Goal: Task Accomplishment & Management: Manage account settings

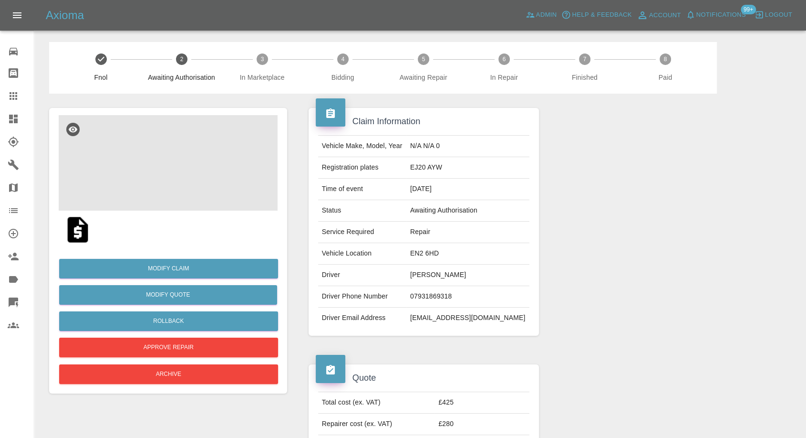
click at [171, 173] on img at bounding box center [168, 162] width 219 height 95
click at [81, 230] on img at bounding box center [78, 229] width 31 height 31
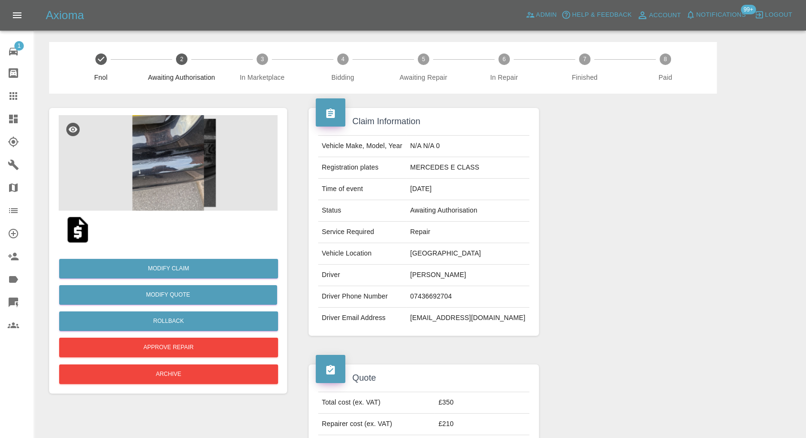
click at [73, 232] on img at bounding box center [78, 229] width 31 height 31
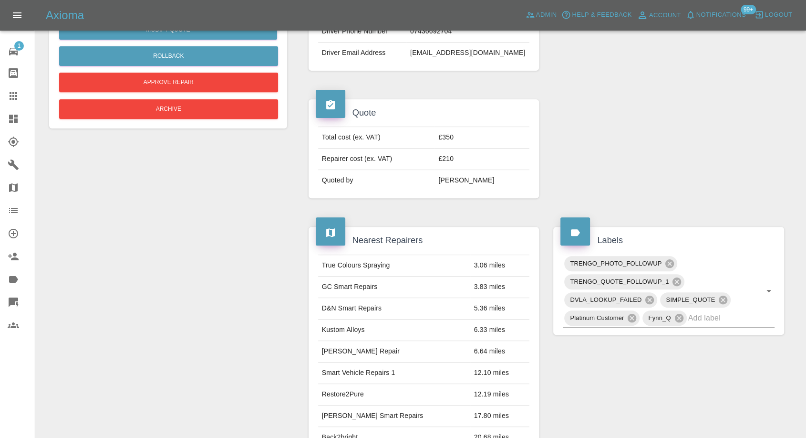
scroll to position [53, 0]
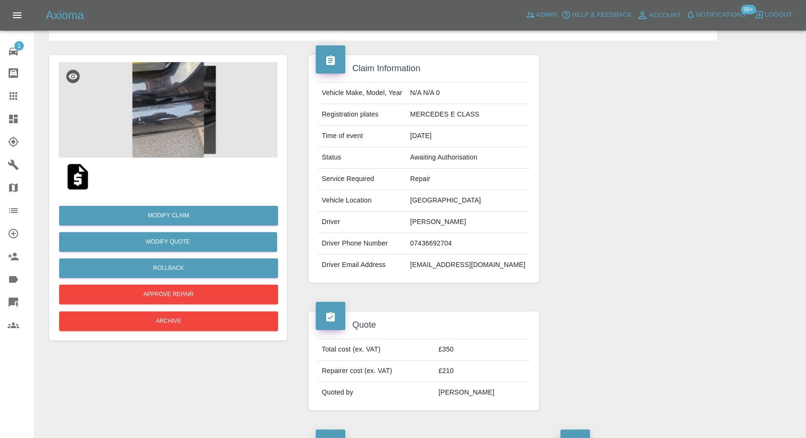
click at [75, 176] on img at bounding box center [78, 176] width 31 height 31
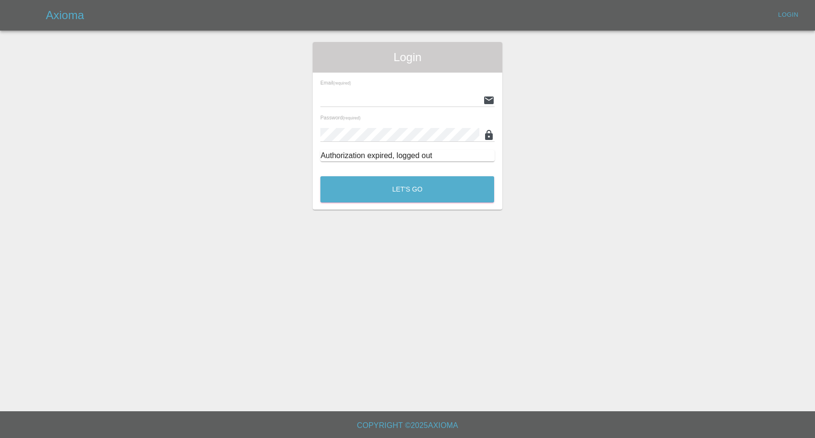
type input "[EMAIL_ADDRESS][DOMAIN_NAME]"
click at [404, 191] on button "Let's Go" at bounding box center [407, 189] width 174 height 26
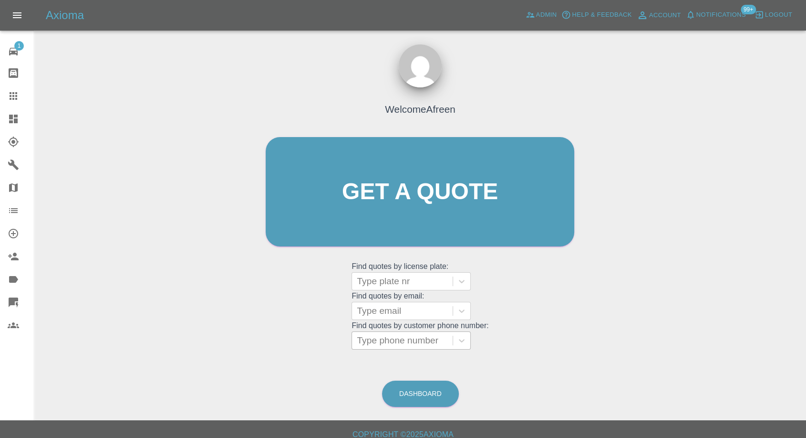
click at [401, 337] on div at bounding box center [402, 340] width 91 height 13
paste input "+447525706007"
drag, startPoint x: 374, startPoint y: 340, endPoint x: 225, endPoint y: 348, distance: 149.1
click at [225, 348] on div "Welcome Afreen Get a quote Get a quote Find quotes by license plate: Type plate…" at bounding box center [420, 237] width 757 height 343
type input "07525706007"
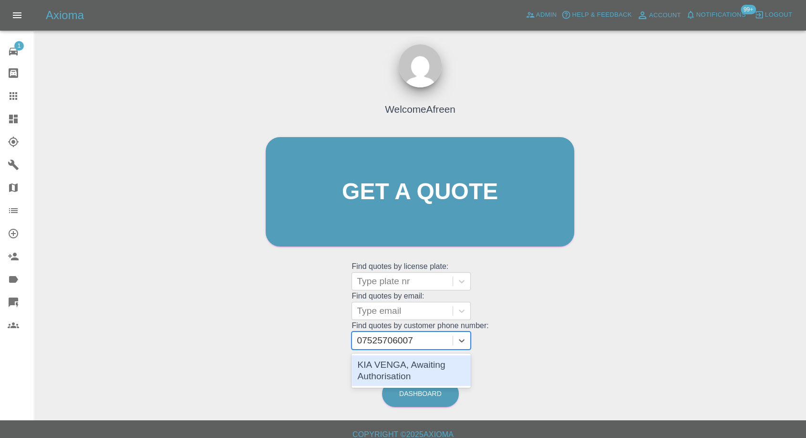
click at [391, 369] on div "KIA VENGA, Awaiting Authorisation" at bounding box center [411, 370] width 119 height 31
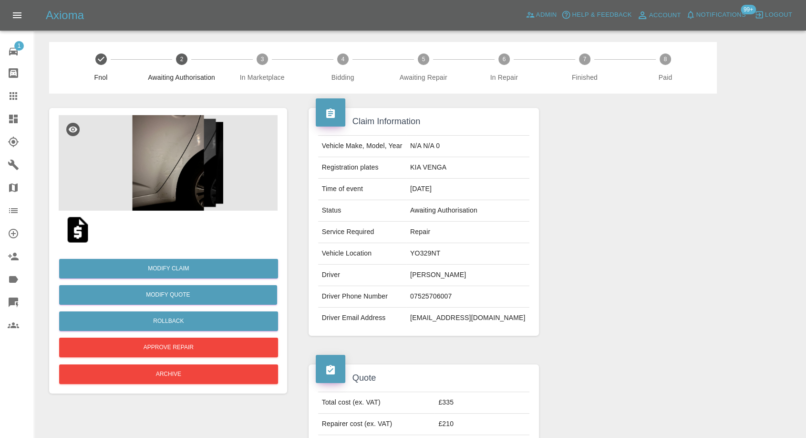
click at [80, 231] on img at bounding box center [78, 229] width 31 height 31
click at [138, 186] on img at bounding box center [168, 162] width 219 height 95
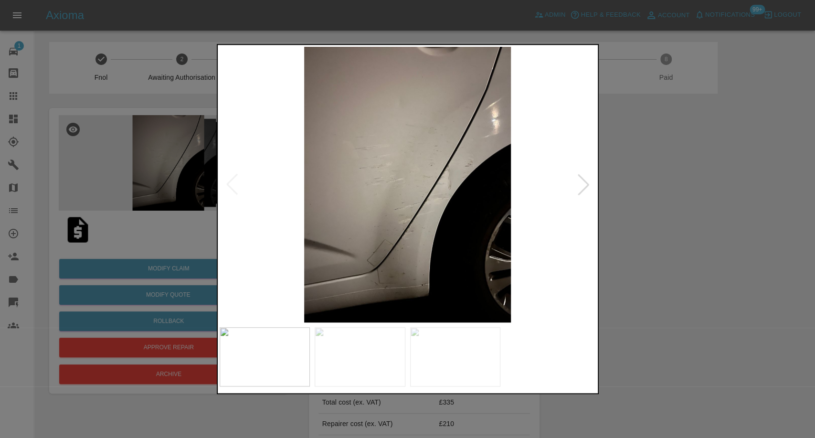
click at [406, 371] on div at bounding box center [407, 356] width 376 height 59
click at [491, 368] on img at bounding box center [455, 356] width 91 height 59
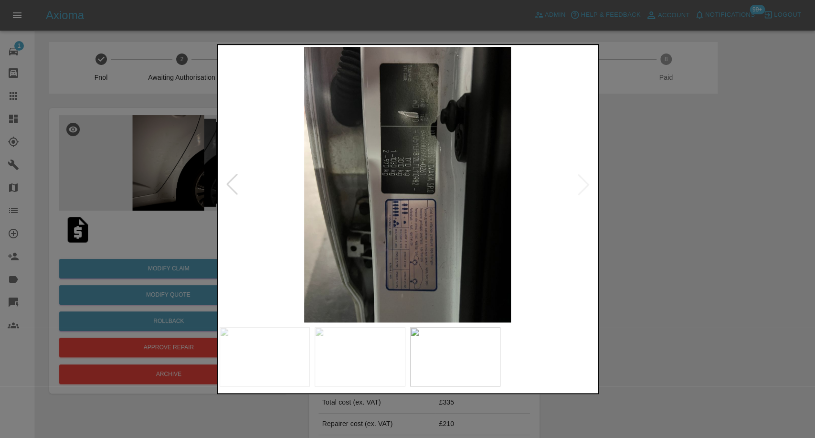
click at [574, 189] on img at bounding box center [407, 184] width 376 height 275
drag, startPoint x: 649, startPoint y: 206, endPoint x: 292, endPoint y: 5, distance: 410.0
click at [649, 206] on div at bounding box center [407, 219] width 815 height 438
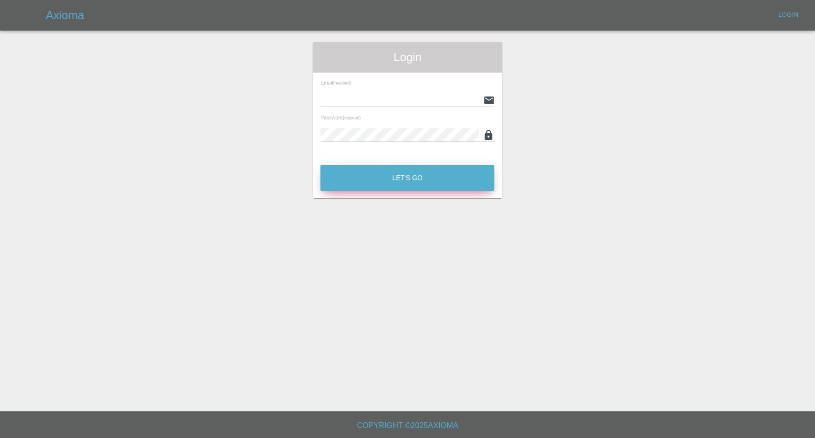
type input "afreen@axioma.co.uk"
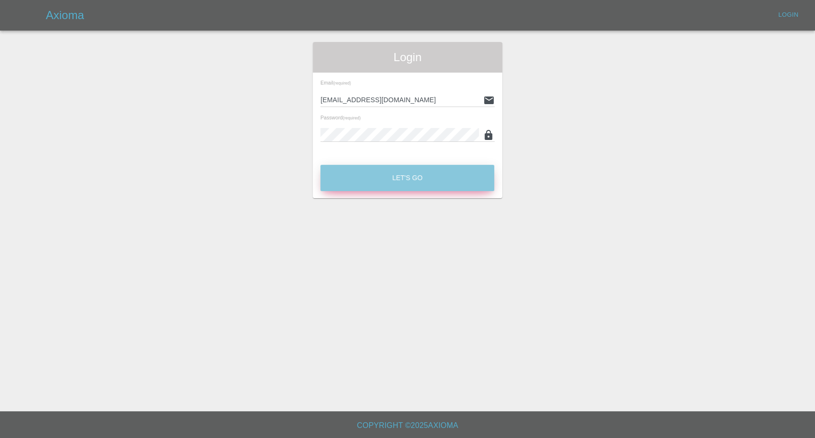
click at [352, 170] on button "Let's Go" at bounding box center [407, 178] width 174 height 26
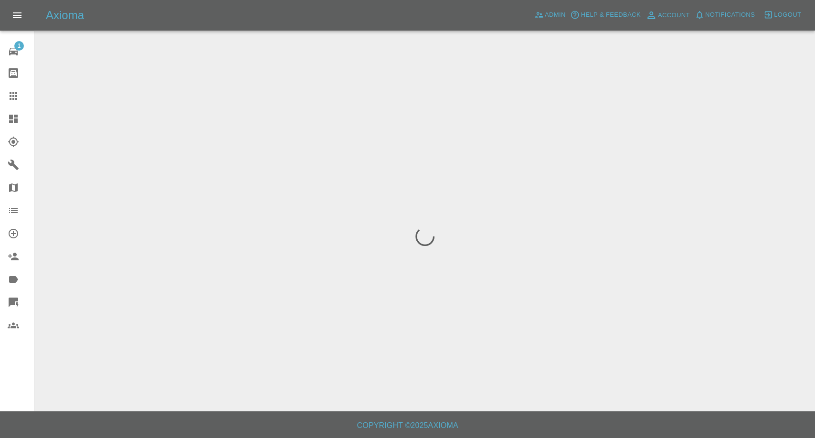
click at [17, 104] on link "Claims" at bounding box center [17, 95] width 34 height 23
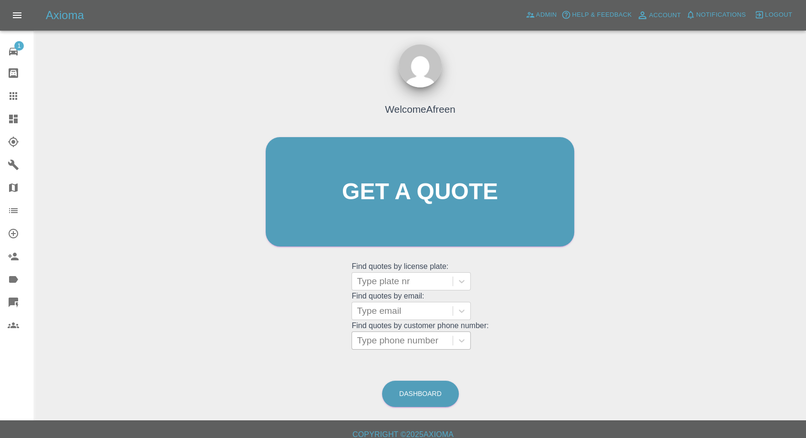
click at [390, 343] on div at bounding box center [402, 340] width 91 height 13
paste input "+447868516434"
drag, startPoint x: 376, startPoint y: 345, endPoint x: 294, endPoint y: 354, distance: 82.1
click at [294, 354] on div "Welcome Afreen Get a quote Get a quote Find quotes by license plate: Type plate…" at bounding box center [420, 237] width 757 height 343
type input "7868516434"
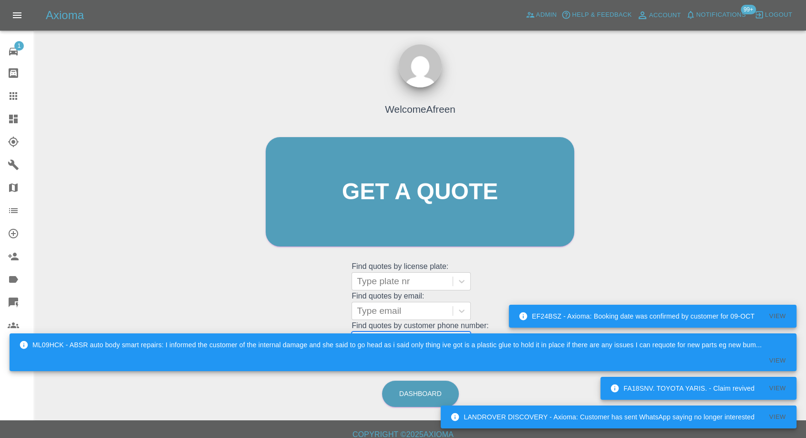
click at [417, 353] on div "ML09HCK - ABSR auto body smart repairs: I informed the customer of the internal…" at bounding box center [390, 344] width 743 height 17
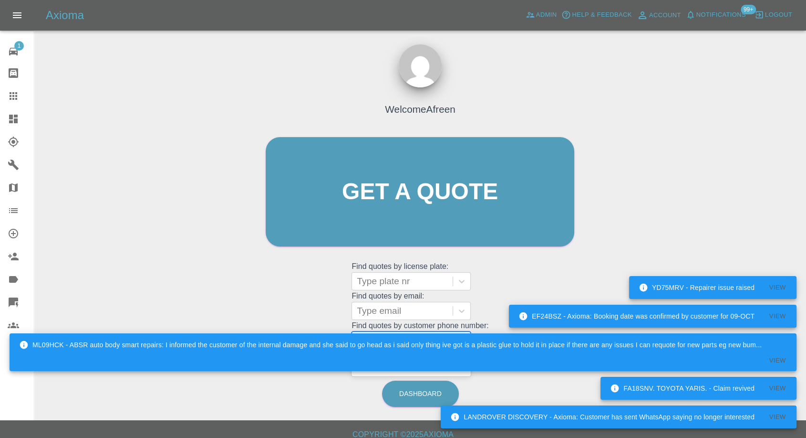
click at [401, 343] on div at bounding box center [402, 340] width 91 height 13
paste input "07855357739"
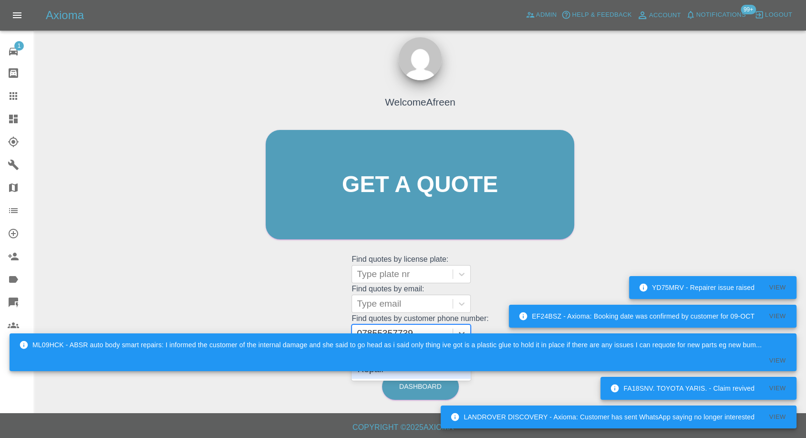
scroll to position [9, 0]
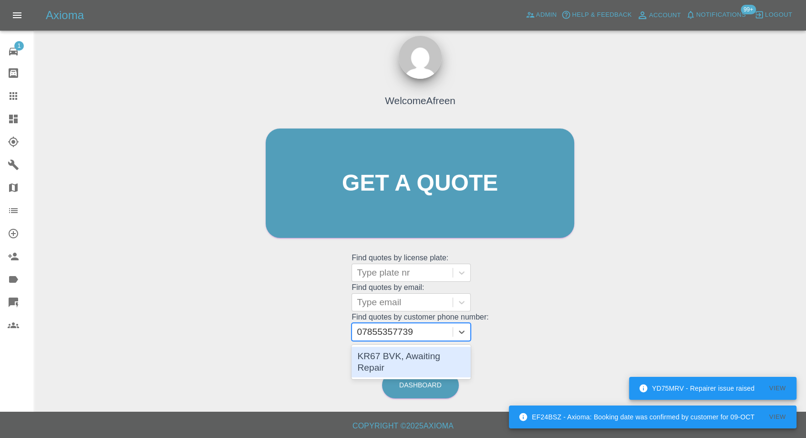
click at [366, 333] on input "07855357739" at bounding box center [386, 331] width 59 height 11
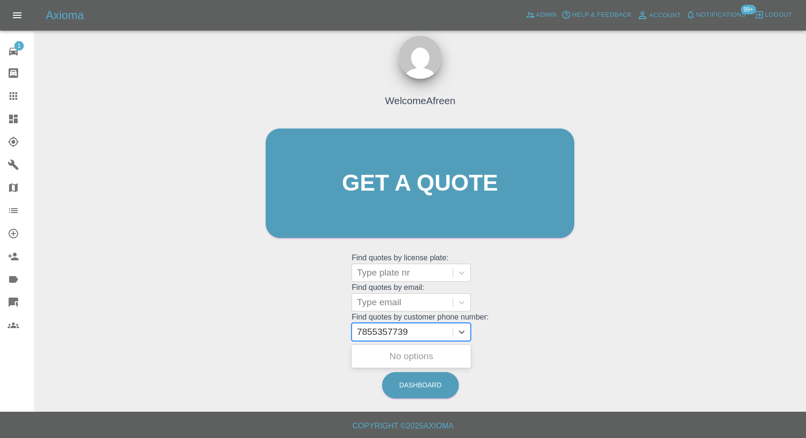
type input "07855357739"
click at [426, 358] on div "KR67 BVK, Awaiting Repair" at bounding box center [411, 361] width 119 height 31
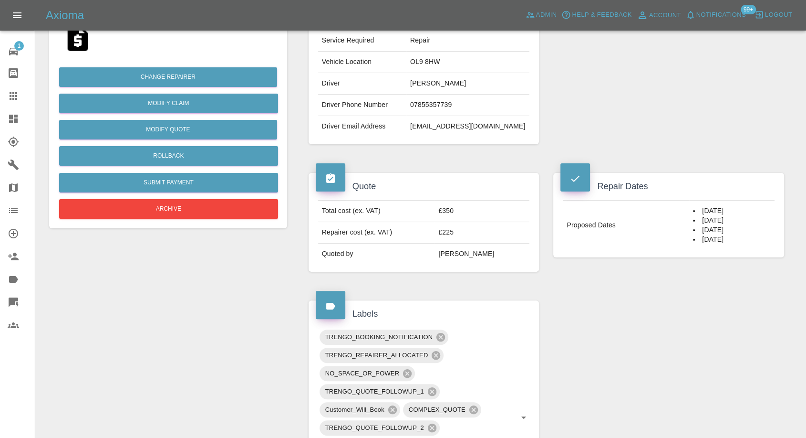
scroll to position [106, 0]
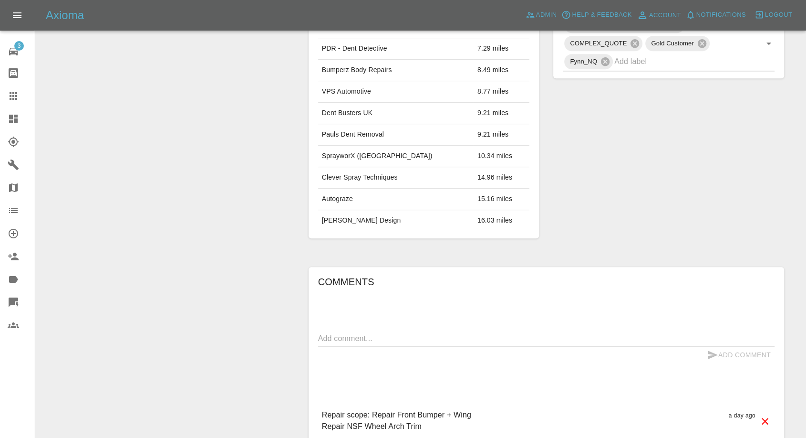
scroll to position [636, 0]
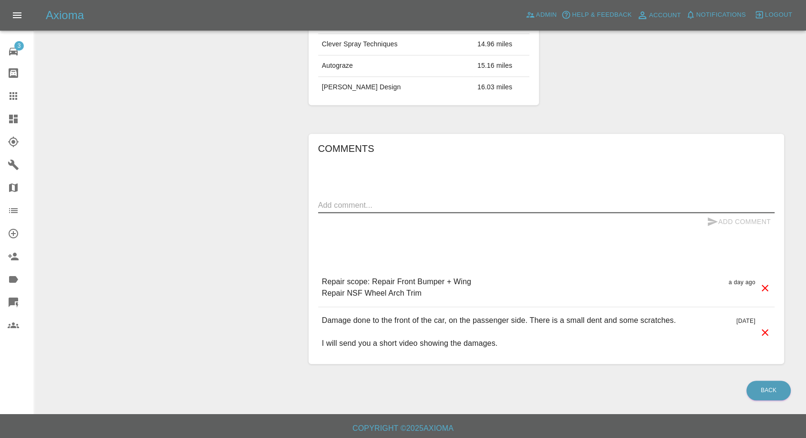
click at [387, 203] on textarea at bounding box center [546, 204] width 457 height 11
paste textarea "colour code is GAC."
type textarea "colour code is GAC"
click at [709, 222] on icon "submit" at bounding box center [713, 221] width 10 height 9
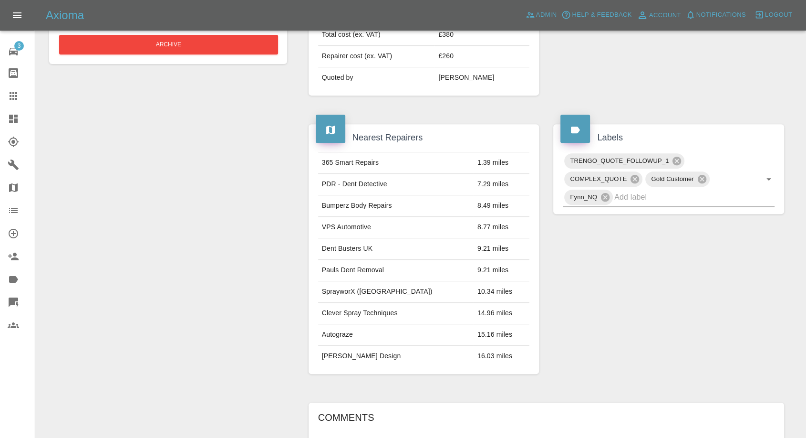
scroll to position [159, 0]
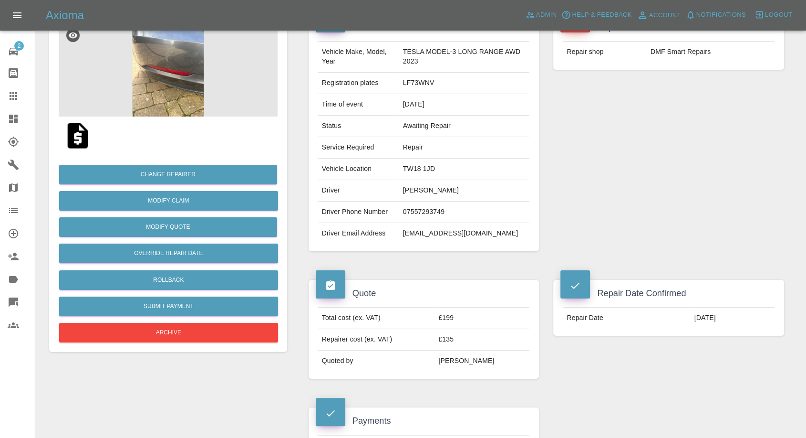
scroll to position [212, 0]
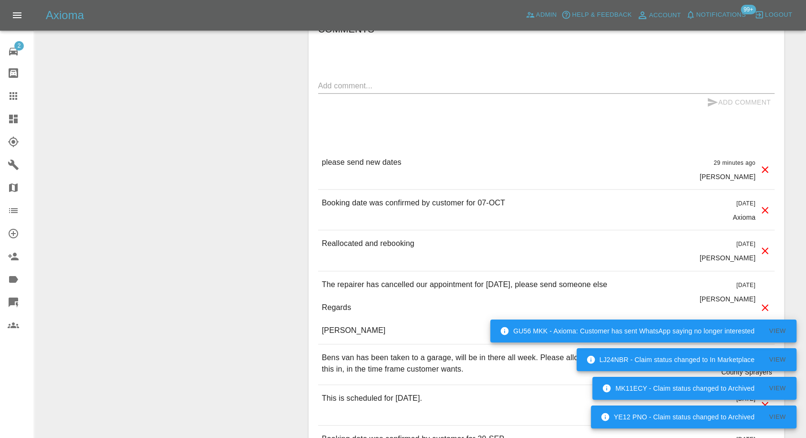
scroll to position [901, 0]
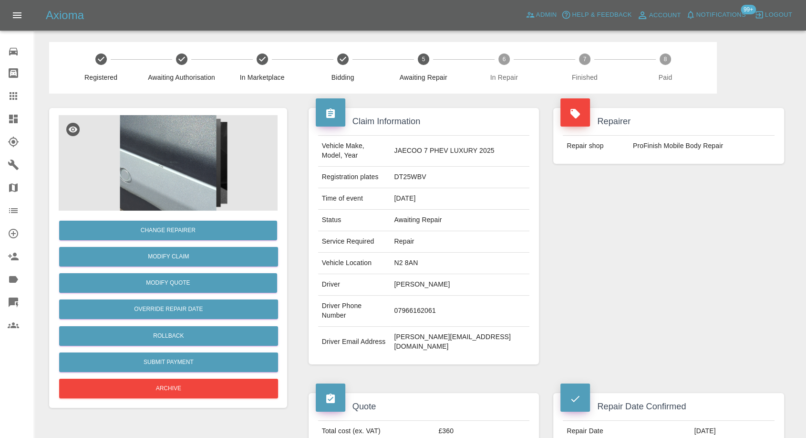
scroll to position [106, 0]
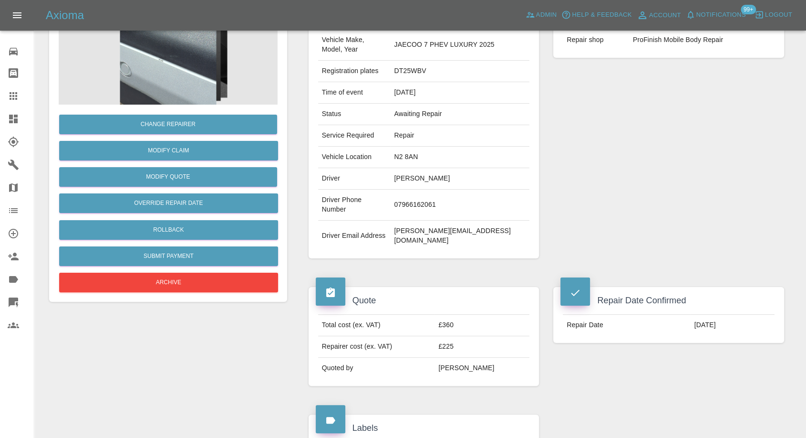
click at [428, 148] on td "N2 8AN" at bounding box center [459, 156] width 139 height 21
copy td "N2 8AN"
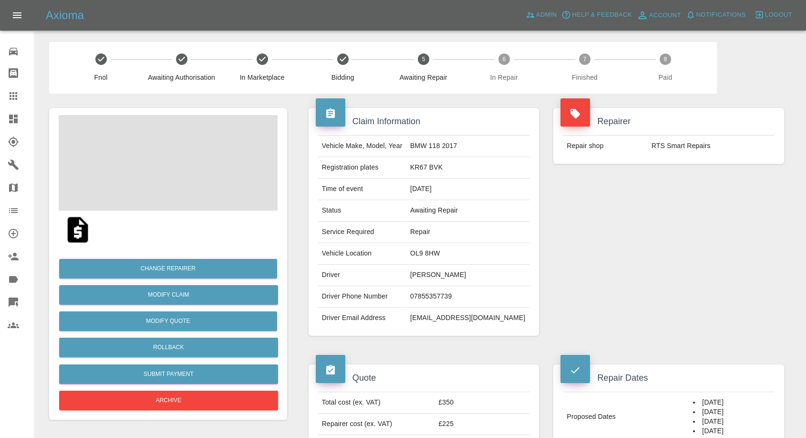
scroll to position [106, 0]
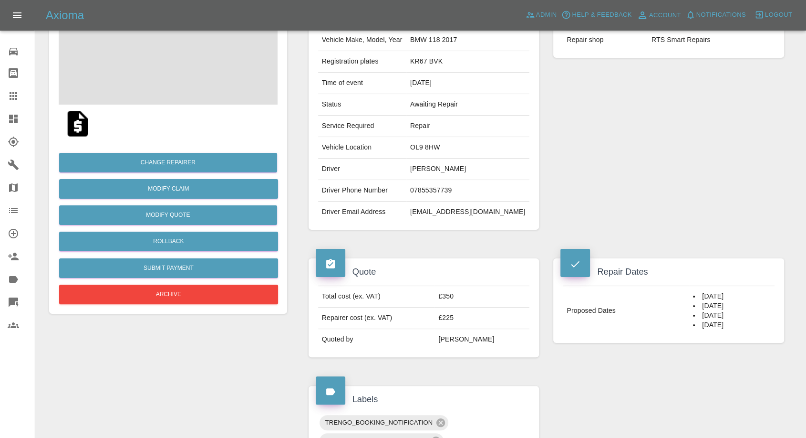
click at [454, 196] on td "07855357739" at bounding box center [468, 190] width 123 height 21
copy td "07855357739"
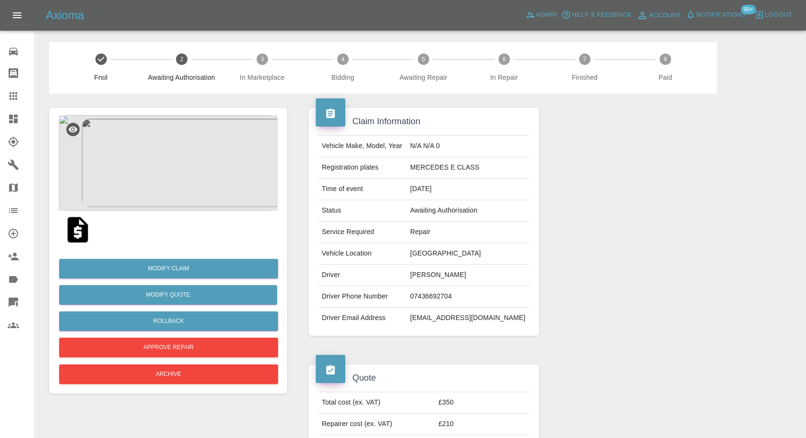
click at [84, 239] on img at bounding box center [78, 229] width 31 height 31
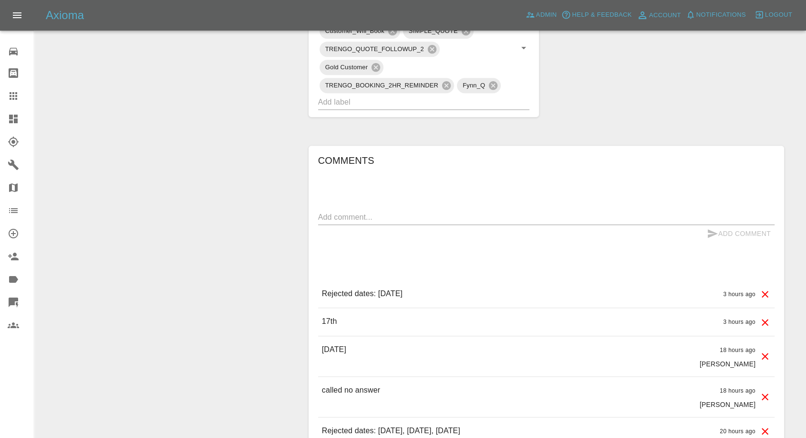
scroll to position [583, 0]
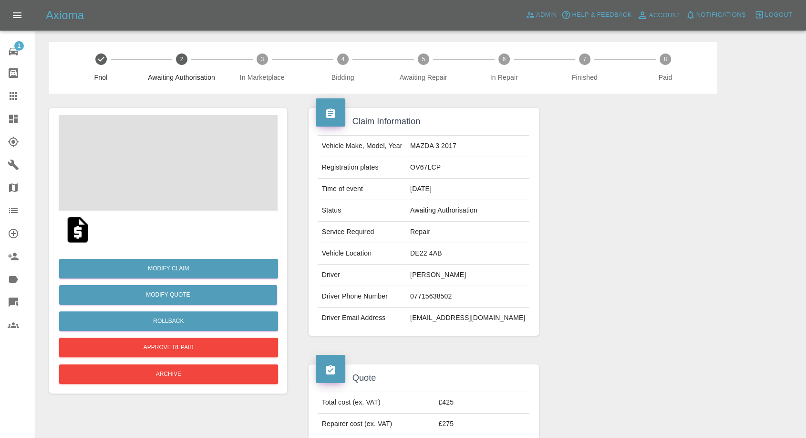
click at [72, 231] on img at bounding box center [78, 229] width 31 height 31
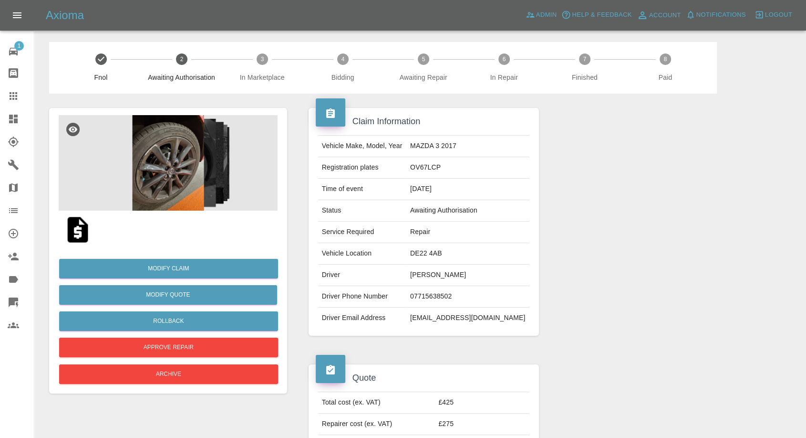
click at [154, 160] on img at bounding box center [168, 162] width 219 height 95
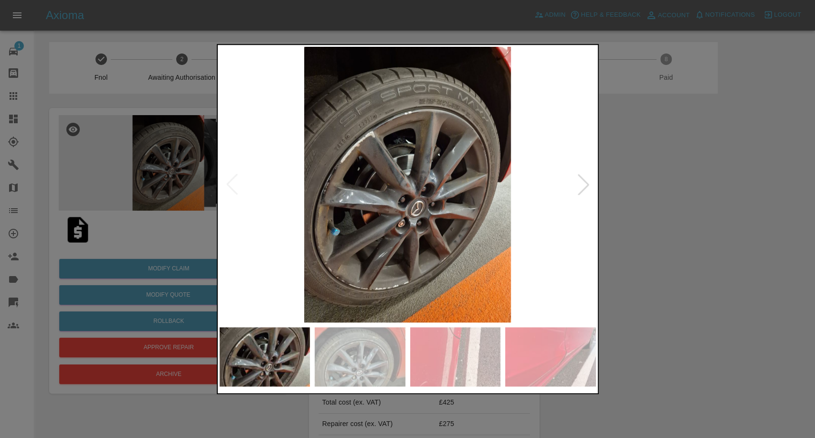
click at [688, 270] on div at bounding box center [407, 219] width 815 height 438
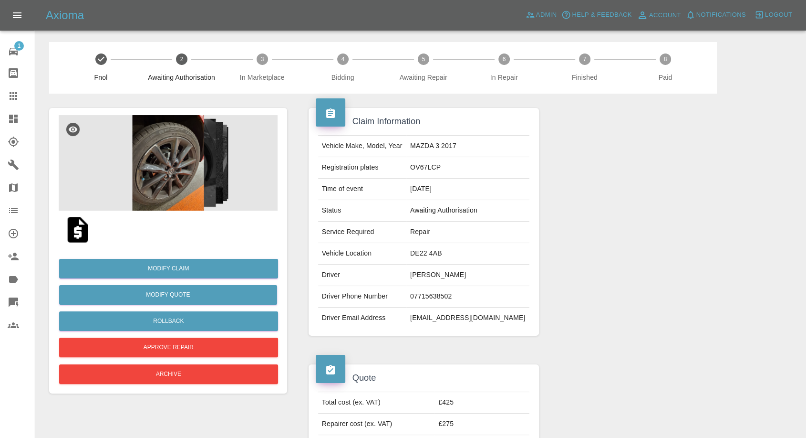
click at [177, 142] on img at bounding box center [168, 162] width 219 height 95
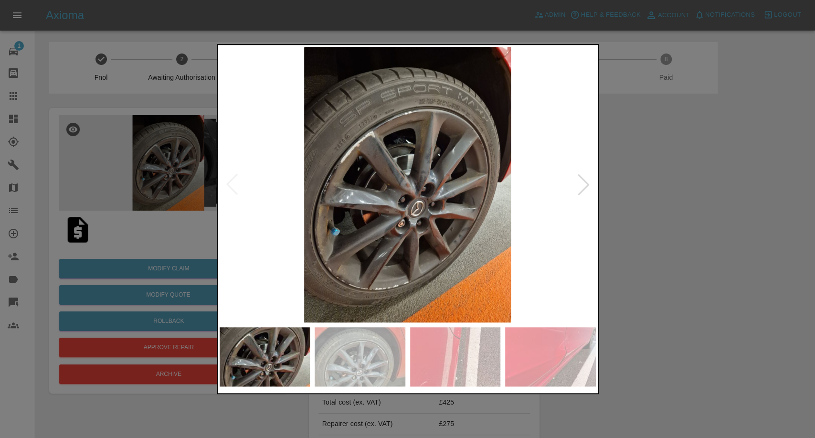
click at [405, 358] on div at bounding box center [407, 356] width 376 height 59
click at [478, 356] on img at bounding box center [455, 356] width 91 height 59
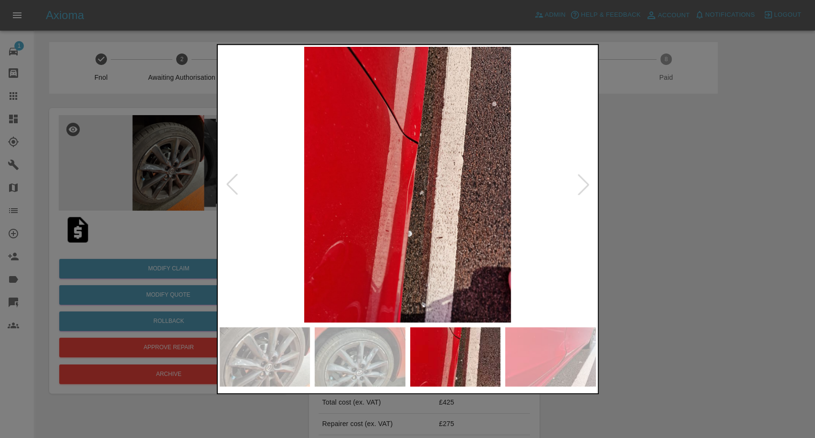
click at [533, 356] on img at bounding box center [550, 356] width 91 height 59
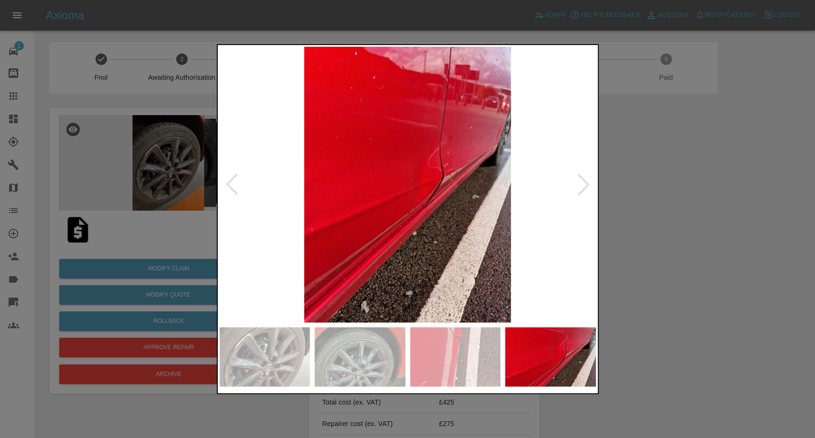
click at [582, 188] on div at bounding box center [583, 184] width 21 height 21
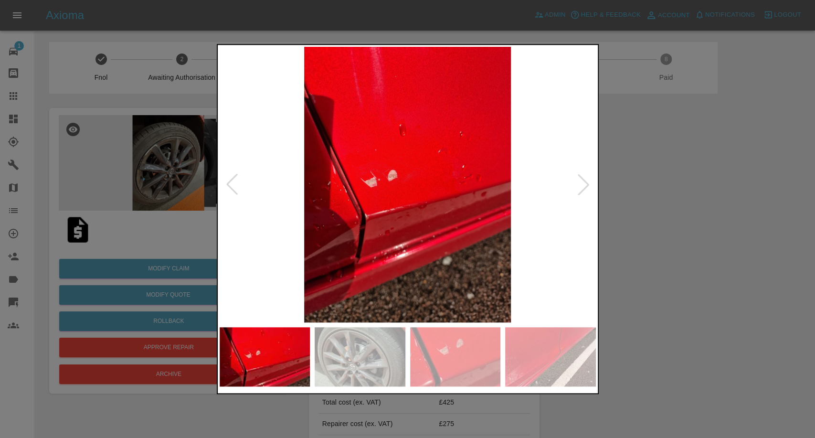
click at [582, 188] on div at bounding box center [583, 184] width 21 height 21
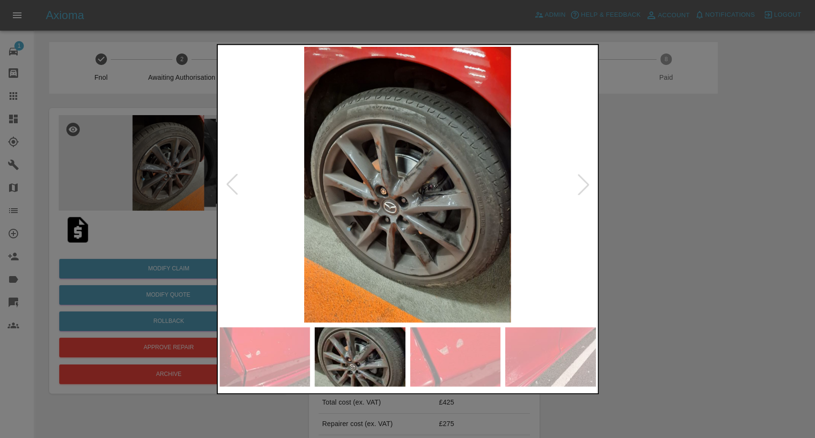
click at [582, 188] on div at bounding box center [583, 184] width 21 height 21
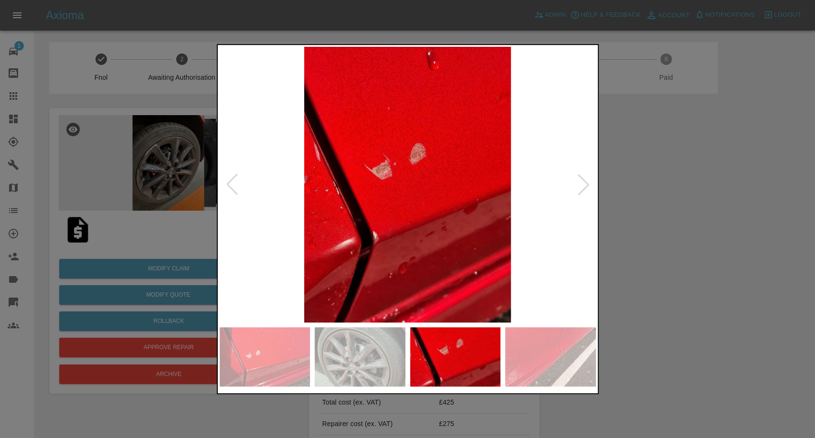
click at [582, 188] on div at bounding box center [583, 184] width 21 height 21
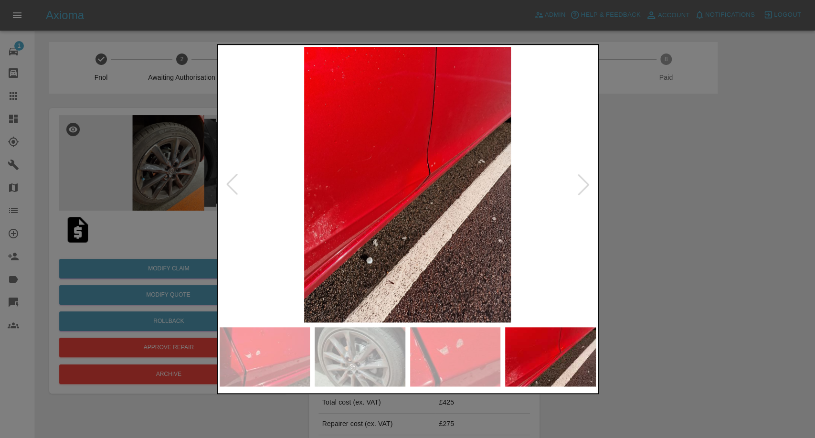
click at [582, 188] on div at bounding box center [583, 184] width 21 height 21
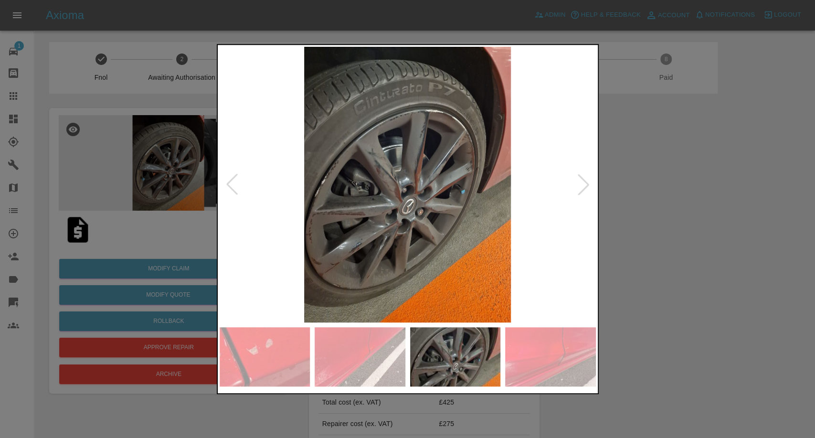
click at [582, 188] on div at bounding box center [583, 184] width 21 height 21
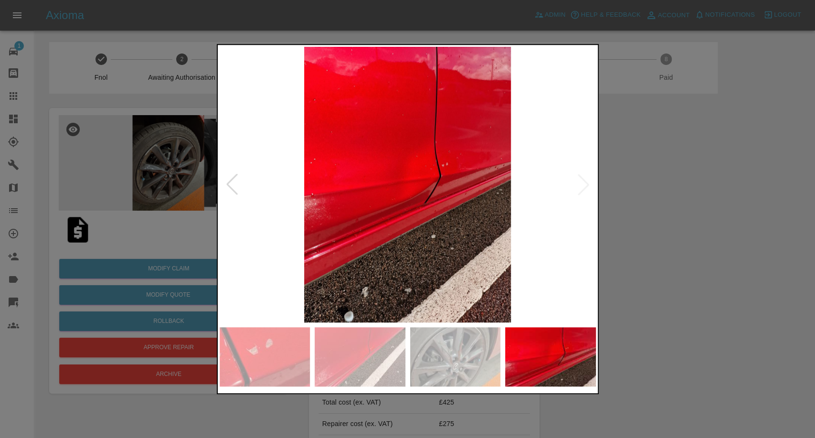
click at [582, 188] on img at bounding box center [407, 184] width 376 height 275
click at [747, 238] on div at bounding box center [407, 219] width 815 height 438
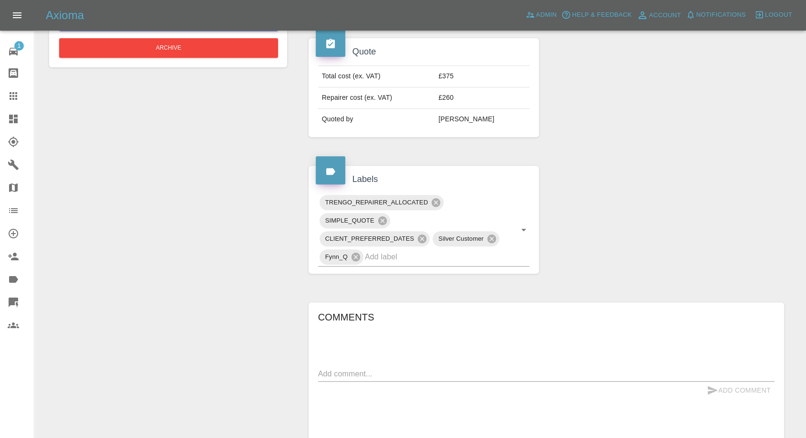
scroll to position [477, 0]
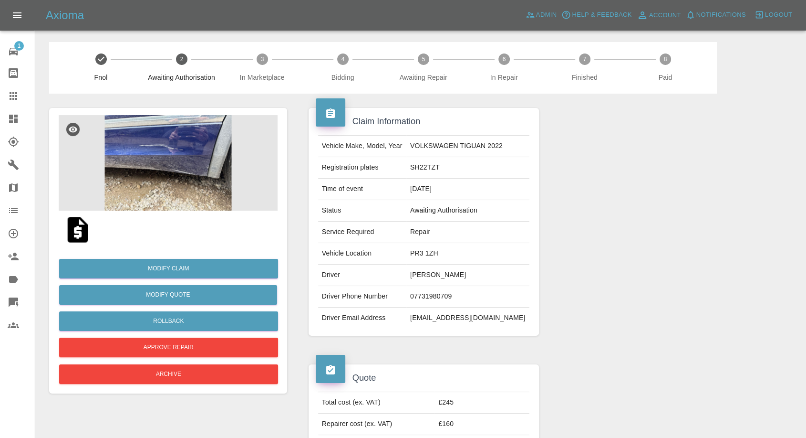
click at [161, 173] on img at bounding box center [168, 162] width 219 height 95
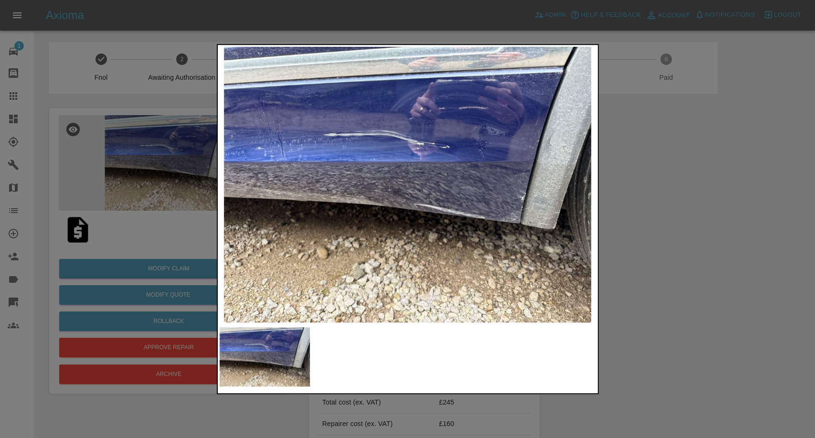
click at [705, 292] on div at bounding box center [407, 219] width 815 height 438
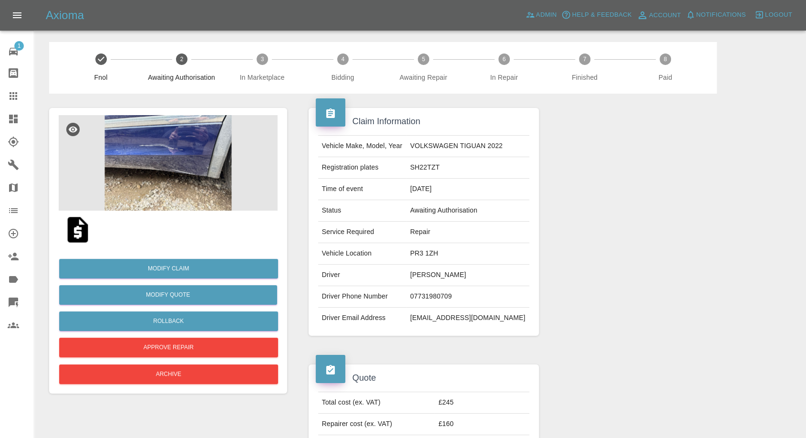
click at [84, 227] on img at bounding box center [78, 229] width 31 height 31
click at [132, 184] on img at bounding box center [168, 162] width 219 height 95
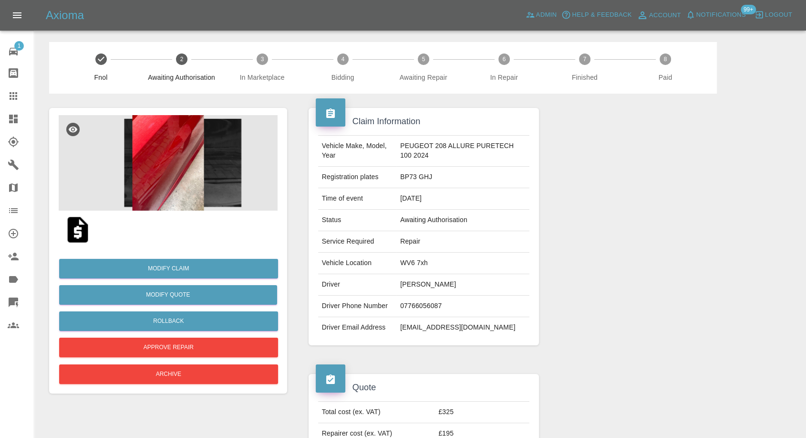
click at [73, 234] on img at bounding box center [78, 229] width 31 height 31
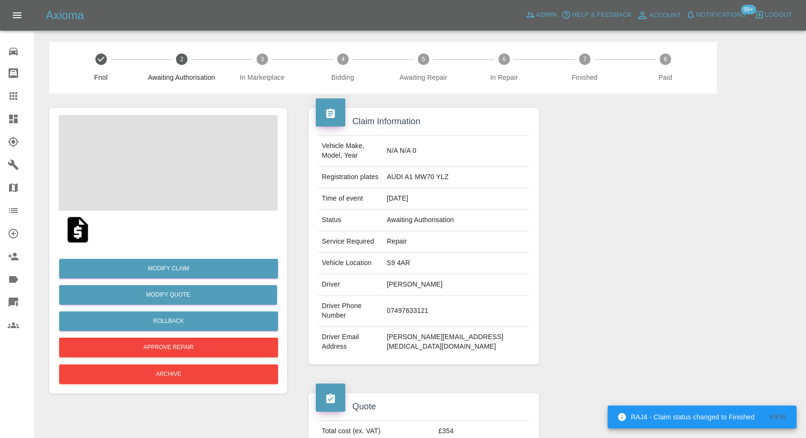
click at [76, 230] on img at bounding box center [78, 229] width 31 height 31
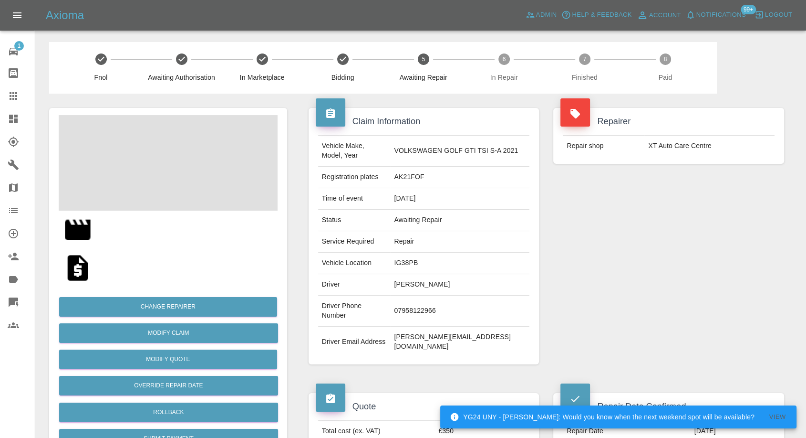
click at [651, 147] on td "XT Auto Care Centre" at bounding box center [710, 146] width 130 height 21
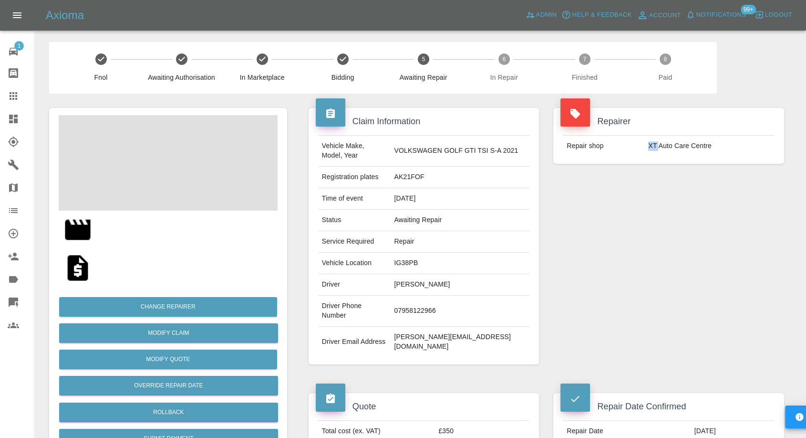
click at [651, 147] on td "XT Auto Care Centre" at bounding box center [710, 146] width 130 height 21
copy div "XT Auto Care Centre"
click at [10, 161] on icon at bounding box center [13, 164] width 11 height 11
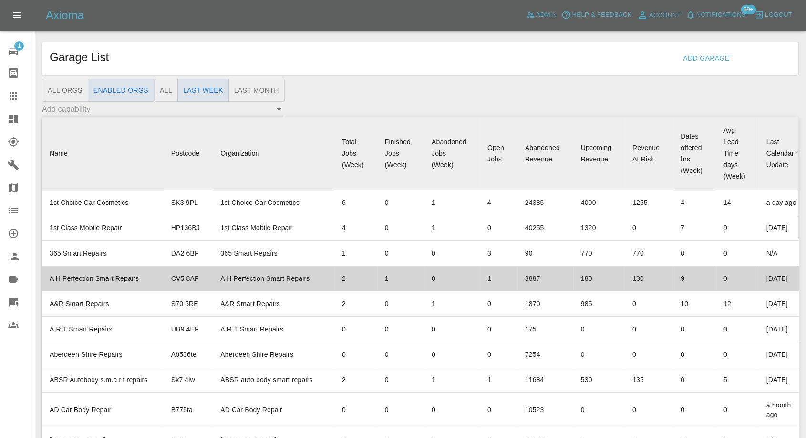
scroll to position [7170, 0]
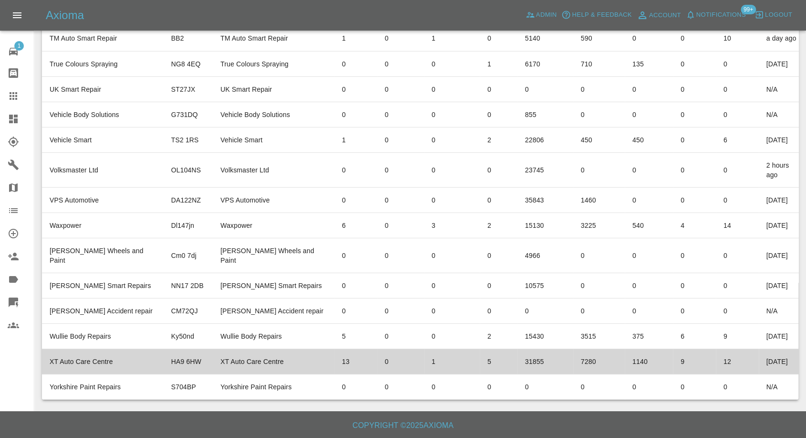
click at [111, 365] on td "XT Auto Care Centre" at bounding box center [103, 361] width 122 height 25
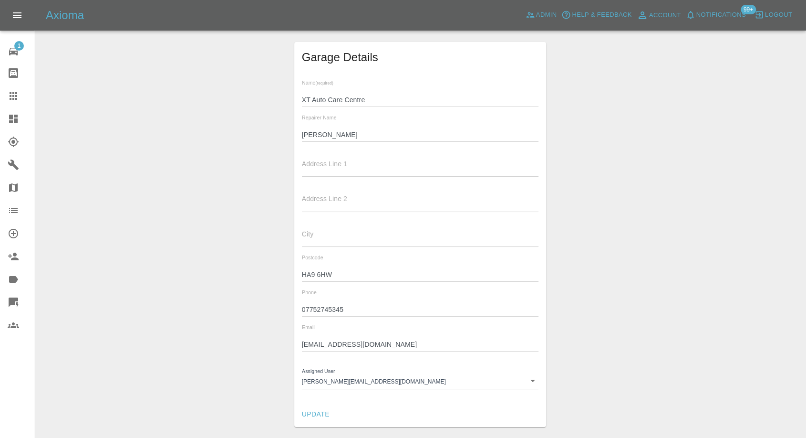
click at [313, 136] on input "Felipe" at bounding box center [420, 135] width 237 height 14
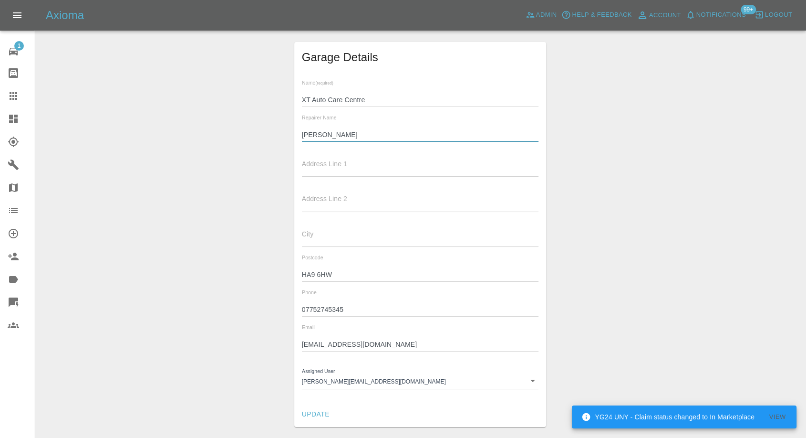
click at [314, 303] on input "07752745345" at bounding box center [420, 310] width 237 height 14
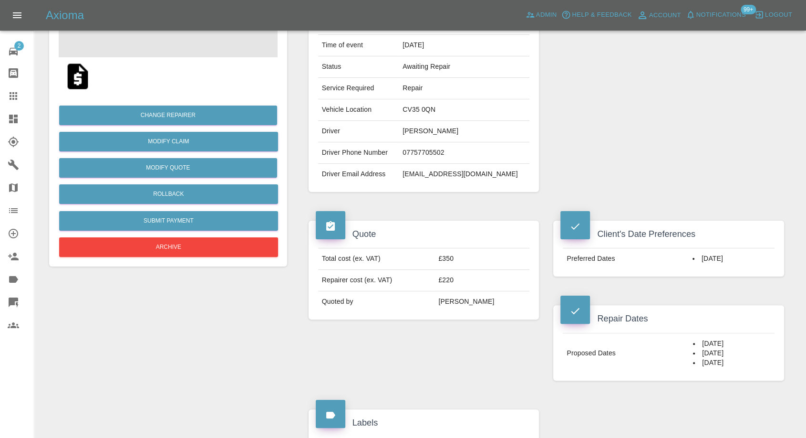
scroll to position [112, 0]
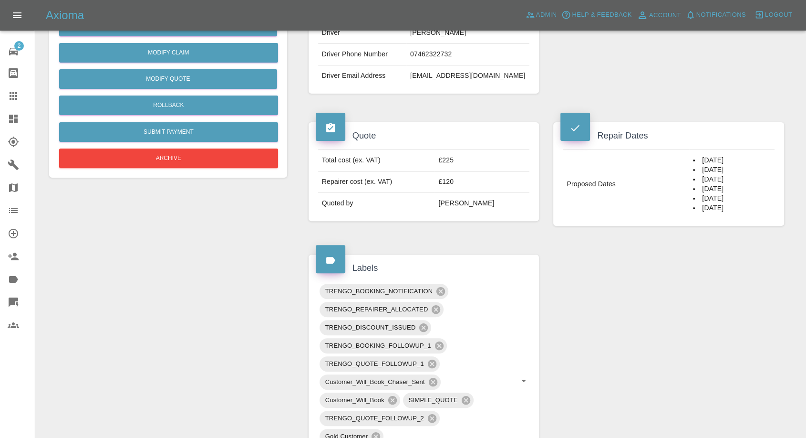
scroll to position [106, 0]
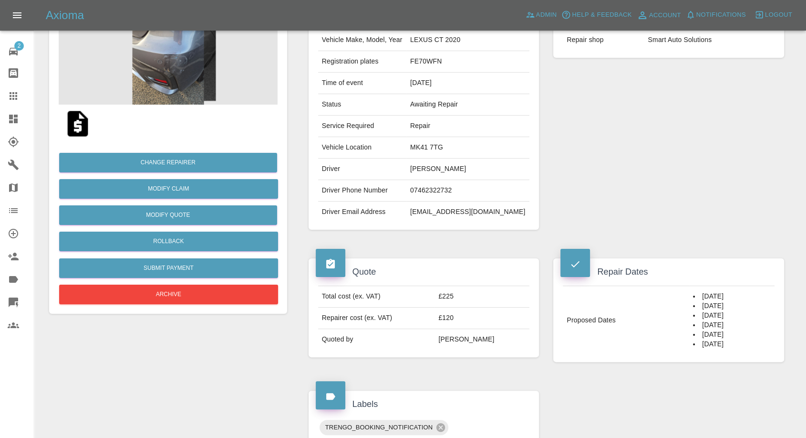
click at [612, 397] on div "Claim Information Vehicle Make, Model, Year LEXUS CT 2020 Registration plates F…" at bounding box center [547, 445] width 490 height 915
click at [602, 379] on div "Claim Information Vehicle Make, Model, Year LEXUS CT 2020 Registration plates F…" at bounding box center [547, 445] width 490 height 915
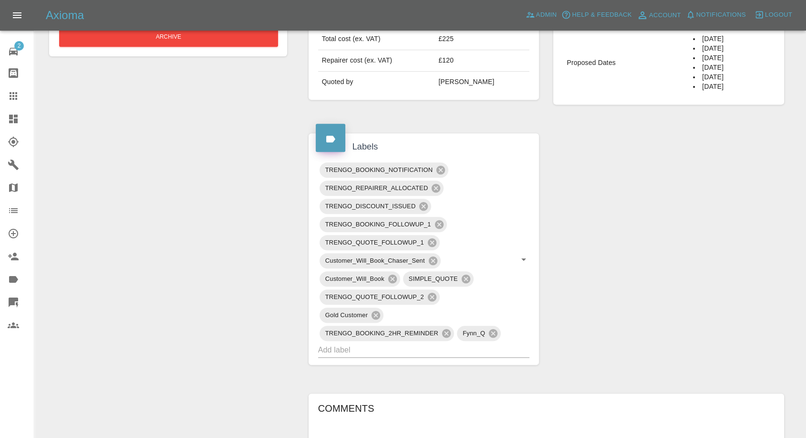
scroll to position [424, 0]
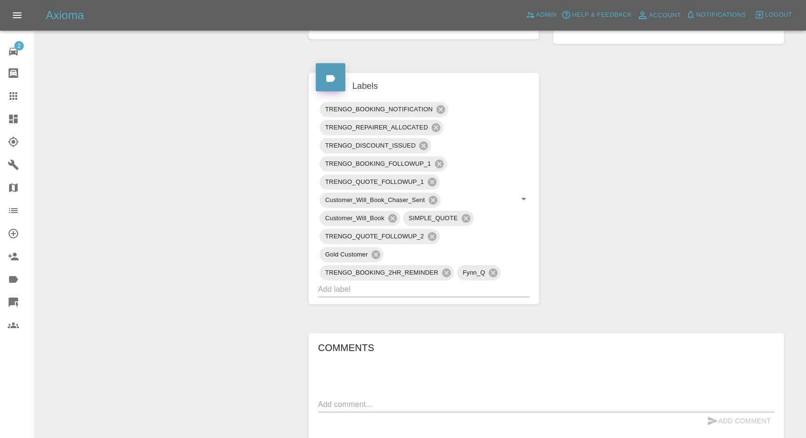
click at [371, 401] on textarea at bounding box center [546, 403] width 457 height 11
paste textarea "I'm only available on weekends due to work. Are there any weekend slots availab…"
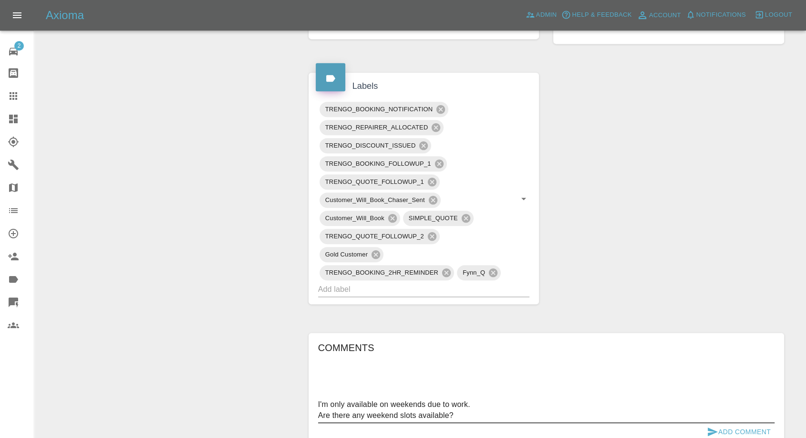
type textarea "I'm only available on weekends due to work. Are there any weekend slots availab…"
click at [710, 430] on icon "submit" at bounding box center [712, 431] width 11 height 11
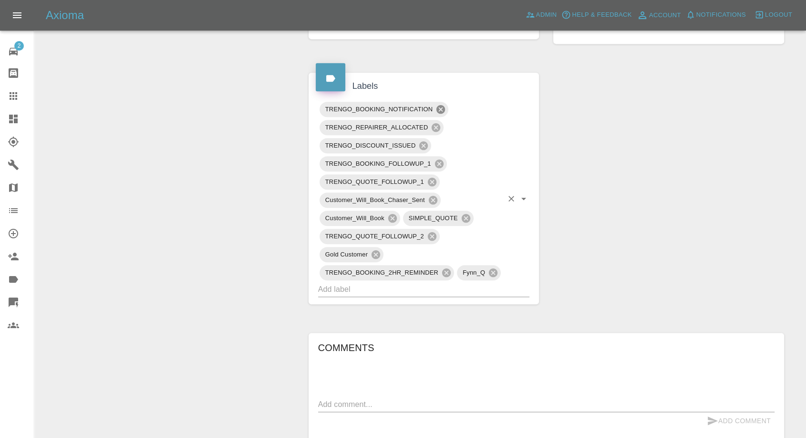
click at [442, 109] on icon at bounding box center [441, 109] width 9 height 9
click at [439, 165] on icon at bounding box center [439, 163] width 9 height 9
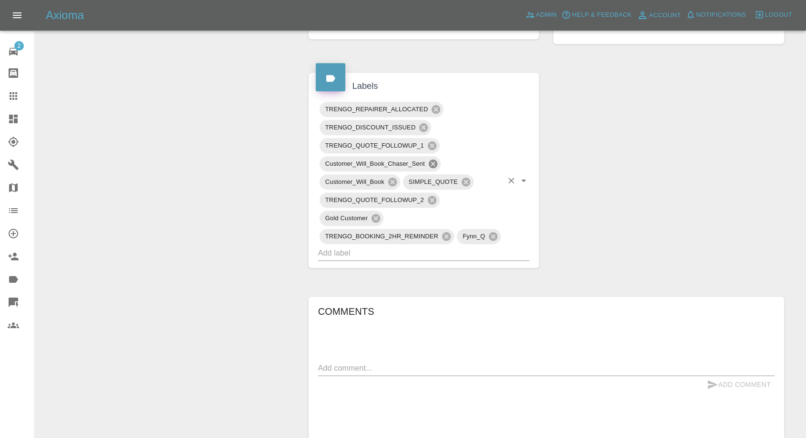
click at [431, 161] on icon at bounding box center [432, 163] width 9 height 9
click at [392, 182] on icon at bounding box center [392, 182] width 9 height 9
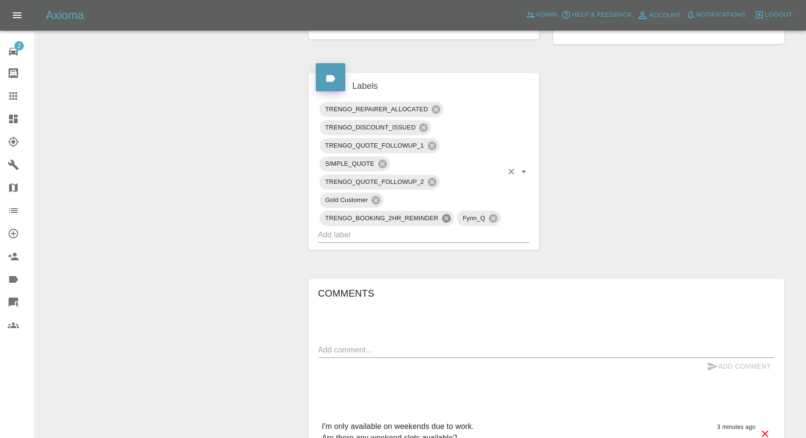
click at [444, 215] on icon at bounding box center [446, 218] width 9 height 9
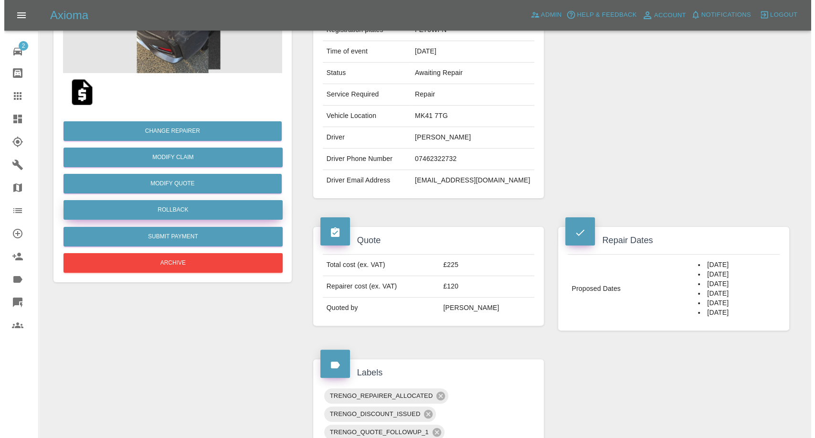
scroll to position [106, 0]
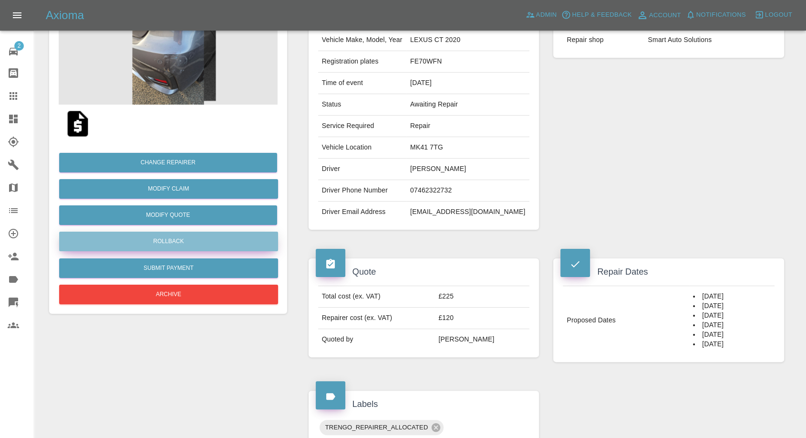
click at [171, 233] on button "Rollback" at bounding box center [168, 241] width 219 height 20
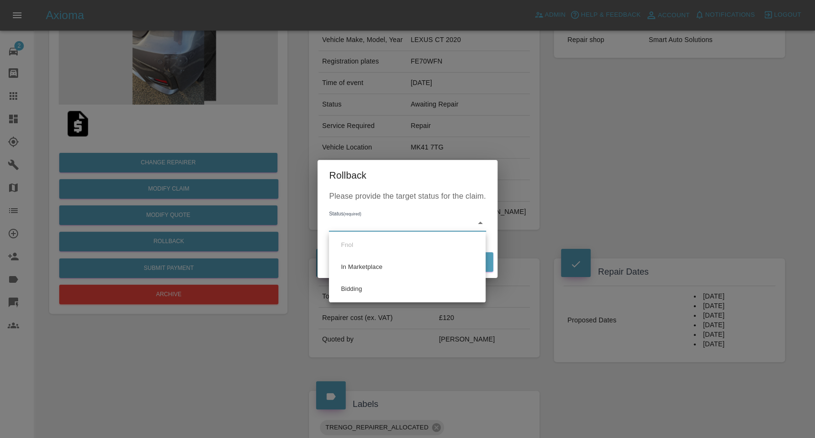
click at [402, 229] on body "Axioma Admin Help & Feedback Account Notifications Logout 2 Repair home Bodysho…" at bounding box center [407, 406] width 815 height 1024
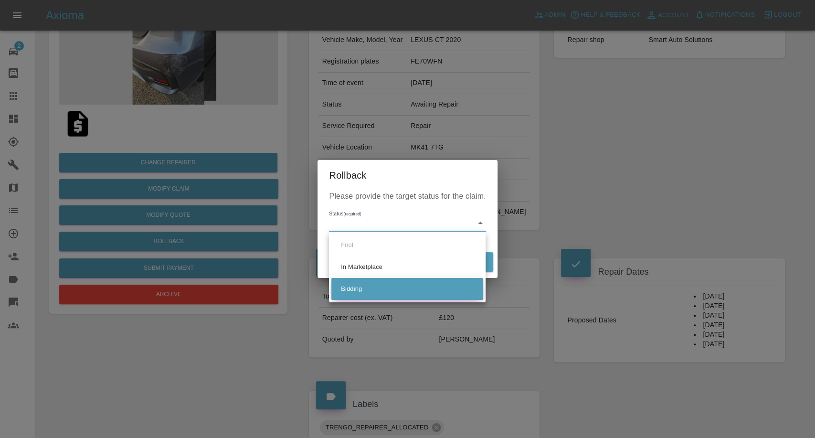
drag, startPoint x: 370, startPoint y: 287, endPoint x: 380, endPoint y: 288, distance: 9.6
click at [372, 288] on li "Bidding" at bounding box center [407, 289] width 152 height 22
type input "bidding"
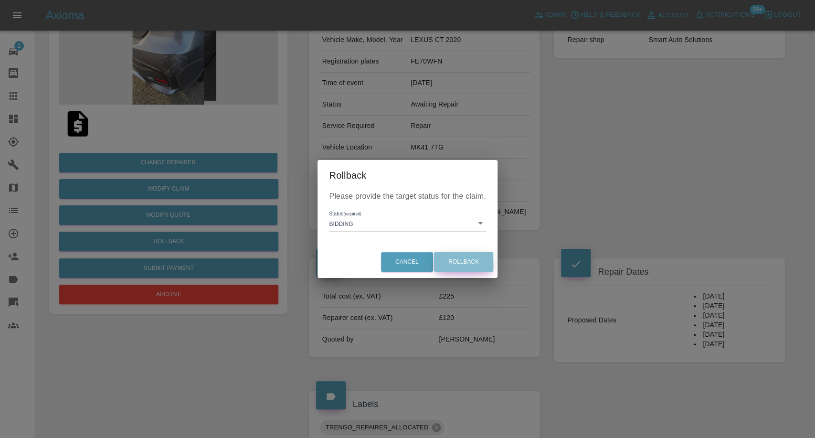
click at [468, 263] on button "Rollback" at bounding box center [463, 262] width 59 height 20
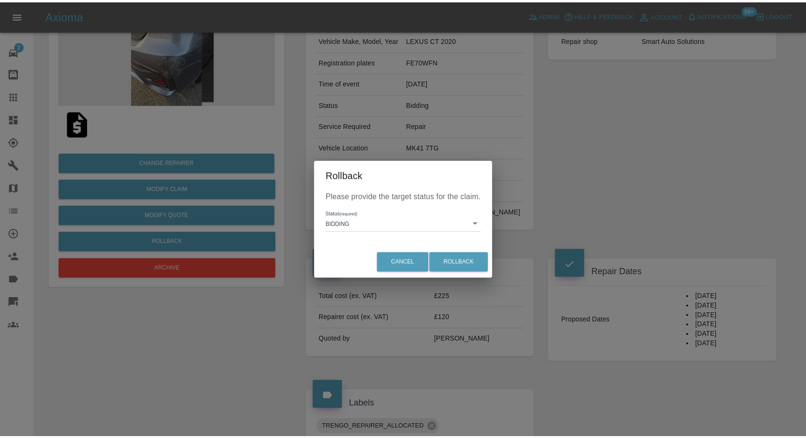
scroll to position [0, 0]
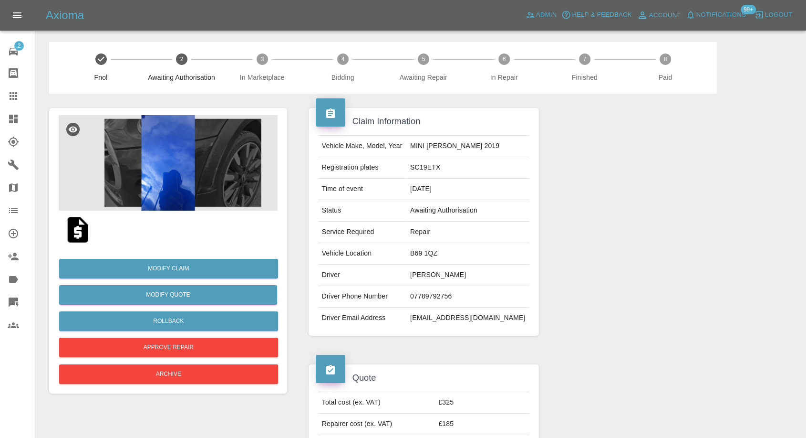
click at [76, 230] on img at bounding box center [78, 229] width 31 height 31
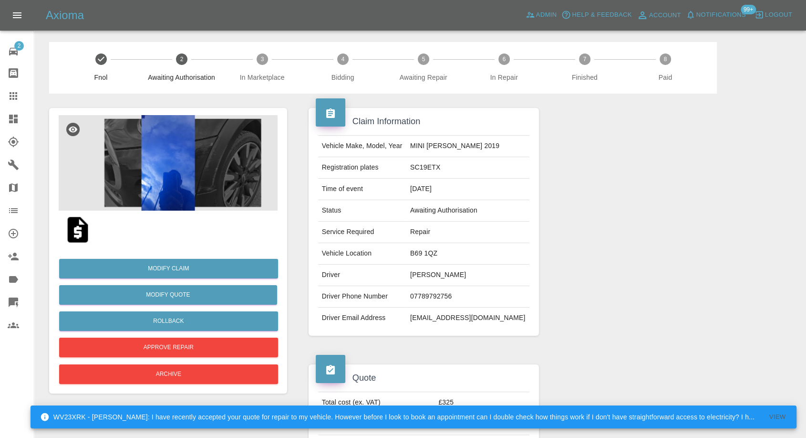
click at [177, 171] on img at bounding box center [168, 162] width 219 height 95
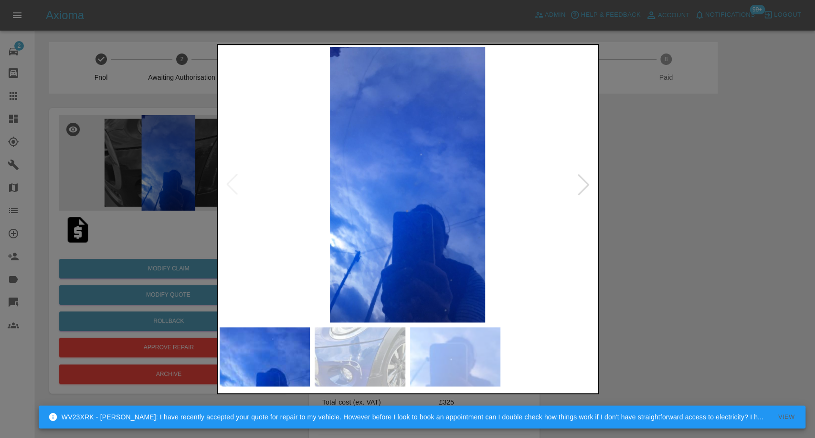
click at [389, 370] on img at bounding box center [359, 356] width 91 height 59
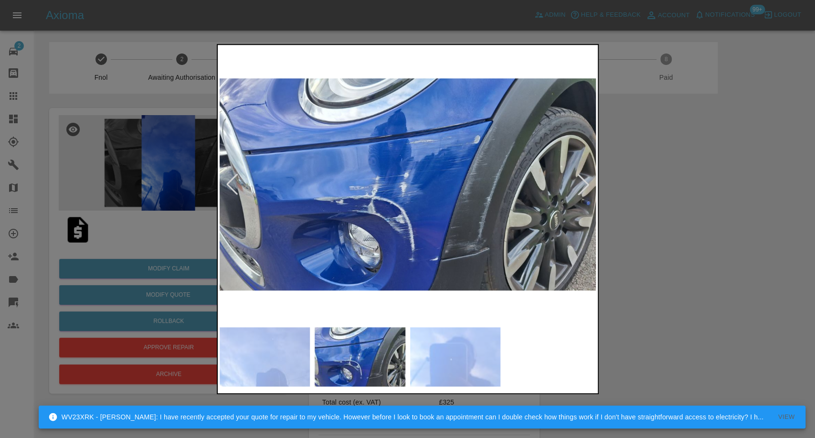
click at [433, 346] on img at bounding box center [455, 356] width 91 height 59
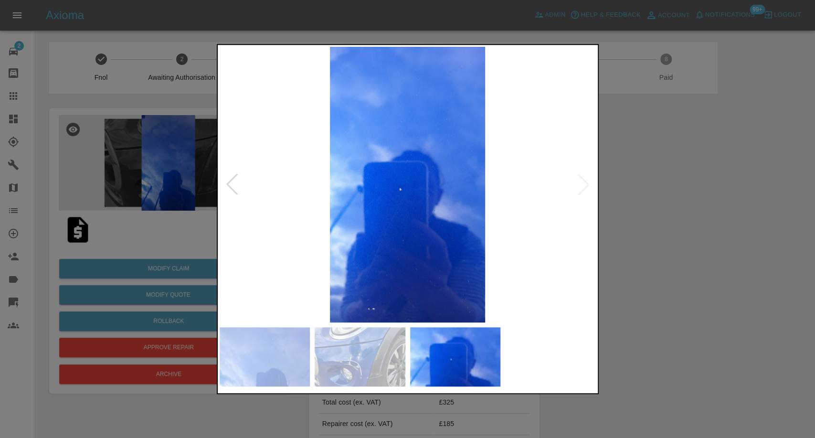
click at [588, 182] on img at bounding box center [407, 184] width 376 height 275
click at [673, 240] on div at bounding box center [407, 219] width 815 height 438
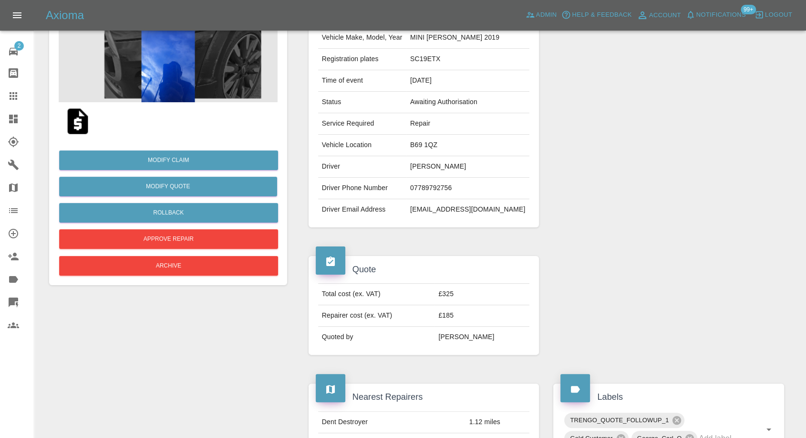
scroll to position [53, 0]
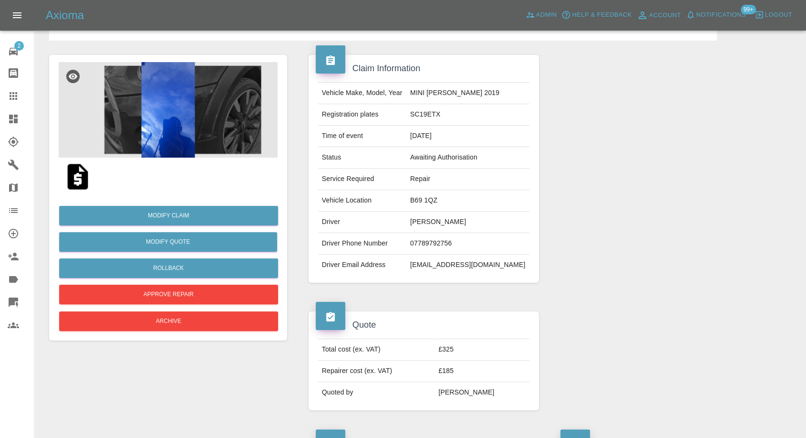
click at [307, 10] on div "Axioma Admin Help & Feedback Account Notifications 99+ Logout" at bounding box center [426, 15] width 761 height 15
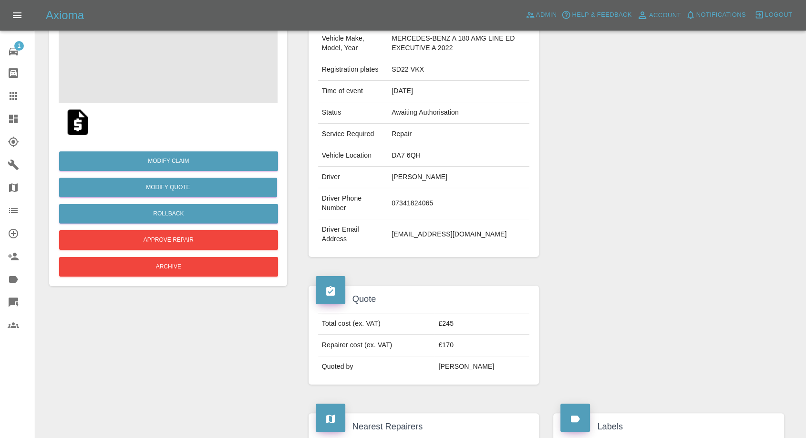
scroll to position [106, 0]
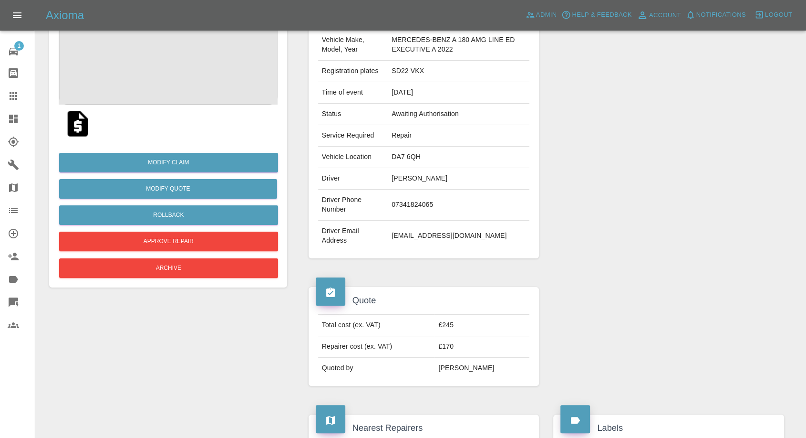
click at [180, 62] on img at bounding box center [168, 56] width 219 height 95
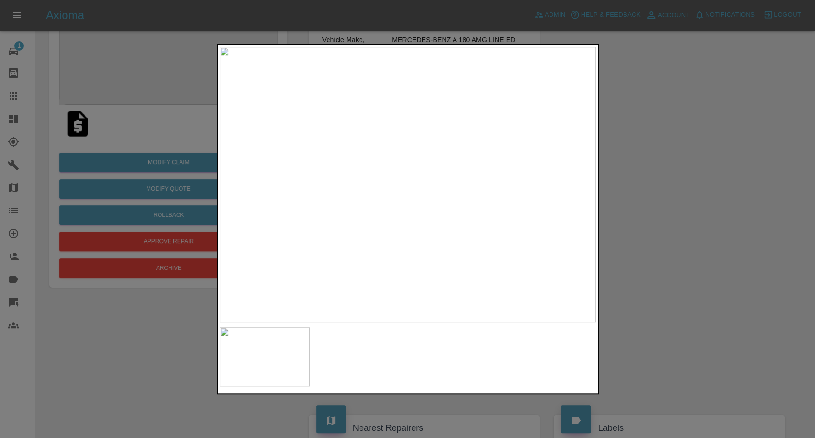
click at [672, 261] on div at bounding box center [407, 219] width 815 height 438
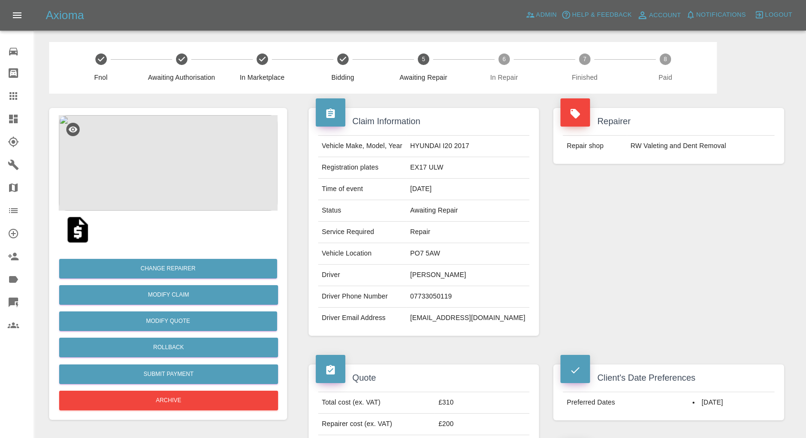
click at [457, 295] on td "07733050119" at bounding box center [468, 296] width 123 height 21
copy td "07733050119"
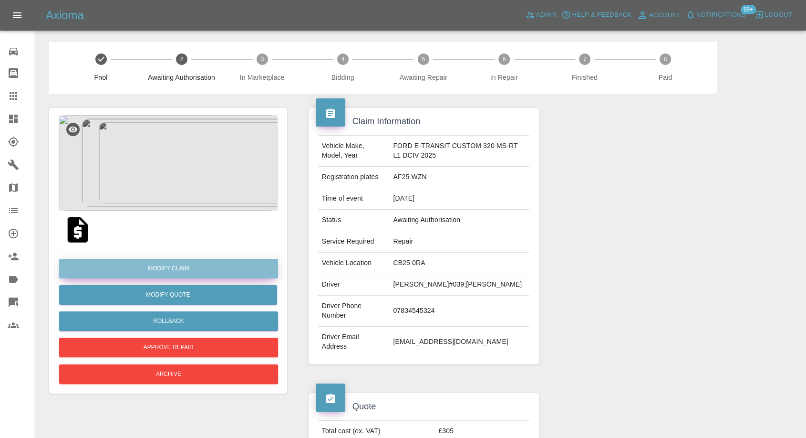
click at [169, 268] on link "Modify Claim" at bounding box center [168, 269] width 219 height 20
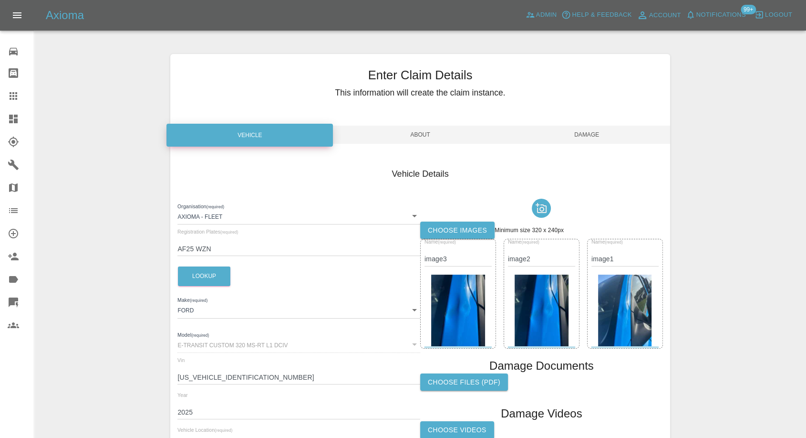
scroll to position [108, 0]
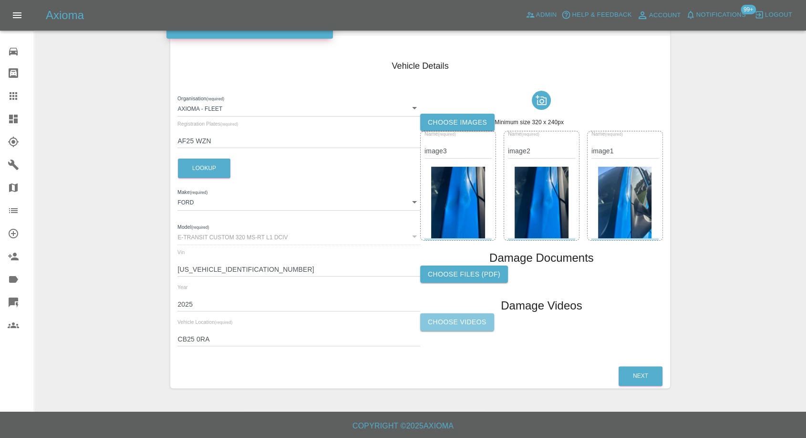
click at [485, 324] on label "Choose Videos" at bounding box center [457, 322] width 74 height 18
click at [0, 0] on input "Choose Videos" at bounding box center [0, 0] width 0 height 0
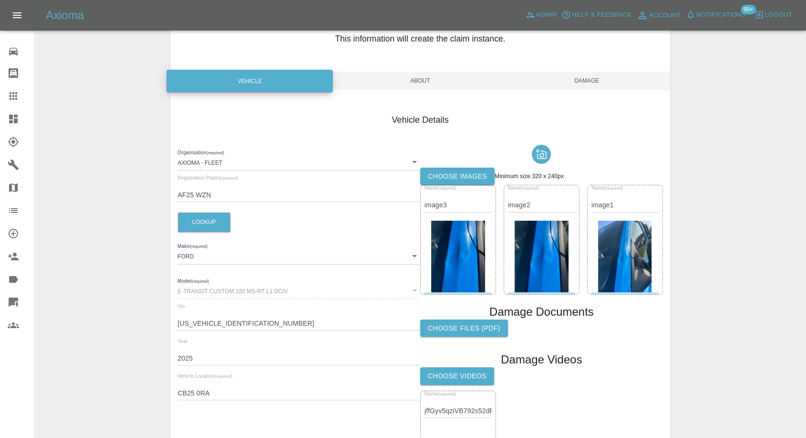
scroll to position [0, 0]
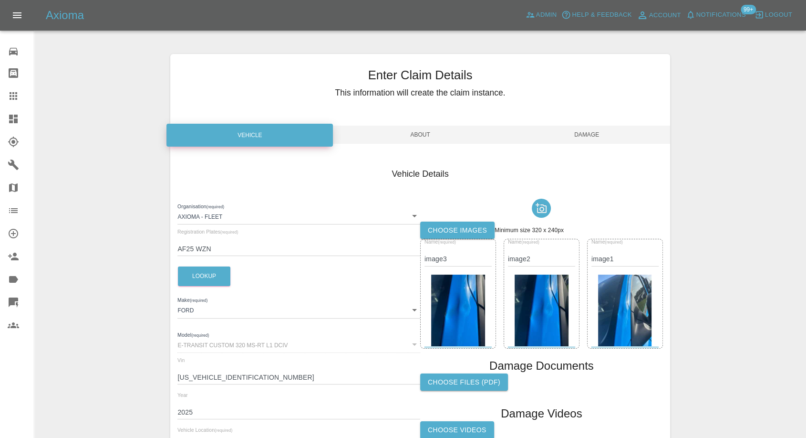
click at [586, 135] on span "Damage" at bounding box center [587, 134] width 167 height 18
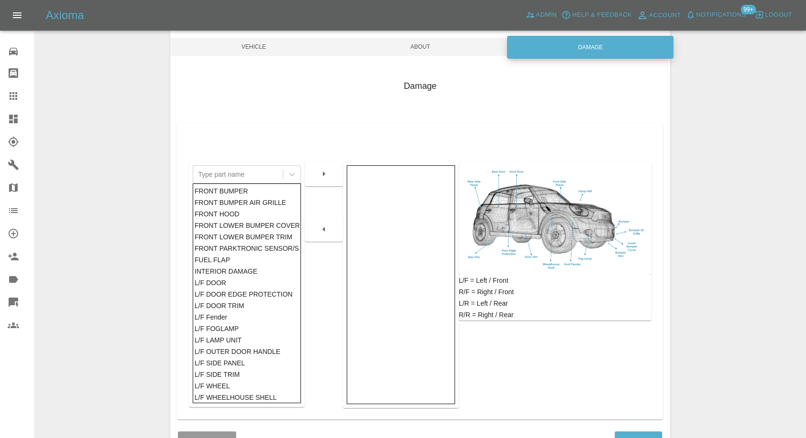
scroll to position [153, 0]
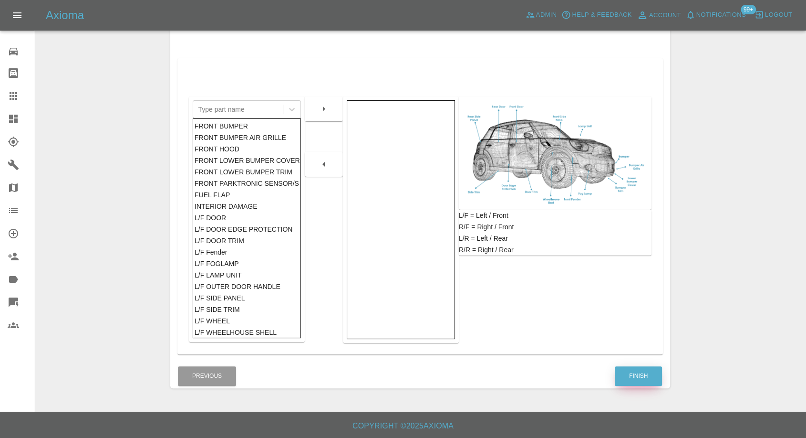
click at [657, 379] on button "Finish" at bounding box center [638, 376] width 47 height 20
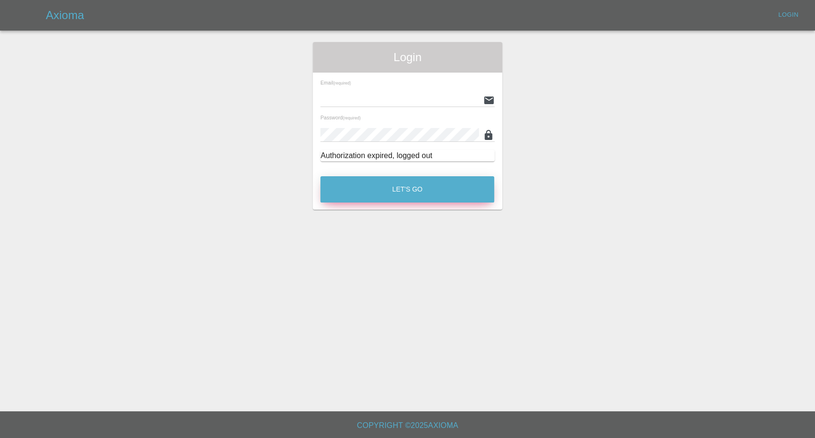
type input "afreen@axioma.co.uk"
click at [382, 176] on button "Let's Go" at bounding box center [407, 189] width 174 height 26
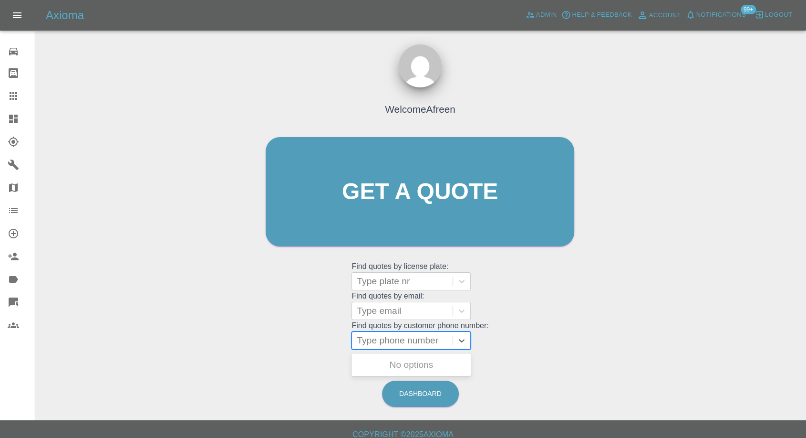
click at [413, 342] on div at bounding box center [402, 340] width 91 height 13
paste input "+447855357739"
drag, startPoint x: 374, startPoint y: 339, endPoint x: 242, endPoint y: 341, distance: 132.2
click at [245, 342] on div "Welcome Afreen Get a quote Get a quote Find quotes by license plate: Type plate…" at bounding box center [420, 237] width 757 height 343
type input "07855357739"
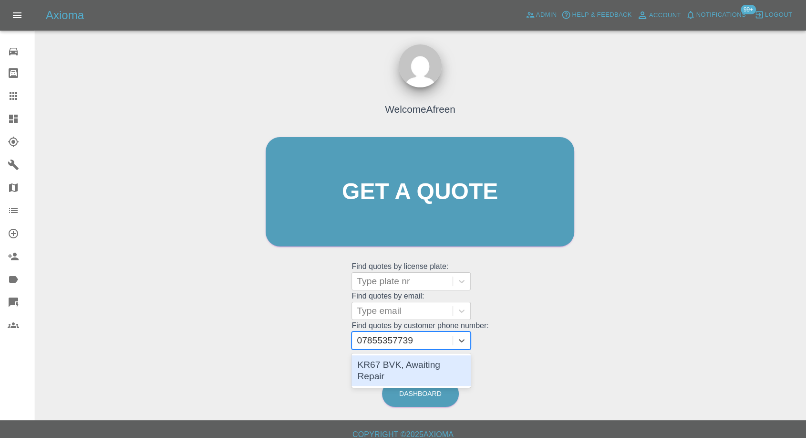
click at [428, 366] on div "KR67 BVK, Awaiting Repair" at bounding box center [411, 370] width 119 height 31
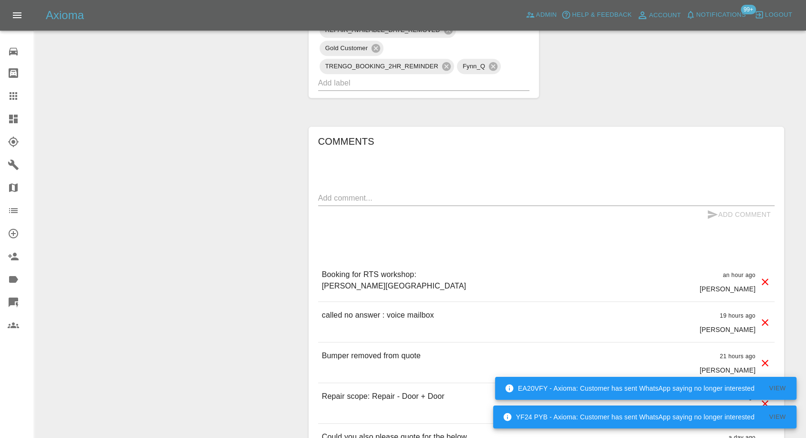
scroll to position [636, 0]
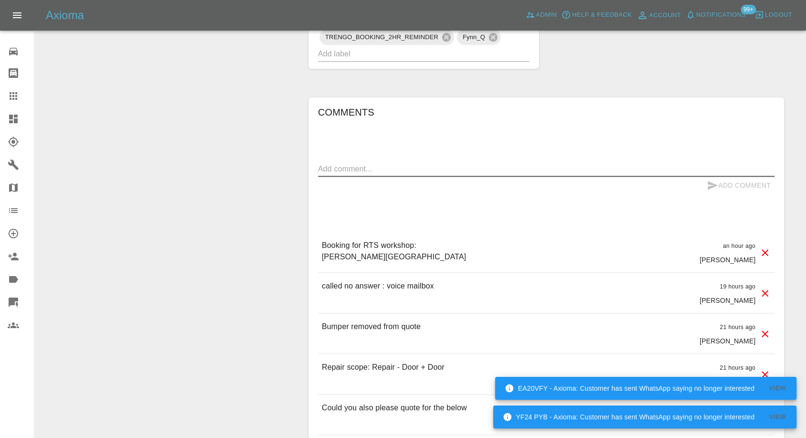
click at [352, 171] on textarea at bounding box center [546, 168] width 457 height 11
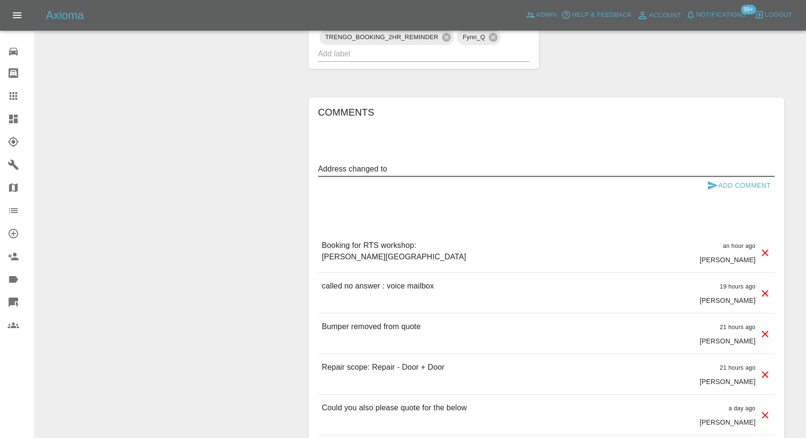
paste textarea "23, Norfolk crescent Failsworth m35 0wg"
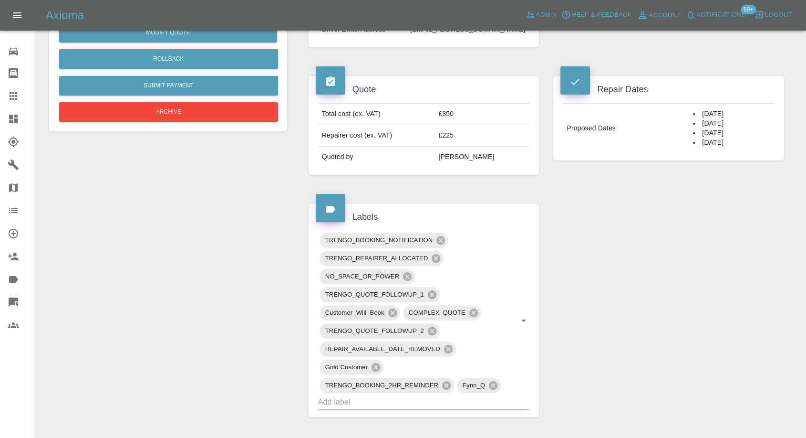
scroll to position [159, 0]
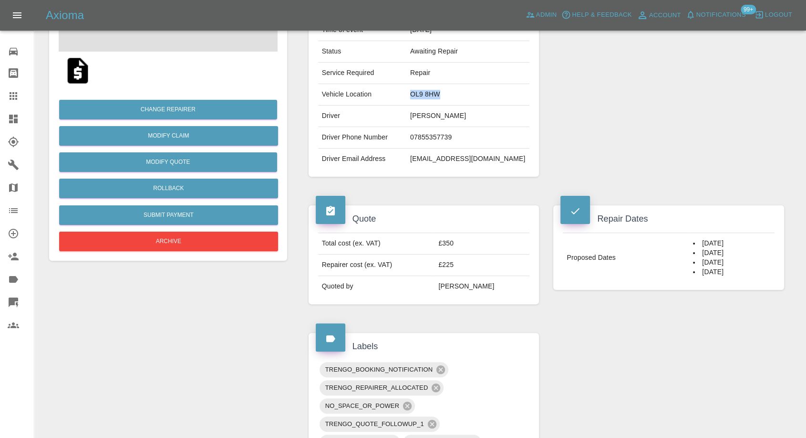
drag, startPoint x: 436, startPoint y: 91, endPoint x: 479, endPoint y: 94, distance: 42.6
click at [479, 94] on td "OL9 8HW" at bounding box center [468, 94] width 123 height 21
copy td "OL9 8HW"
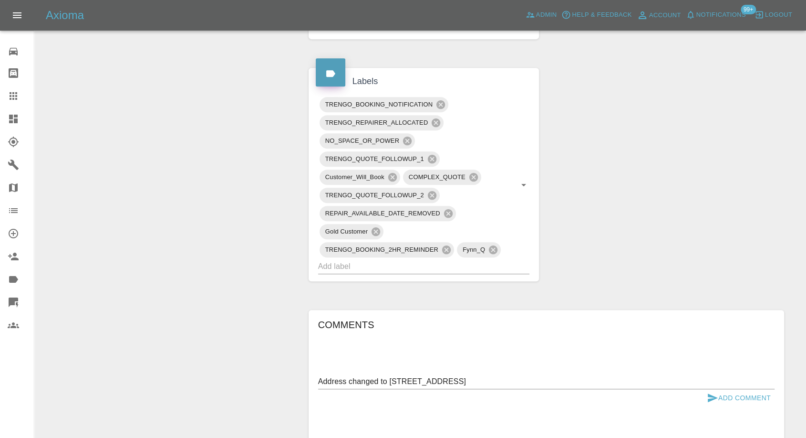
scroll to position [530, 0]
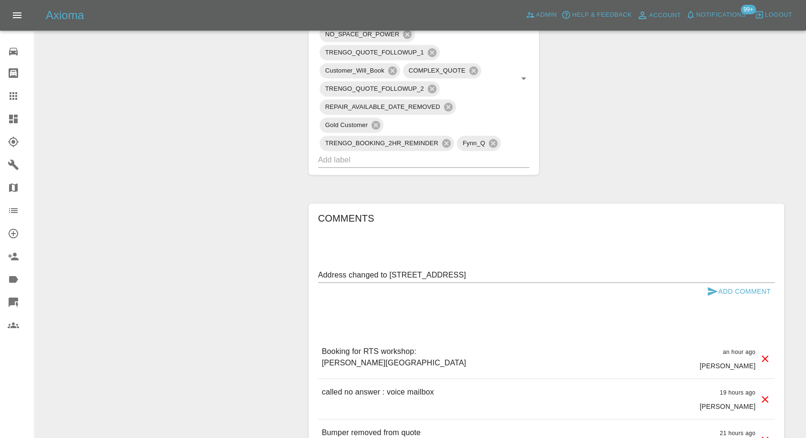
click at [379, 272] on textarea "Address changed to 23, Norfolk crescent Failsworth m35 0wg" at bounding box center [546, 274] width 457 height 11
paste textarea "OL9 8HW"
type textarea "Address changed from OL9 8HW to 23, Norfolk crescent Failsworth m35 0wg"
click at [707, 288] on icon "submit" at bounding box center [712, 290] width 11 height 11
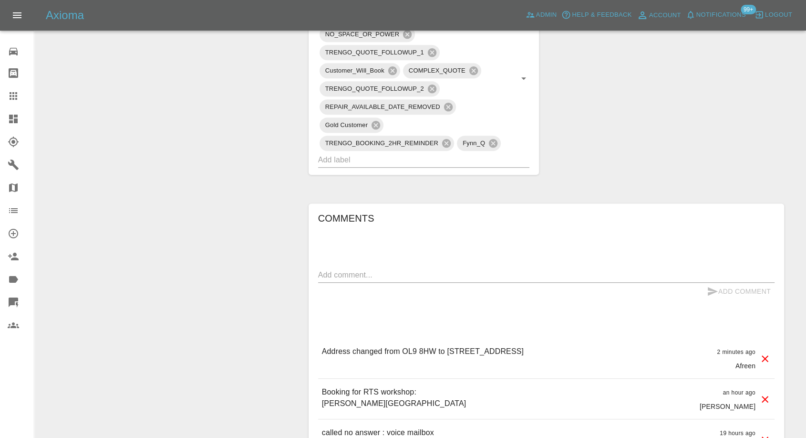
drag, startPoint x: 558, startPoint y: 349, endPoint x: 595, endPoint y: 349, distance: 37.2
click at [595, 349] on div "Address changed from OL9 8HW to 23, Norfolk crescent Failsworth m35 0wg 2 minut…" at bounding box center [546, 358] width 457 height 40
copy p "m35 0wg"
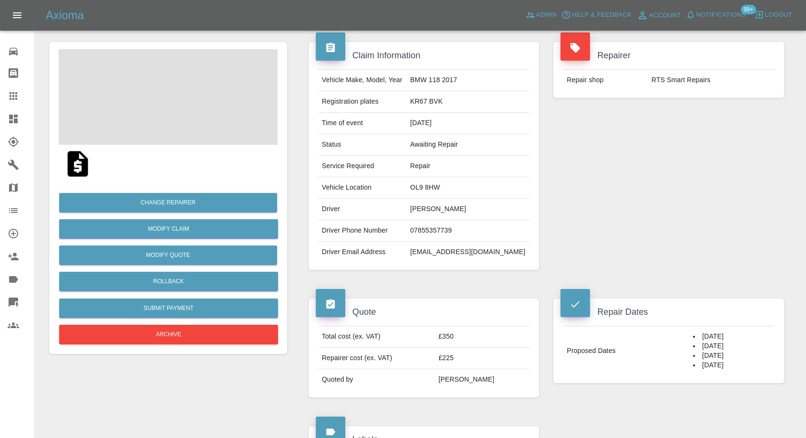
scroll to position [0, 0]
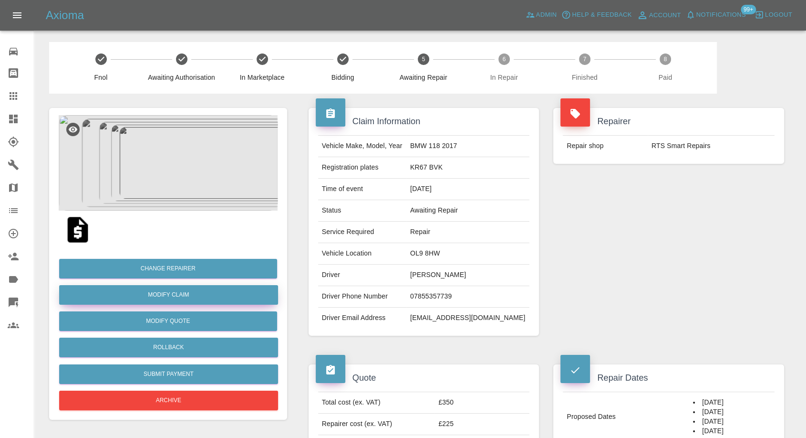
click at [169, 296] on link "Modify Claim" at bounding box center [168, 295] width 219 height 20
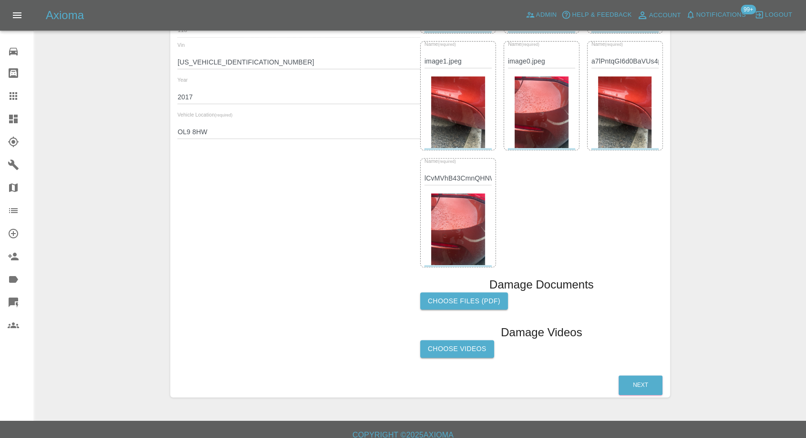
scroll to position [324, 0]
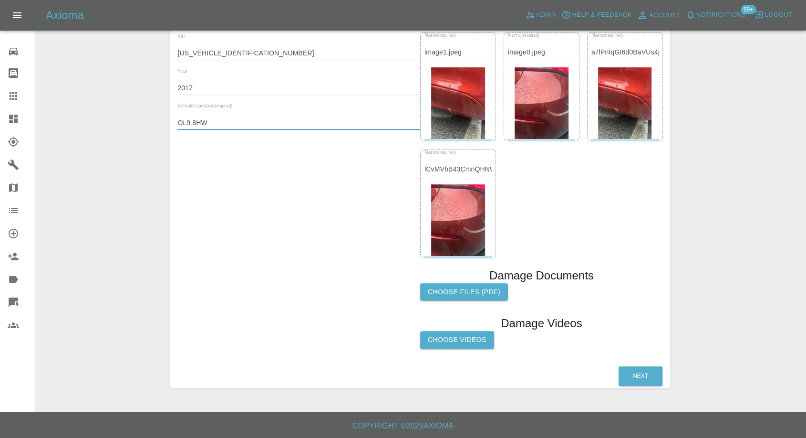
drag, startPoint x: 217, startPoint y: 121, endPoint x: 142, endPoint y: 123, distance: 75.0
click at [142, 123] on div "Enter Claim Details This information will create the claim instance. Vehicle Ab…" at bounding box center [420, 59] width 771 height 682
paste input "m35 0wg"
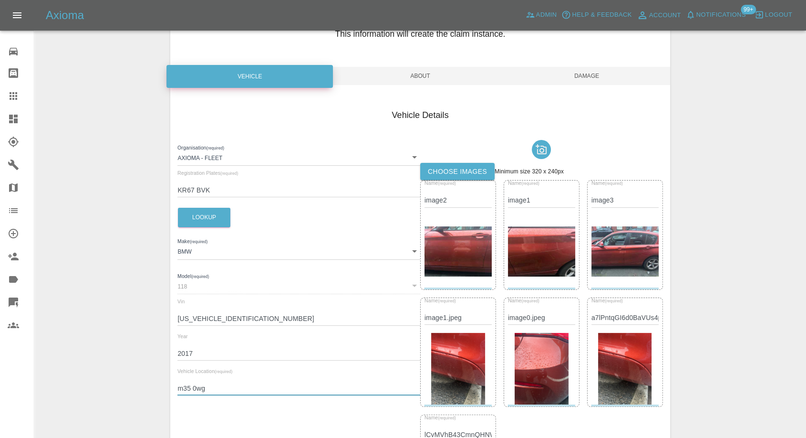
type input "m35 0wg"
click at [592, 78] on span "Damage" at bounding box center [587, 76] width 167 height 18
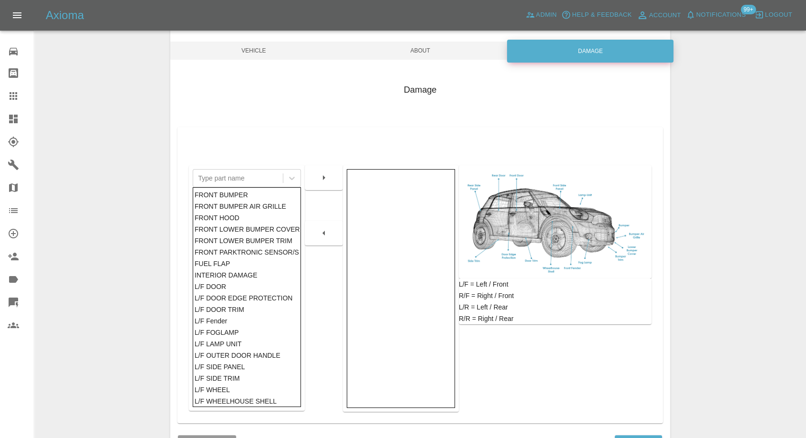
scroll to position [153, 0]
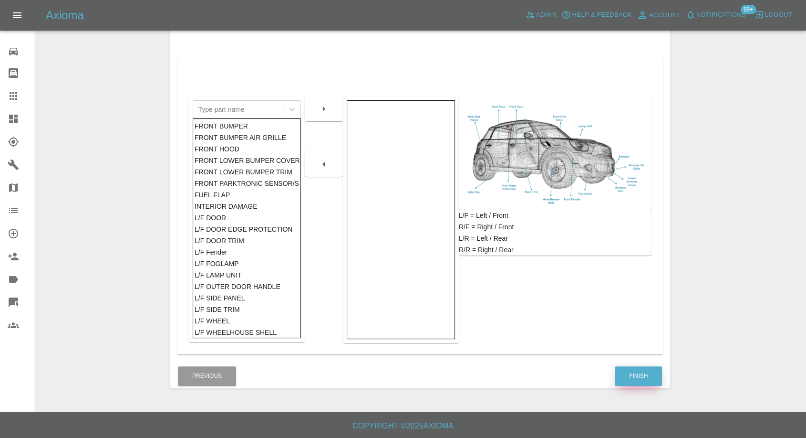
click at [634, 371] on button "Finish" at bounding box center [638, 376] width 47 height 20
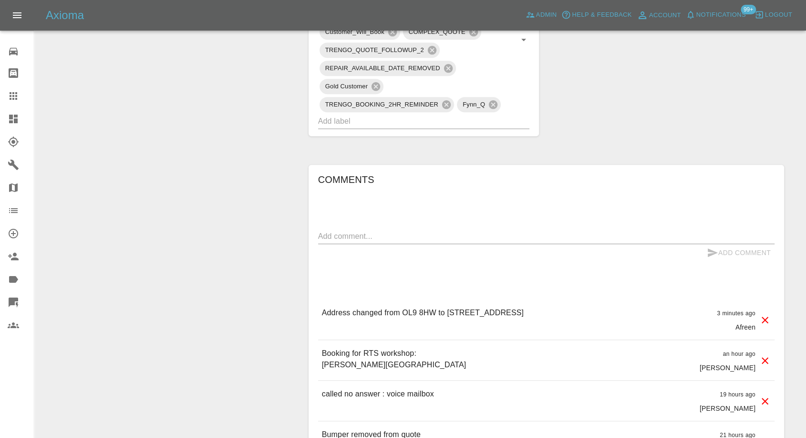
scroll to position [636, 0]
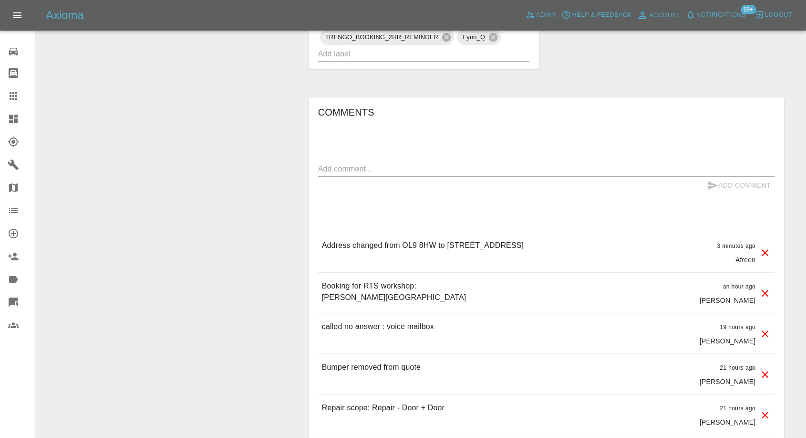
click at [340, 303] on p "Booking for RTS workshop: Morton Street Middleton M24 6AN" at bounding box center [394, 291] width 145 height 23
drag, startPoint x: 558, startPoint y: 244, endPoint x: 598, endPoint y: 244, distance: 40.6
click at [598, 244] on div "Address changed from OL9 8HW to 23, Norfolk crescent Failsworth m35 0wg 3 minut…" at bounding box center [546, 252] width 457 height 40
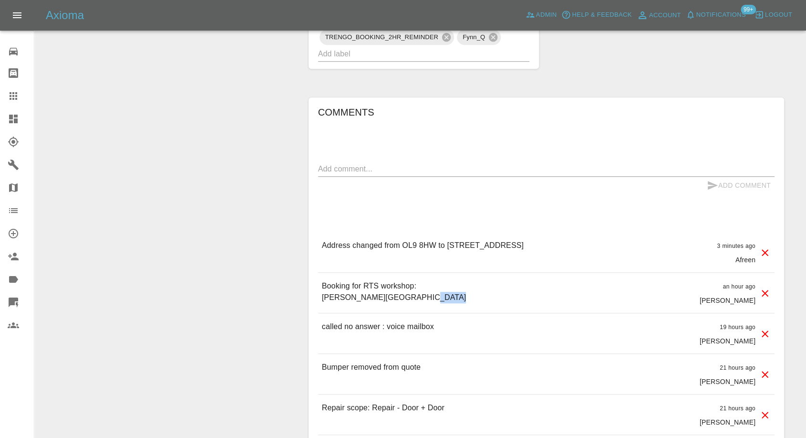
copy p "m35 0wg"
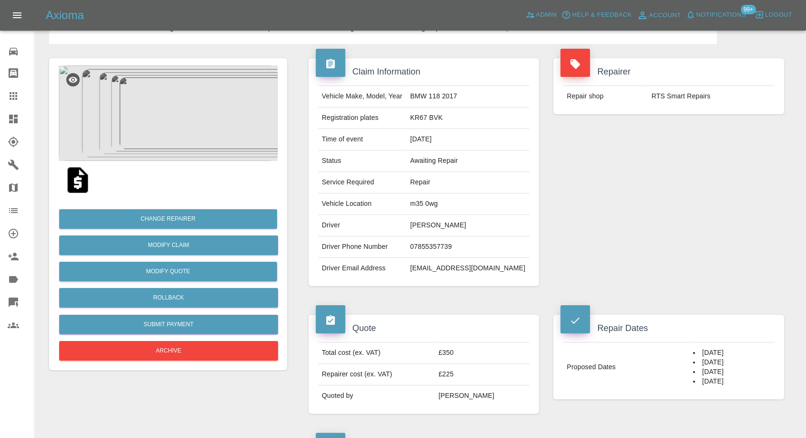
scroll to position [106, 0]
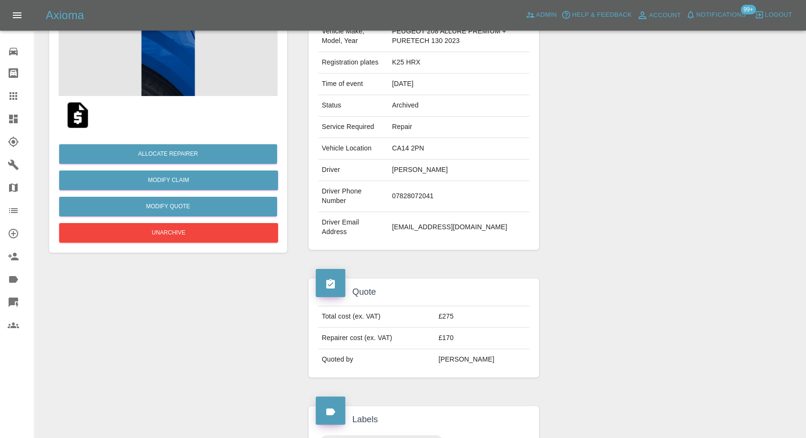
scroll to position [106, 0]
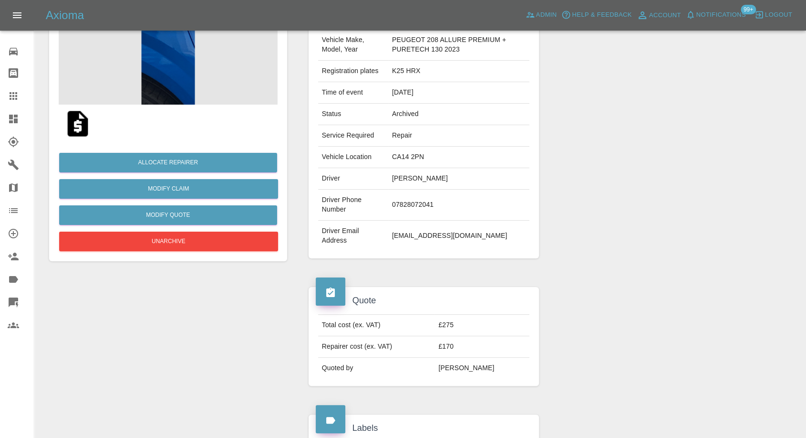
click at [90, 125] on img at bounding box center [78, 123] width 31 height 31
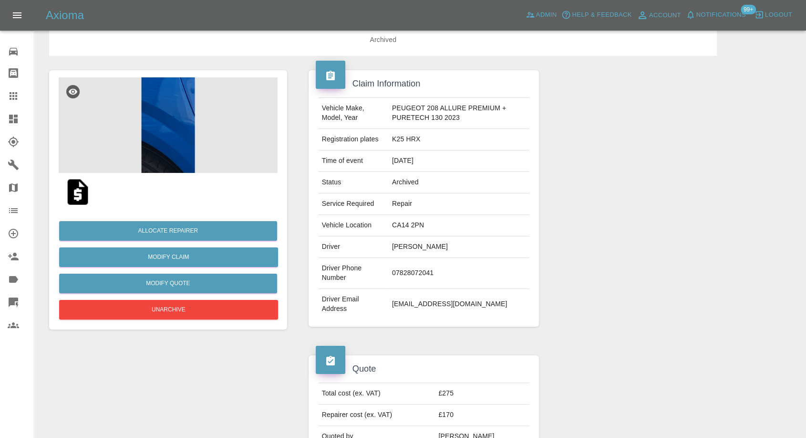
scroll to position [0, 0]
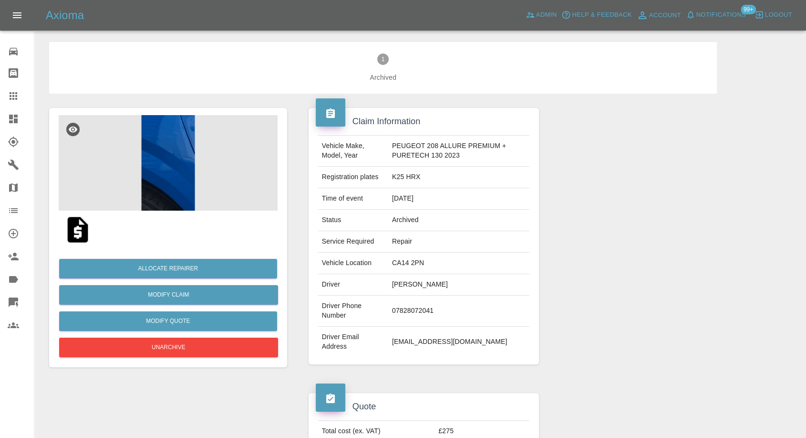
click at [164, 180] on img at bounding box center [168, 162] width 219 height 95
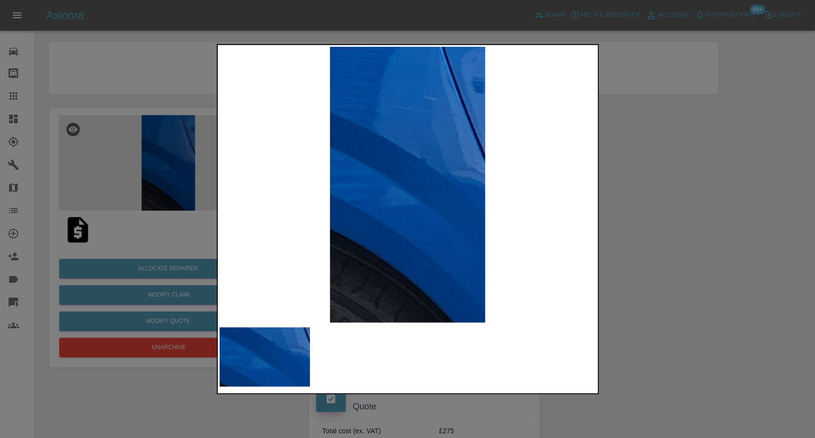
click at [624, 299] on div at bounding box center [407, 219] width 815 height 438
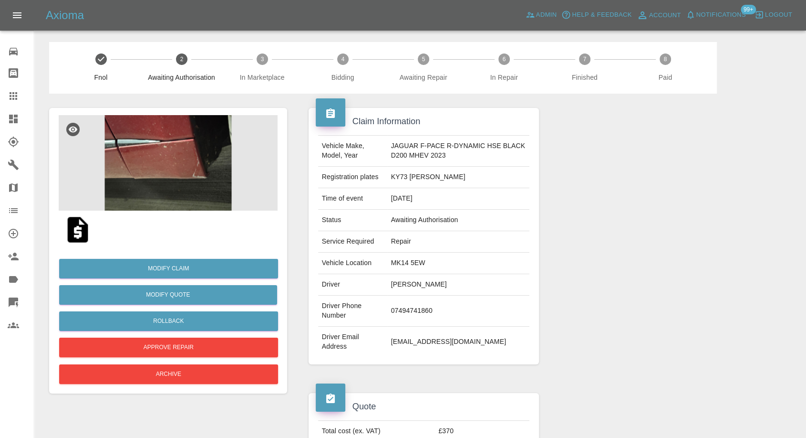
click at [149, 150] on img at bounding box center [168, 162] width 219 height 95
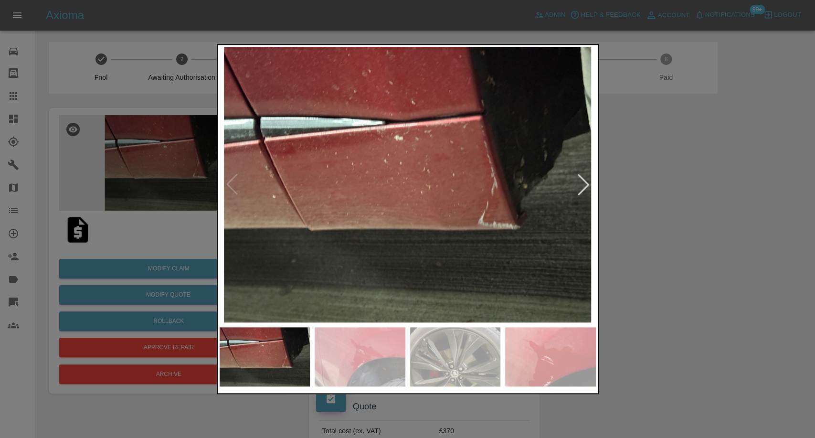
click at [370, 359] on img at bounding box center [359, 356] width 91 height 59
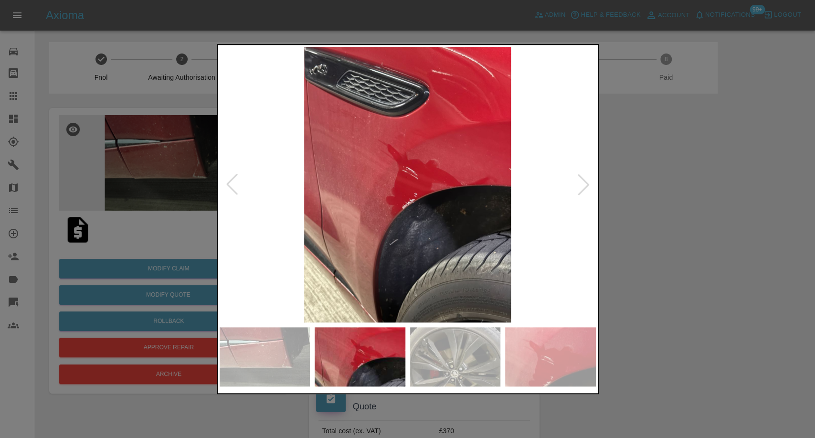
click at [435, 359] on img at bounding box center [455, 356] width 91 height 59
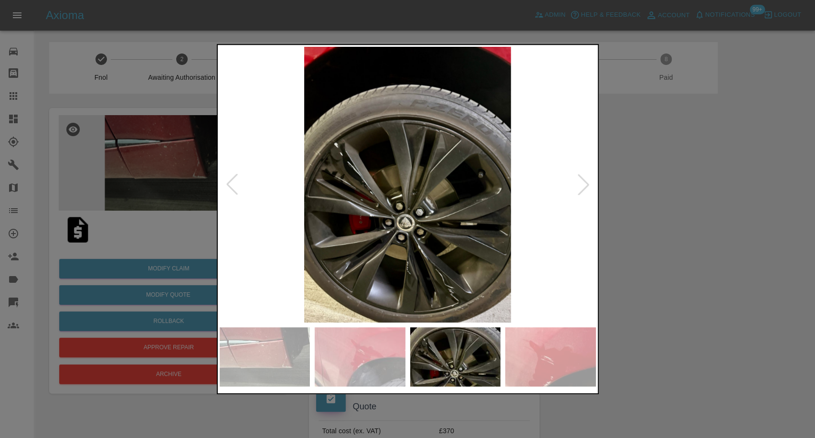
click at [517, 359] on img at bounding box center [550, 356] width 91 height 59
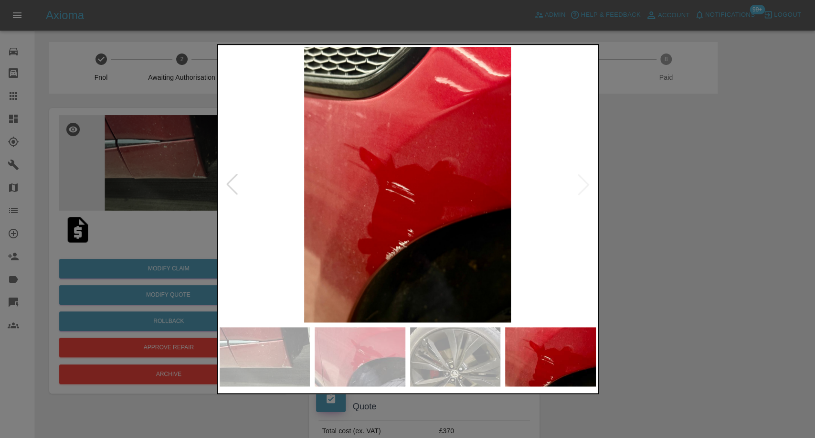
click at [580, 191] on img at bounding box center [407, 184] width 376 height 275
click at [244, 366] on img at bounding box center [264, 356] width 91 height 59
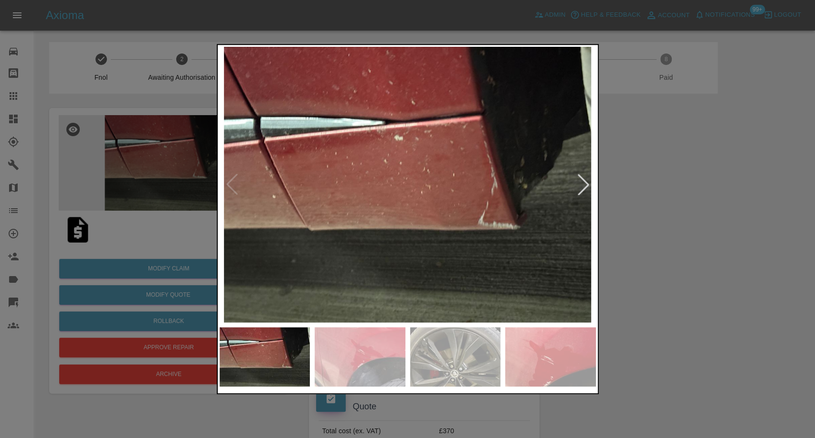
click at [705, 348] on div at bounding box center [407, 219] width 815 height 438
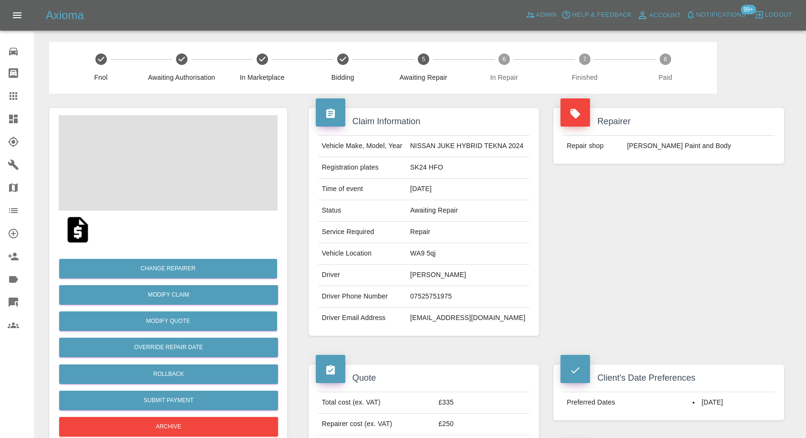
click at [83, 223] on img at bounding box center [78, 229] width 31 height 31
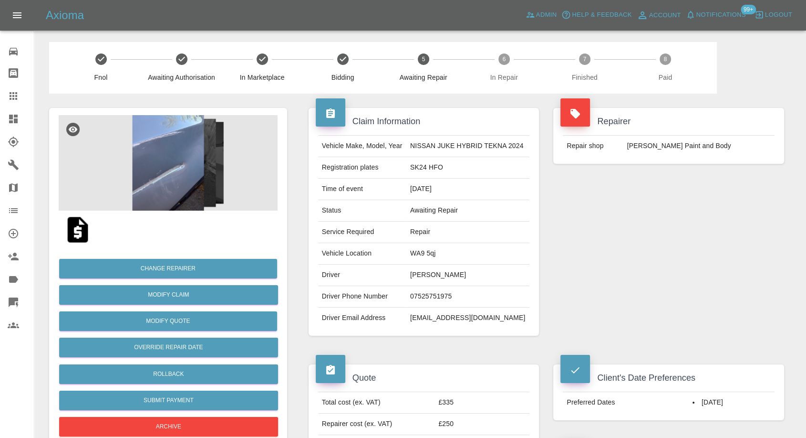
click at [149, 147] on img at bounding box center [168, 162] width 219 height 95
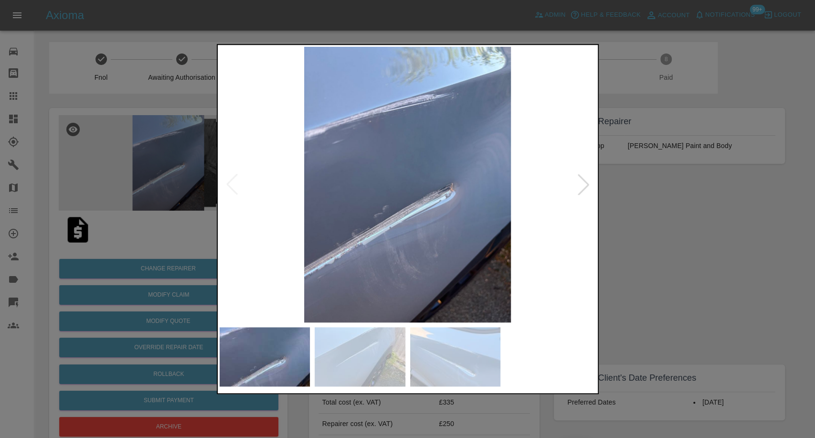
click at [349, 337] on img at bounding box center [359, 356] width 91 height 59
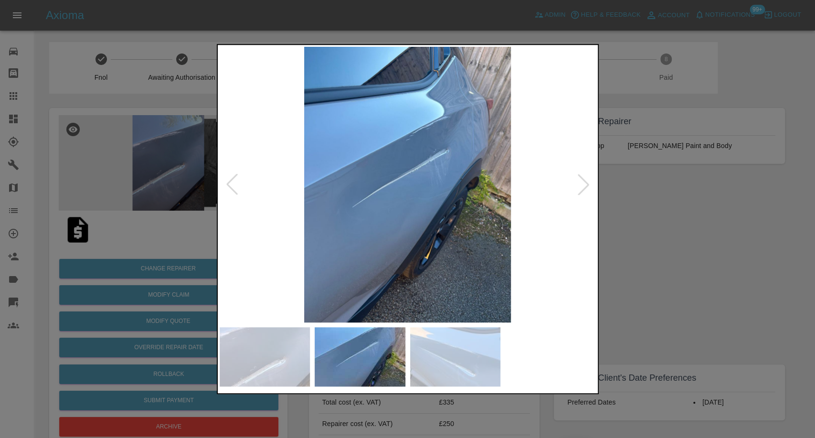
click at [487, 365] on img at bounding box center [455, 356] width 91 height 59
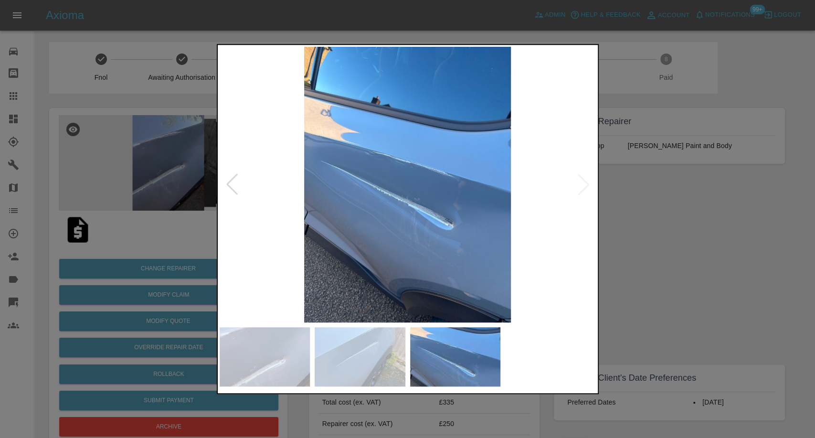
click at [675, 340] on div at bounding box center [407, 219] width 815 height 438
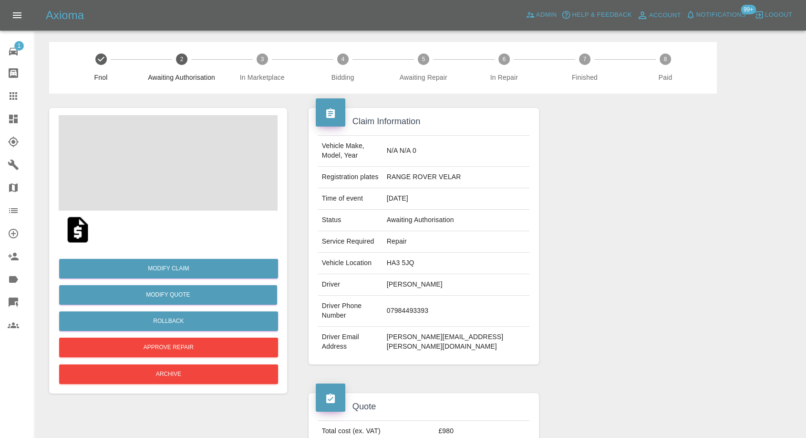
click at [74, 231] on img at bounding box center [78, 229] width 31 height 31
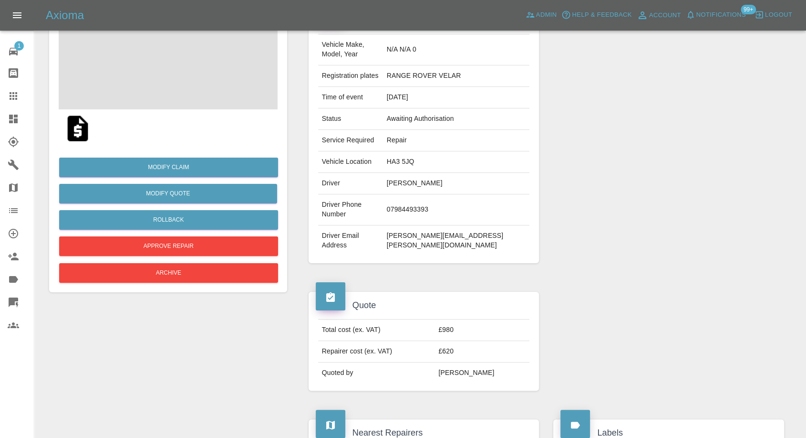
scroll to position [106, 0]
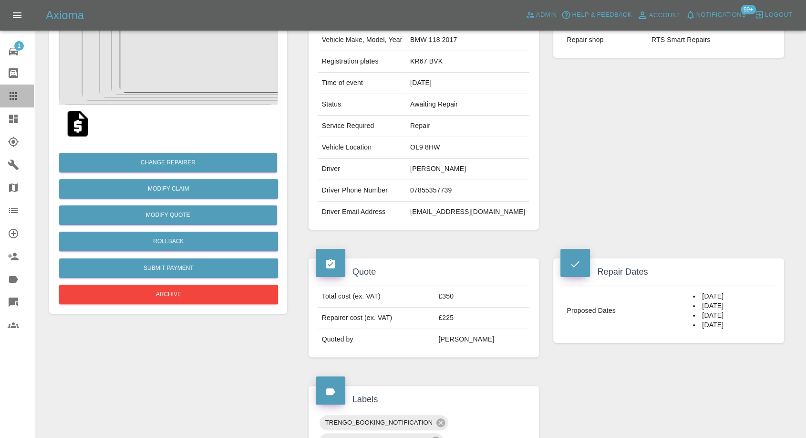
click at [9, 100] on icon at bounding box center [13, 95] width 11 height 11
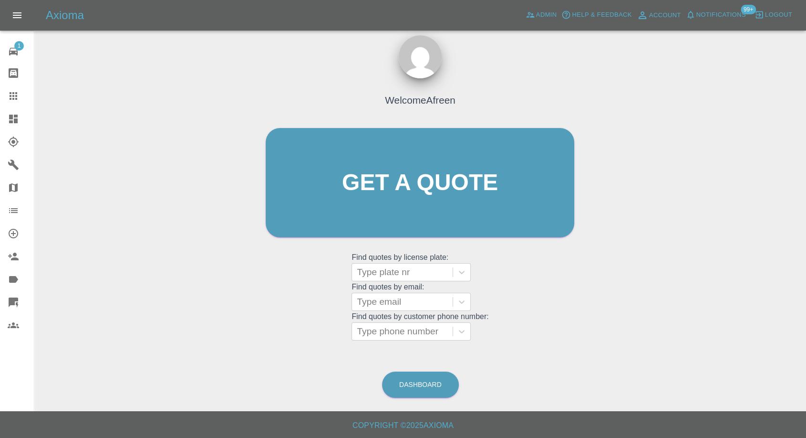
scroll to position [9, 0]
click at [392, 332] on div at bounding box center [402, 331] width 91 height 13
paste input "[PHONE_NUMBER]"
type input "[PHONE_NUMBER]"
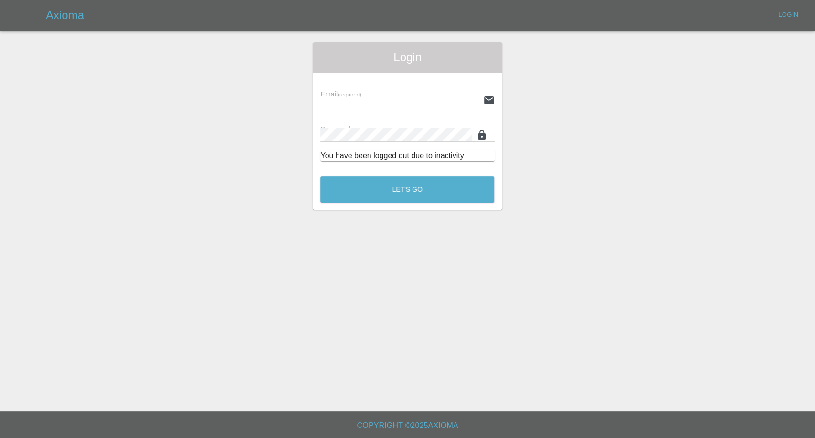
type input "[EMAIL_ADDRESS][DOMAIN_NAME]"
click at [375, 333] on main "Login Email (required) [EMAIL_ADDRESS][DOMAIN_NAME] Password (required) You hav…" at bounding box center [407, 205] width 815 height 411
drag, startPoint x: 442, startPoint y: 166, endPoint x: 435, endPoint y: 196, distance: 30.4
click at [442, 167] on div "Email (required) [EMAIL_ADDRESS][DOMAIN_NAME] Password (required) You have been…" at bounding box center [407, 121] width 189 height 96
click at [432, 200] on button "Let's Go" at bounding box center [407, 189] width 174 height 26
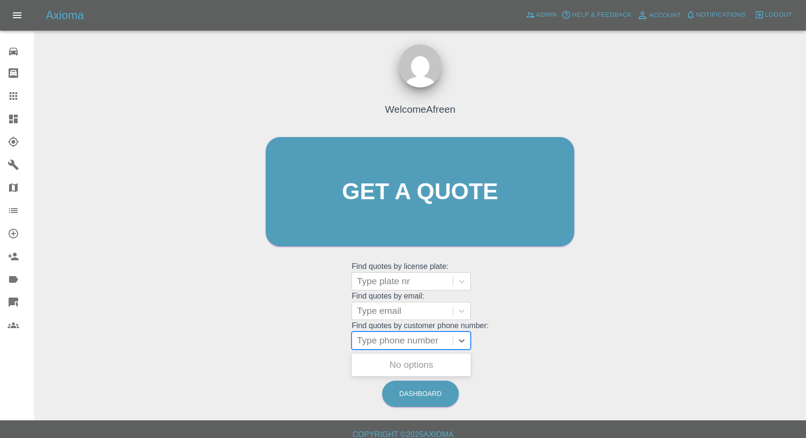
click at [393, 344] on div at bounding box center [402, 340] width 91 height 13
paste input "[PHONE_NUMBER]"
drag, startPoint x: 377, startPoint y: 341, endPoint x: 141, endPoint y: 342, distance: 235.7
click at [142, 342] on div "Welcome Afreen Get a quote Get a quote Find quotes by license plate: Type plate…" at bounding box center [420, 237] width 757 height 343
type input "7377580401"
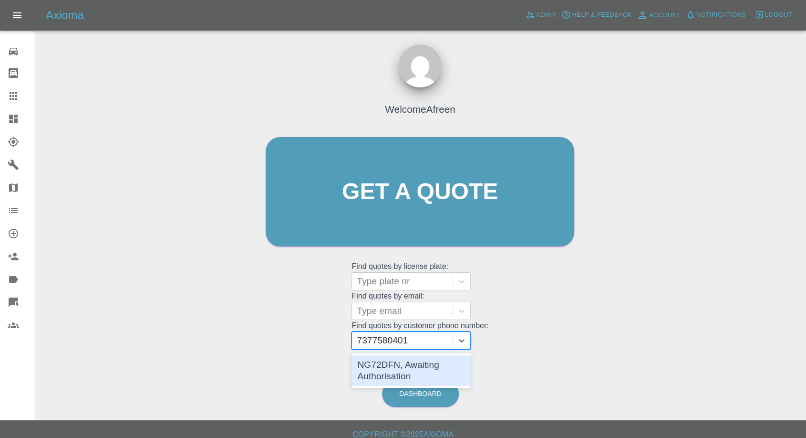
click at [430, 363] on div "NG72DFN, Awaiting Authorisation" at bounding box center [411, 370] width 119 height 31
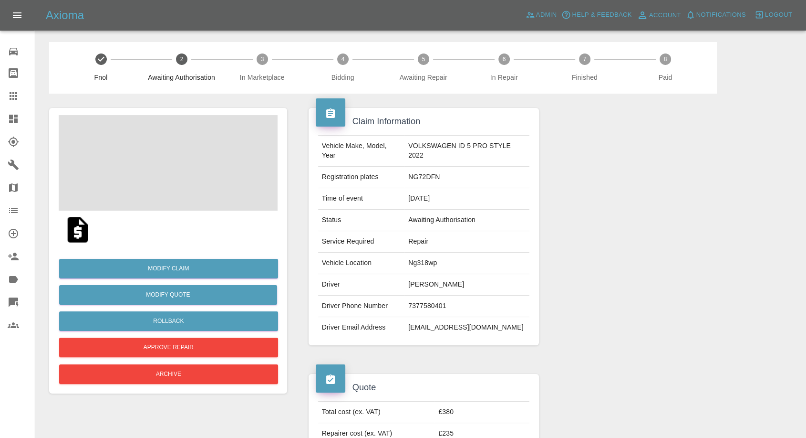
click at [178, 161] on span at bounding box center [168, 162] width 219 height 95
click at [122, 158] on span at bounding box center [168, 162] width 219 height 95
click at [74, 230] on img at bounding box center [78, 229] width 31 height 31
click at [166, 157] on img at bounding box center [168, 162] width 219 height 95
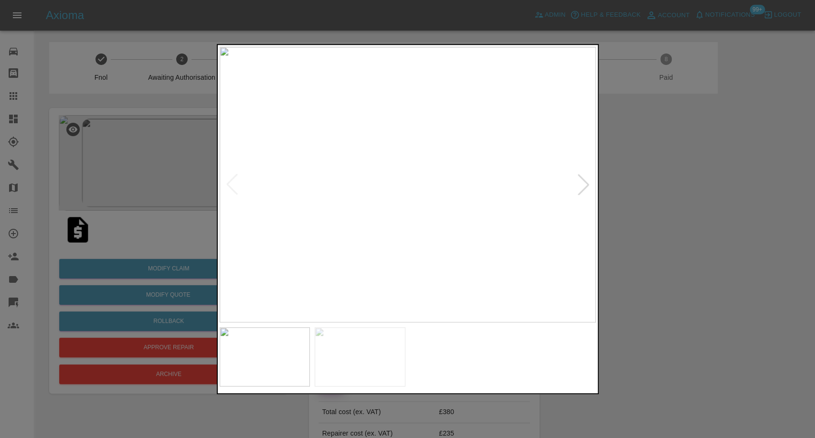
click at [386, 367] on img at bounding box center [359, 356] width 91 height 59
click at [270, 360] on img at bounding box center [264, 356] width 91 height 59
click at [649, 287] on div at bounding box center [407, 219] width 815 height 438
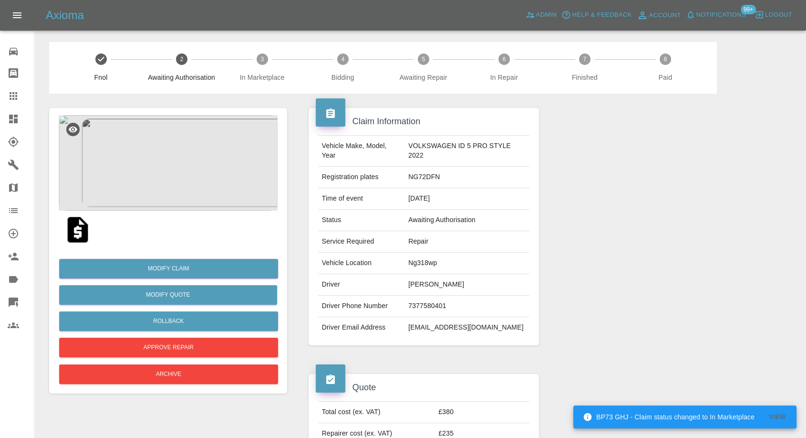
click at [178, 177] on img at bounding box center [168, 162] width 219 height 95
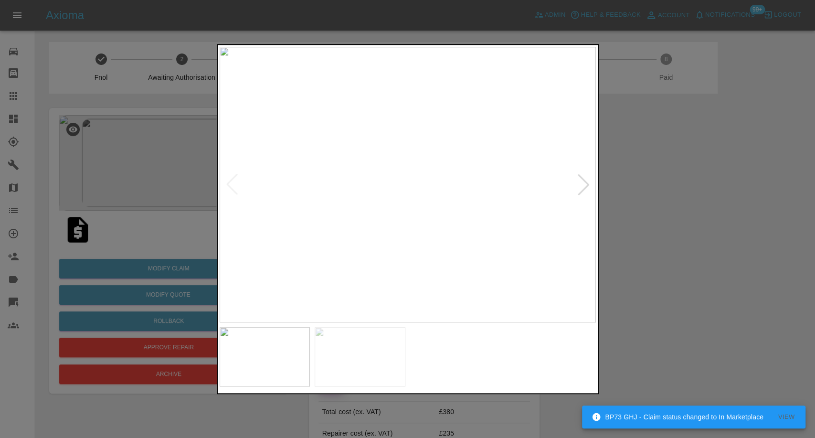
click at [372, 366] on img at bounding box center [359, 356] width 91 height 59
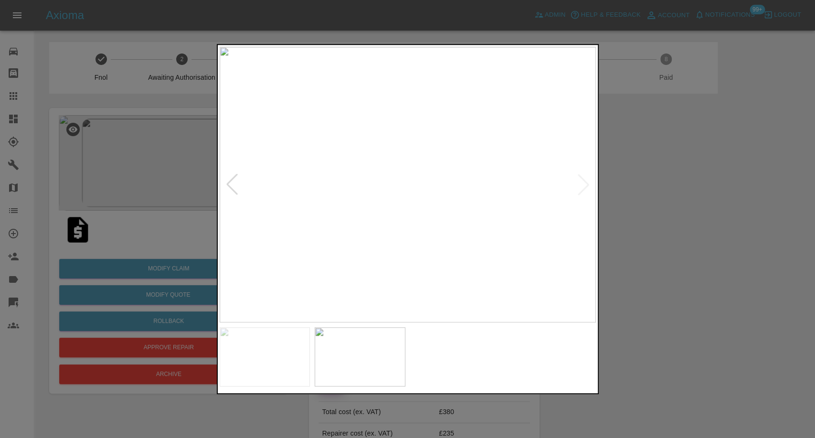
click at [622, 236] on div at bounding box center [407, 219] width 815 height 438
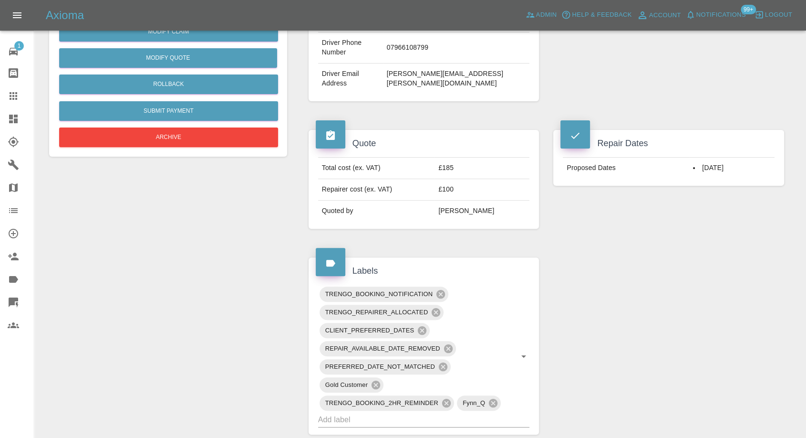
scroll to position [265, 0]
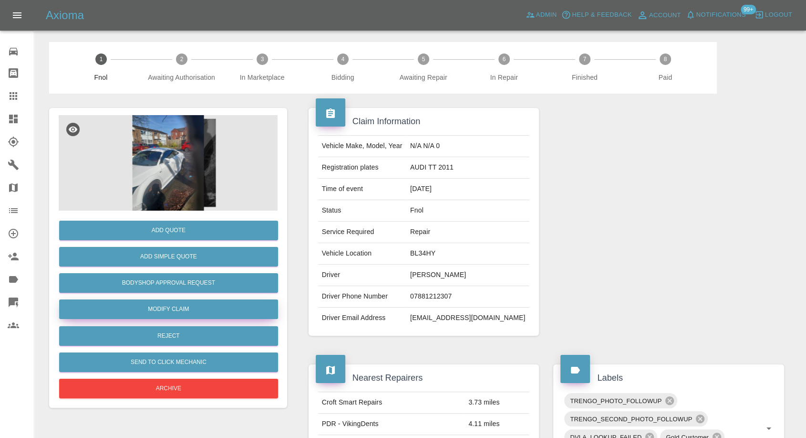
click at [169, 309] on link "Modify Claim" at bounding box center [168, 309] width 219 height 20
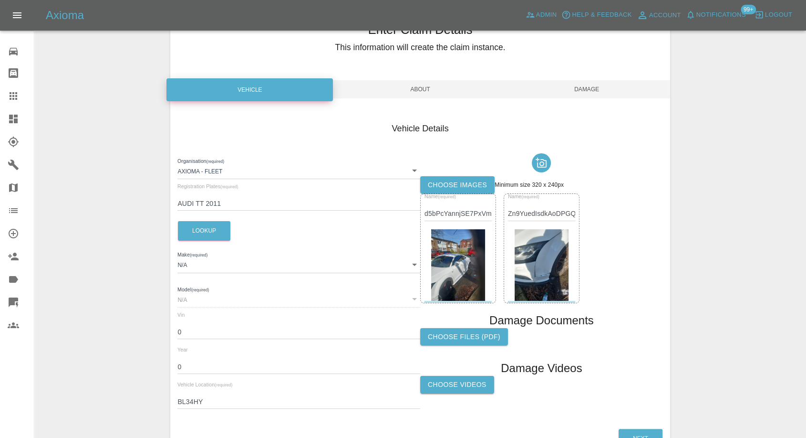
scroll to position [108, 0]
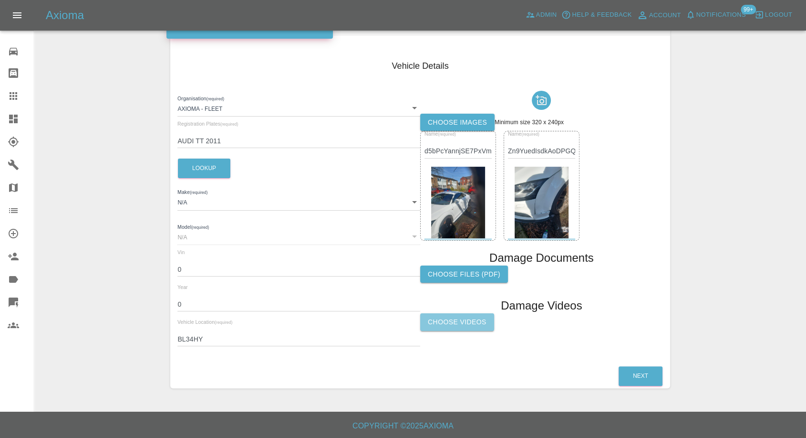
click at [474, 318] on label "Choose Videos" at bounding box center [457, 322] width 74 height 18
click at [0, 0] on input "Choose Videos" at bounding box center [0, 0] width 0 height 0
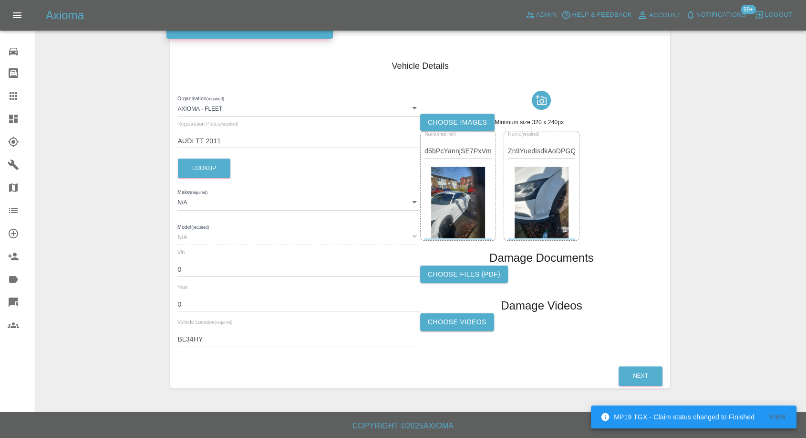
click at [455, 325] on label "Choose Videos" at bounding box center [457, 322] width 74 height 18
click at [0, 0] on input "Choose Videos" at bounding box center [0, 0] width 0 height 0
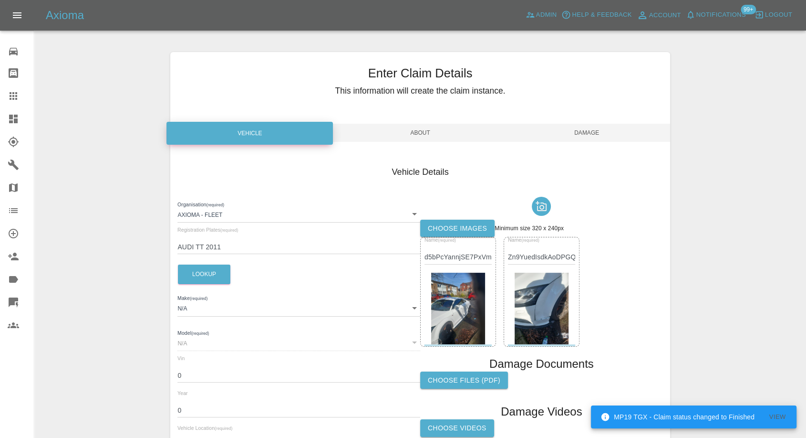
click at [591, 131] on span "Damage" at bounding box center [587, 133] width 167 height 18
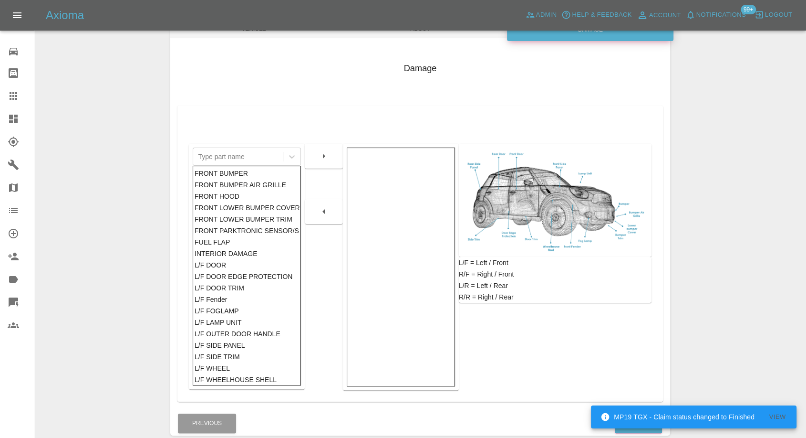
scroll to position [153, 0]
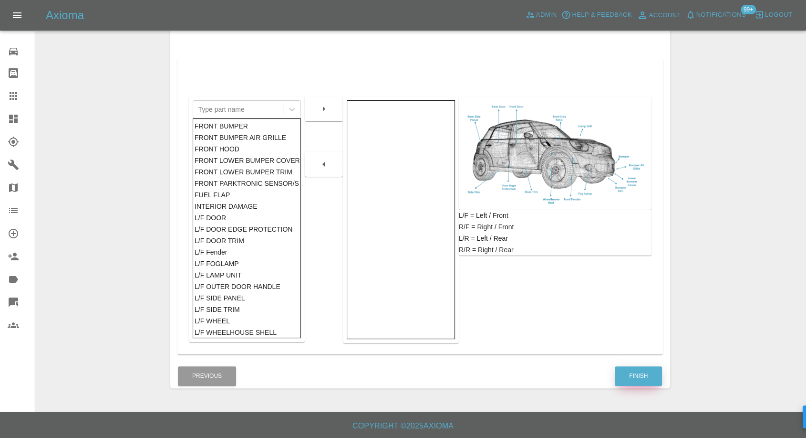
click at [631, 367] on button "Finish" at bounding box center [638, 376] width 47 height 20
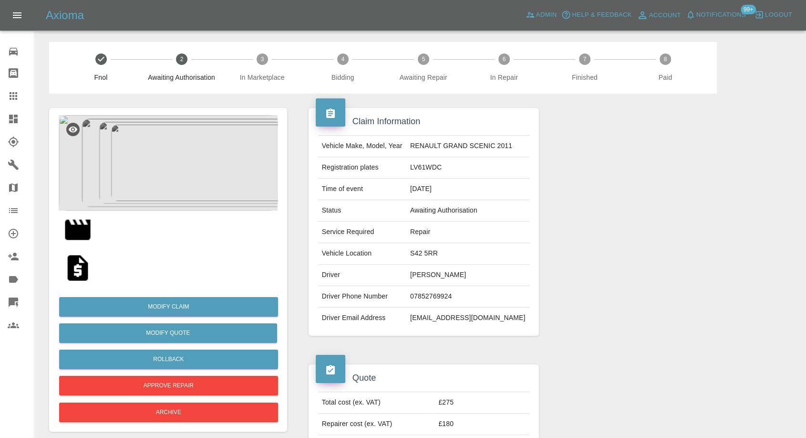
click at [77, 264] on img at bounding box center [78, 267] width 31 height 31
click at [72, 268] on img at bounding box center [78, 267] width 31 height 31
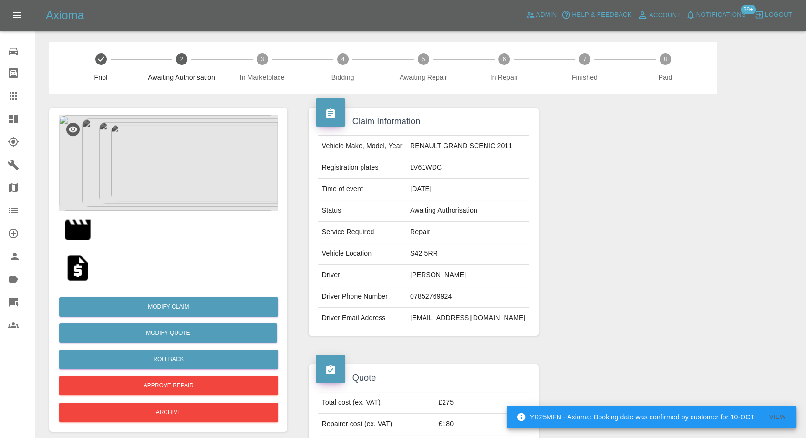
click at [168, 173] on img at bounding box center [168, 162] width 219 height 95
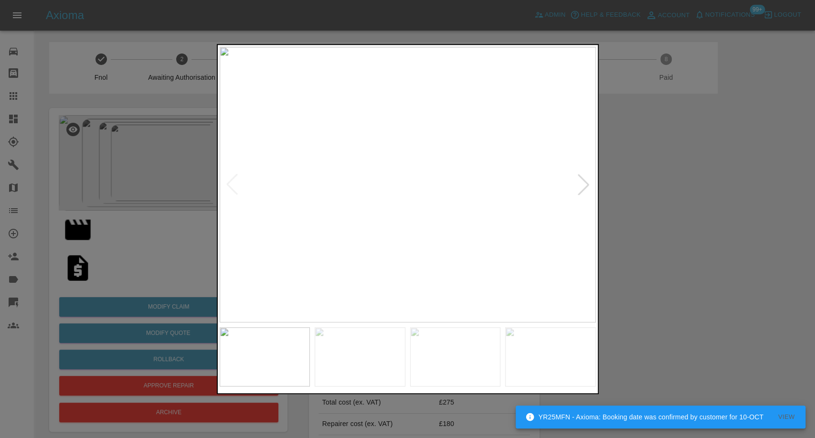
click at [344, 357] on img at bounding box center [359, 356] width 91 height 59
click at [354, 358] on img at bounding box center [359, 356] width 91 height 59
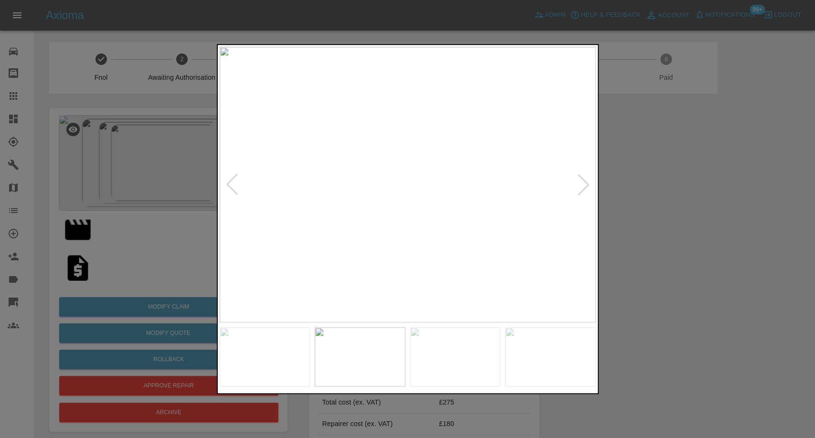
click at [432, 358] on img at bounding box center [455, 356] width 91 height 59
click at [515, 354] on img at bounding box center [550, 356] width 91 height 59
click at [581, 180] on img at bounding box center [407, 184] width 376 height 275
click at [435, 360] on img at bounding box center [455, 356] width 91 height 59
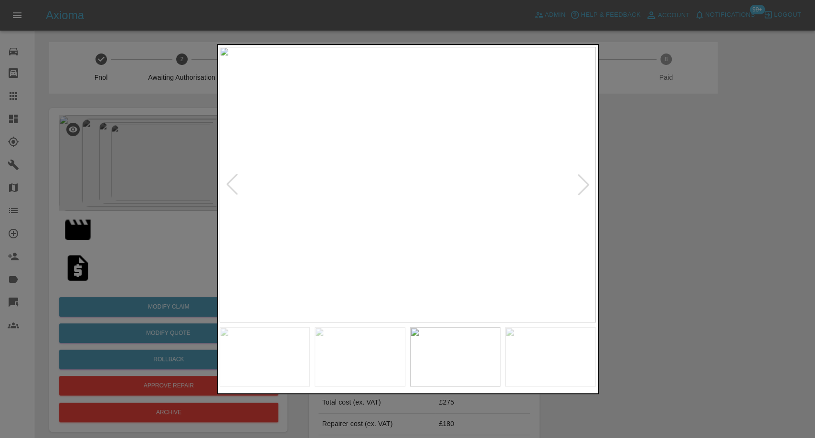
click at [351, 362] on img at bounding box center [359, 356] width 91 height 59
click at [261, 356] on img at bounding box center [264, 356] width 91 height 59
click at [702, 300] on div at bounding box center [407, 219] width 815 height 438
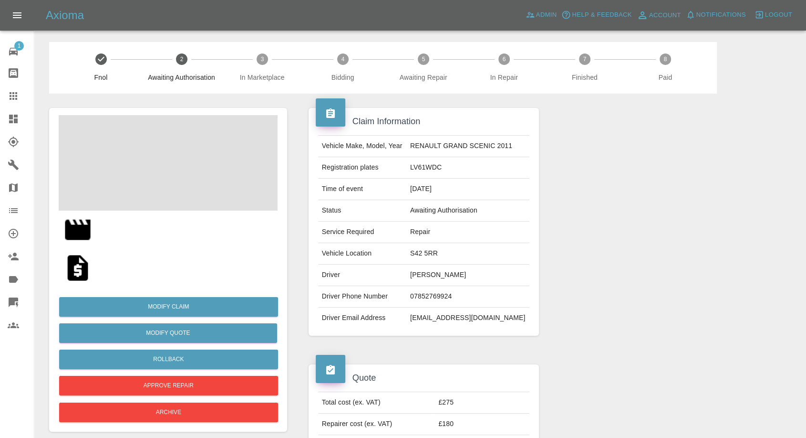
click at [83, 265] on img at bounding box center [78, 267] width 31 height 31
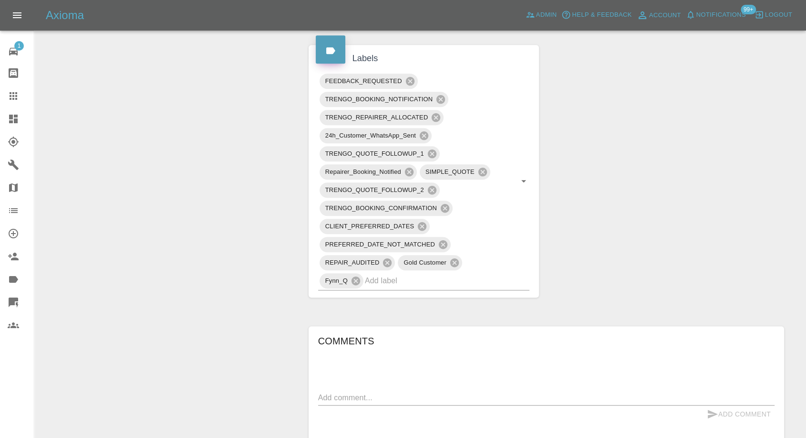
scroll to position [636, 0]
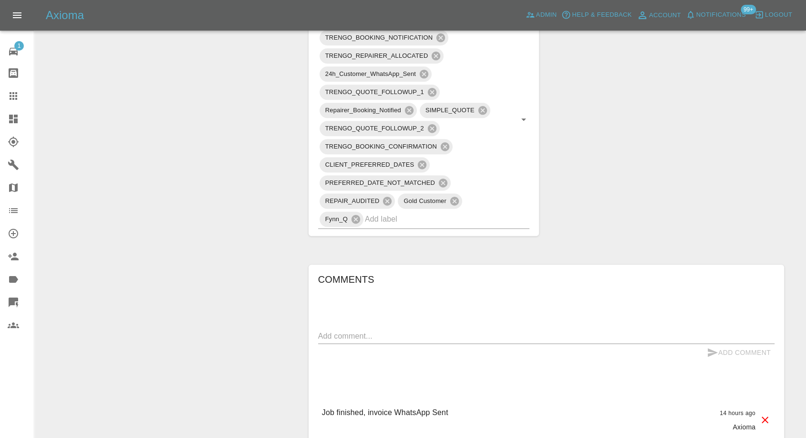
click at [362, 330] on textarea at bounding box center [546, 335] width 457 height 11
paste textarea "The repair isn’t 100 %"
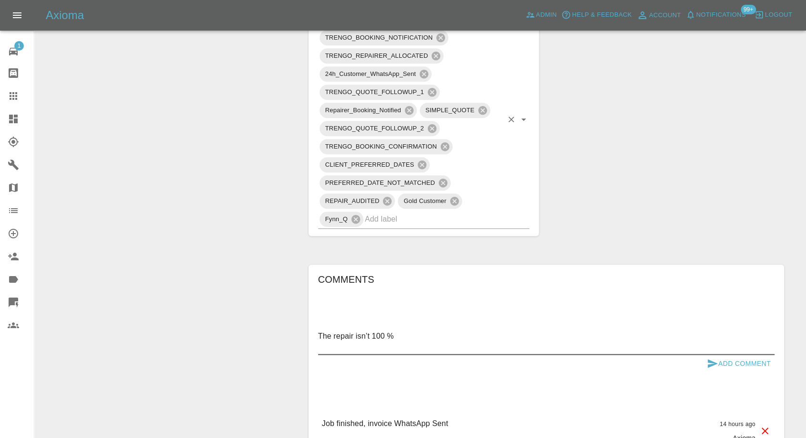
paste textarea "U can still see the dents"
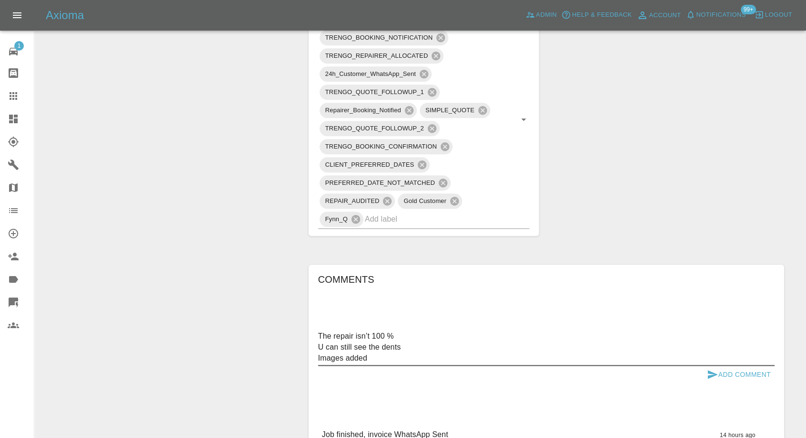
type textarea "The repair isn’t 100 % U can still see the dents Images added"
click at [709, 373] on icon "submit" at bounding box center [712, 373] width 11 height 11
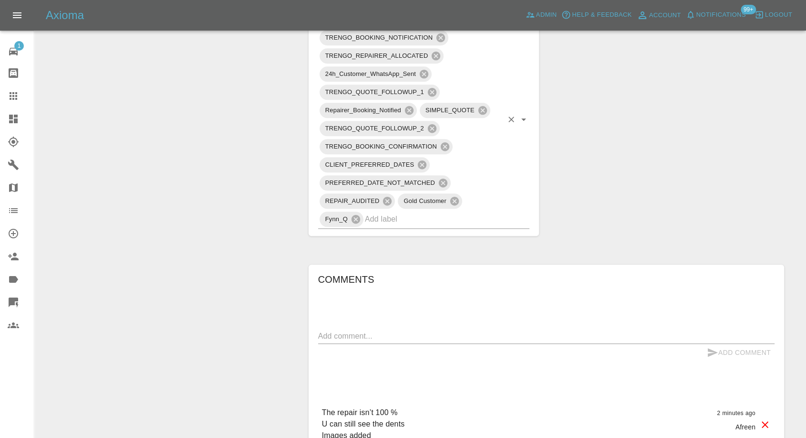
click at [385, 217] on input "text" at bounding box center [434, 218] width 138 height 15
type input "do"
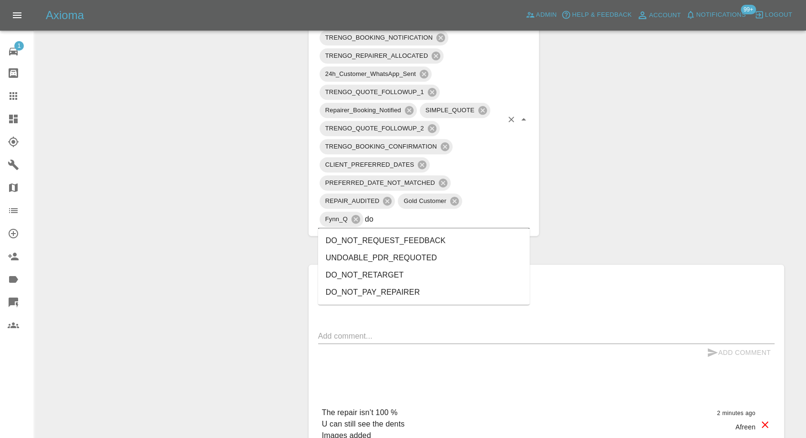
click at [363, 238] on li "DO_NOT_REQUEST_FEEDBACK" at bounding box center [424, 240] width 212 height 17
type input "recti"
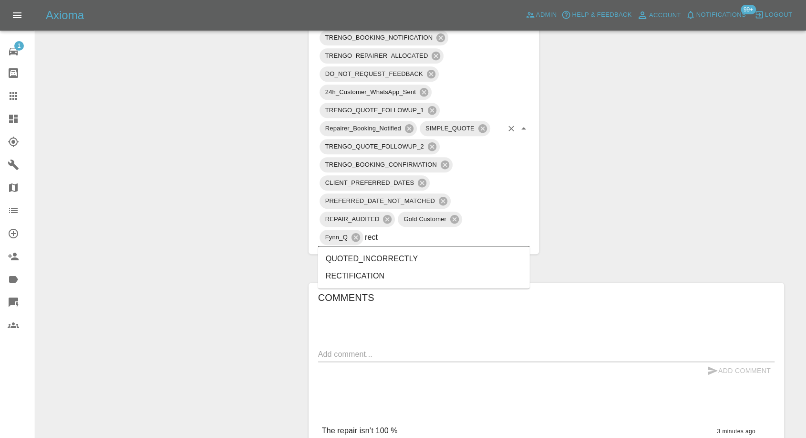
type input "recti"
click at [340, 256] on li "RECTIFICATION" at bounding box center [424, 258] width 212 height 17
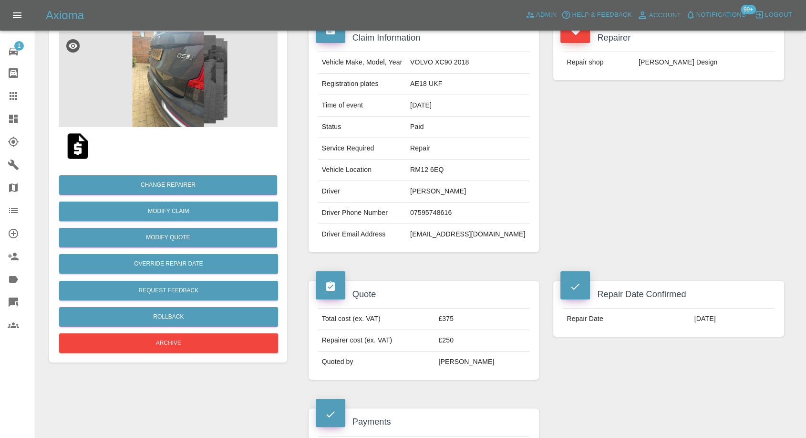
scroll to position [0, 0]
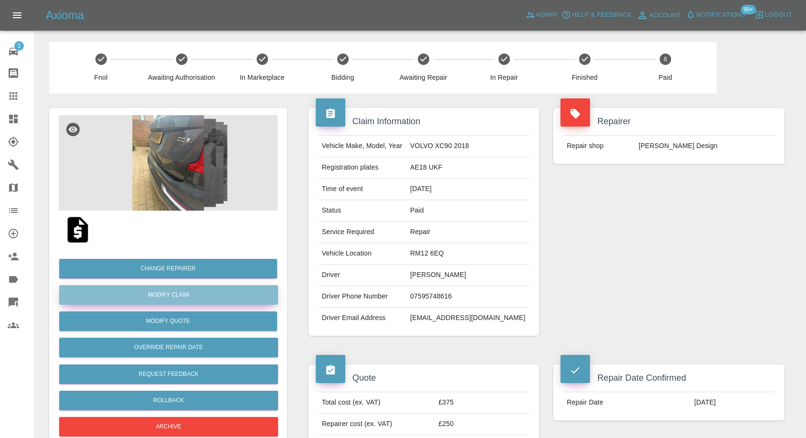
click at [186, 287] on link "Modify Claim" at bounding box center [168, 295] width 219 height 20
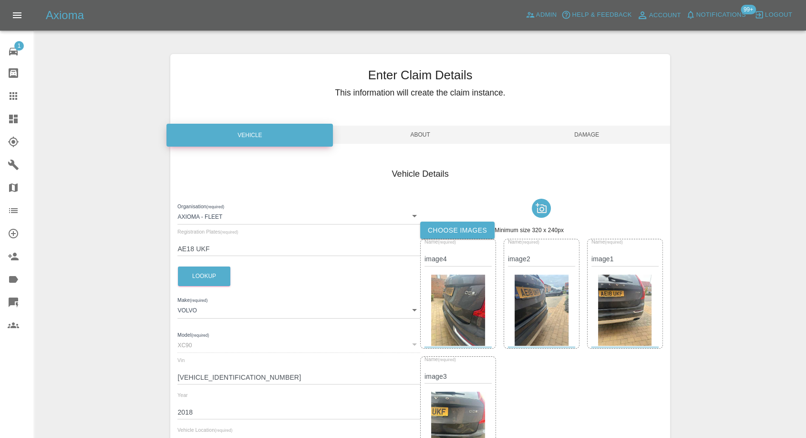
click at [458, 236] on label "Choose images" at bounding box center [457, 230] width 74 height 18
click at [0, 0] on input "Choose images" at bounding box center [0, 0] width 0 height 0
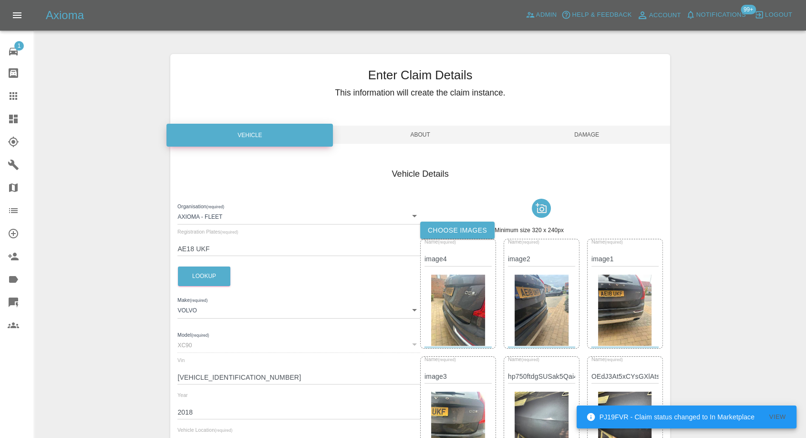
click at [589, 133] on span "Damage" at bounding box center [587, 134] width 167 height 18
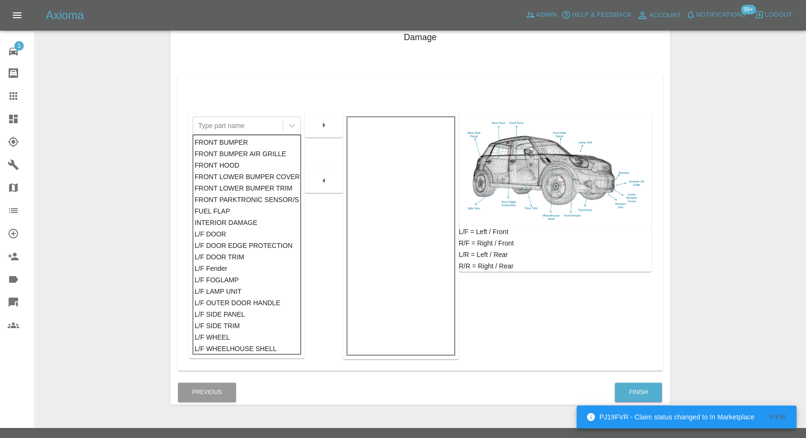
scroll to position [153, 0]
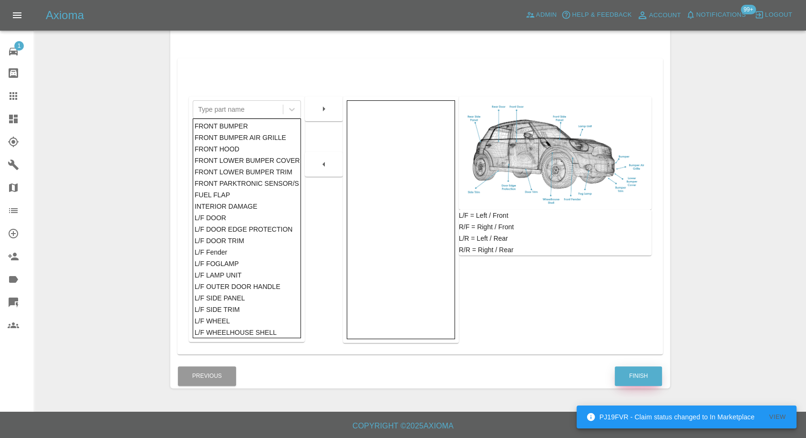
click at [636, 371] on button "Finish" at bounding box center [638, 376] width 47 height 20
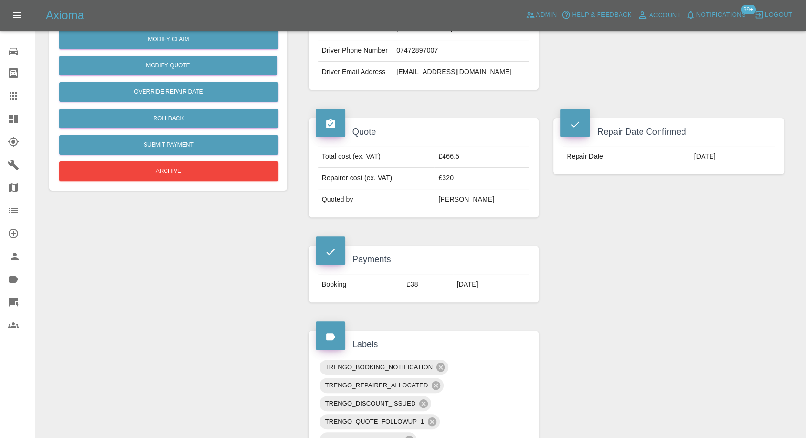
scroll to position [318, 0]
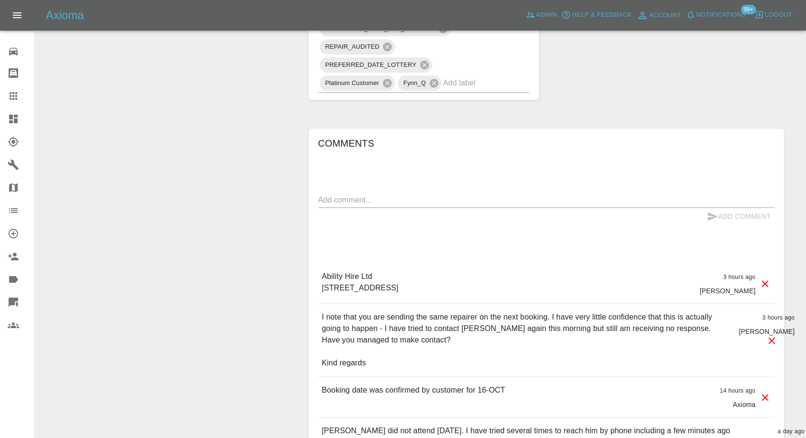
scroll to position [742, 0]
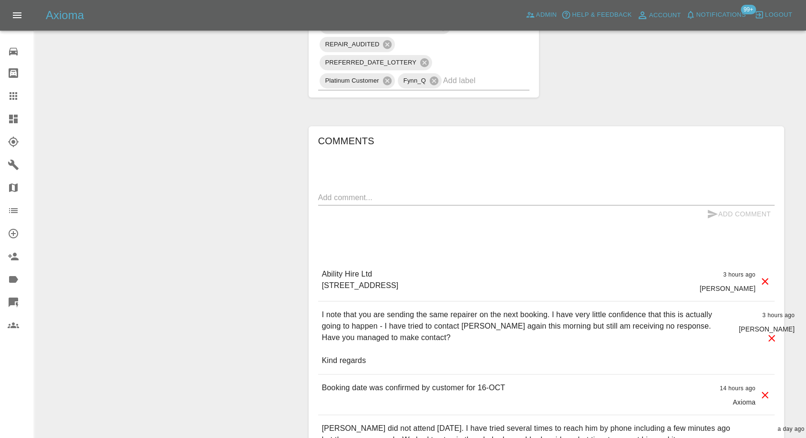
click at [437, 201] on textarea at bounding box center [546, 197] width 457 height 11
paste textarea "have selected a date. I arrive at work at 8:00 am and leave at 5:00pm so the re…"
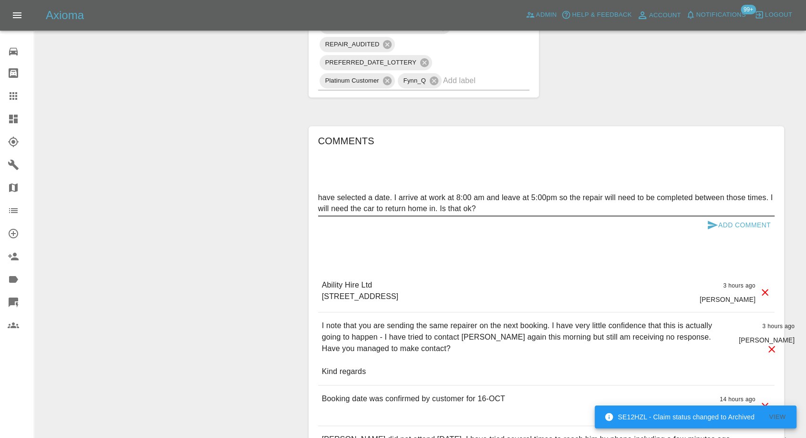
type textarea "have selected a date. I arrive at work at 8:00 am and leave at 5:00pm so the re…"
click at [710, 223] on icon "submit" at bounding box center [712, 224] width 11 height 11
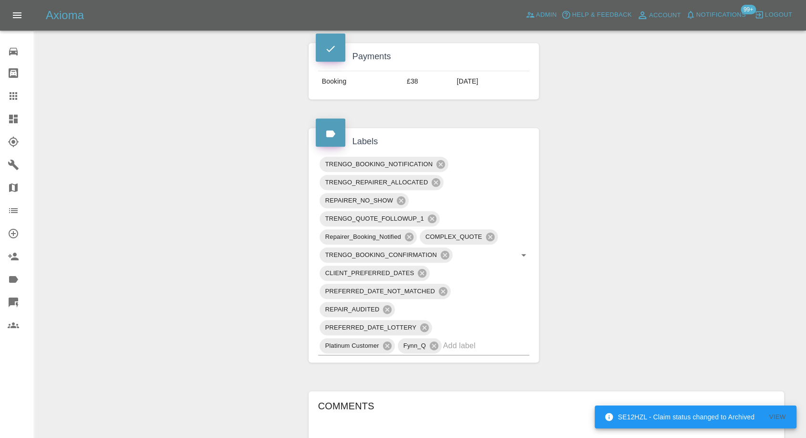
scroll to position [212, 0]
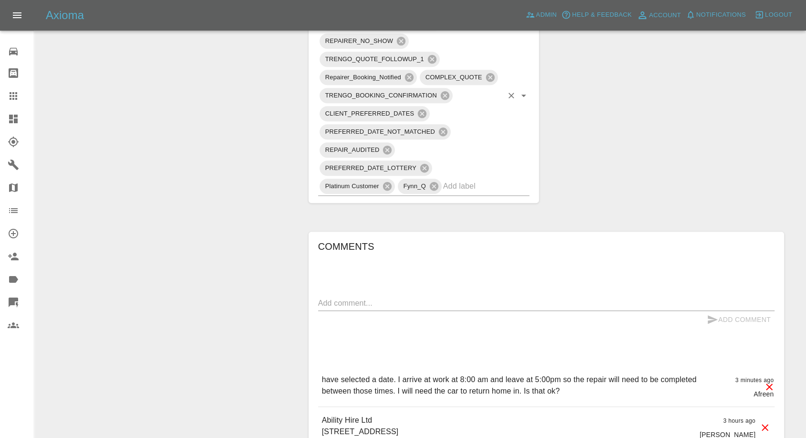
scroll to position [742, 0]
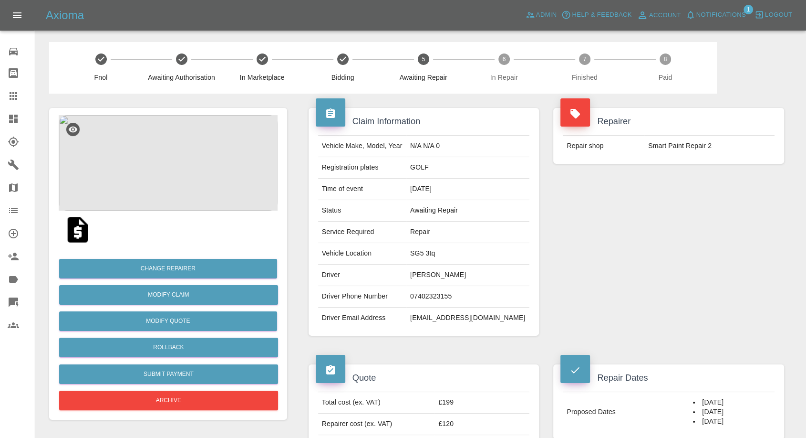
click at [433, 314] on td "wendyglynis@hotmail.com" at bounding box center [468, 317] width 123 height 21
copy div "wendyglynis@hotmail.com"
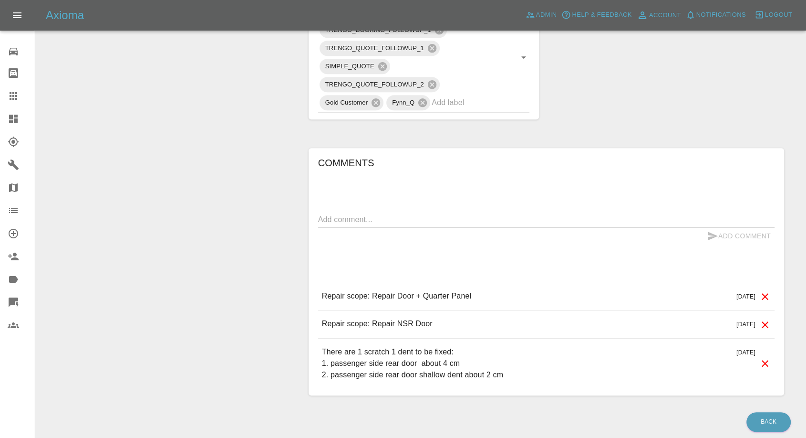
scroll to position [579, 0]
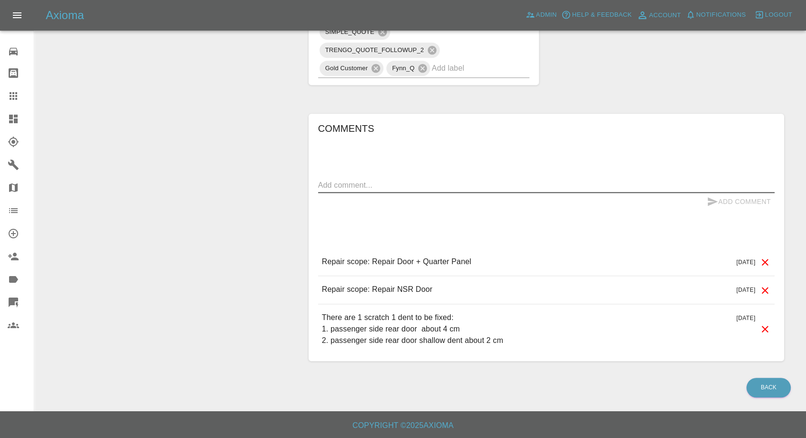
click at [372, 188] on textarea at bounding box center [546, 184] width 457 height 11
type textarea "sooner dates please"
click at [712, 201] on icon "submit" at bounding box center [713, 201] width 10 height 9
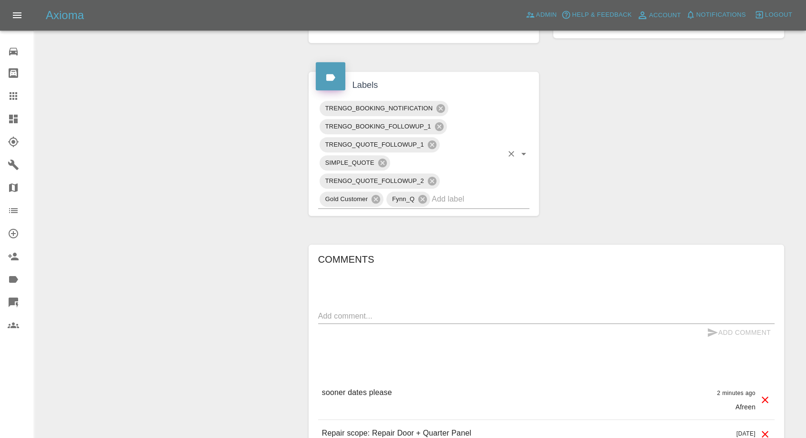
scroll to position [314, 0]
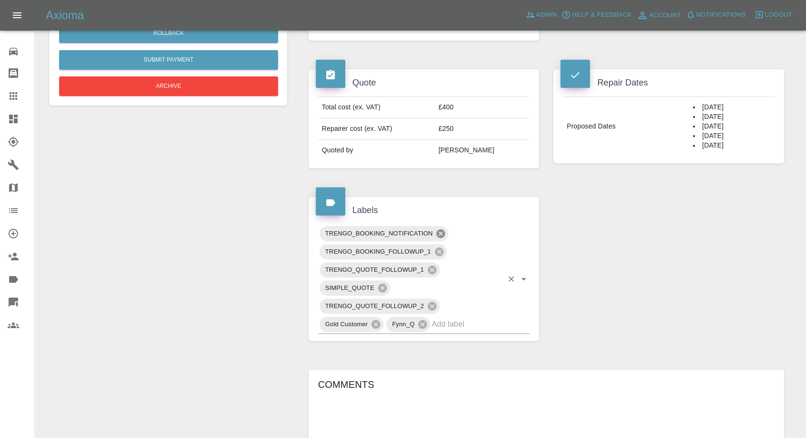
click at [439, 238] on icon at bounding box center [441, 233] width 9 height 9
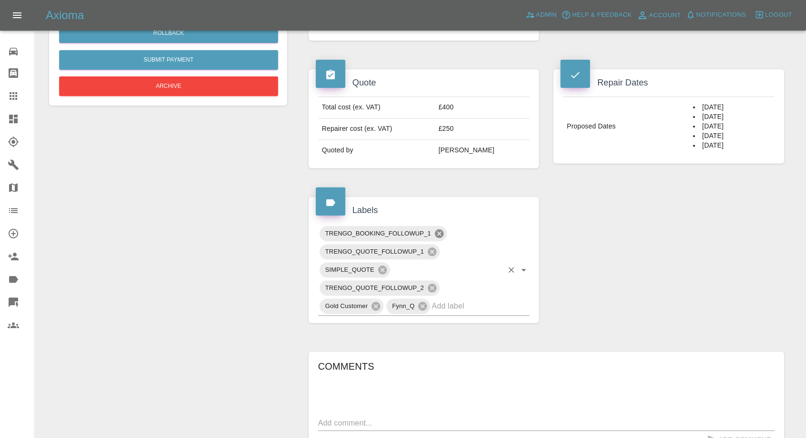
click at [437, 239] on icon at bounding box center [439, 233] width 10 height 10
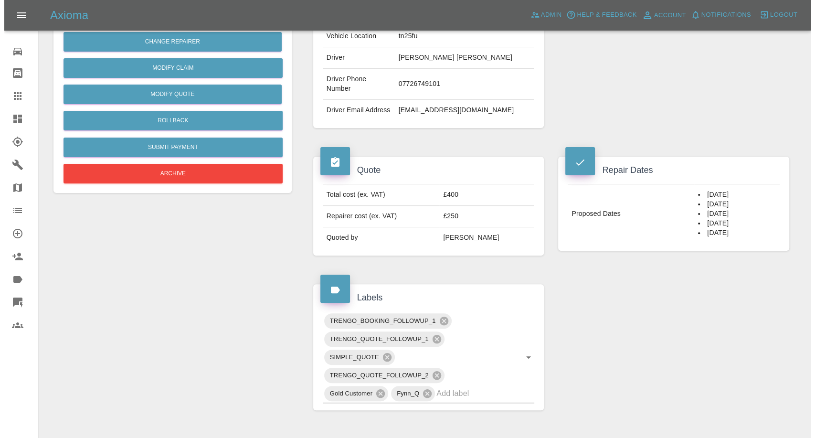
scroll to position [155, 0]
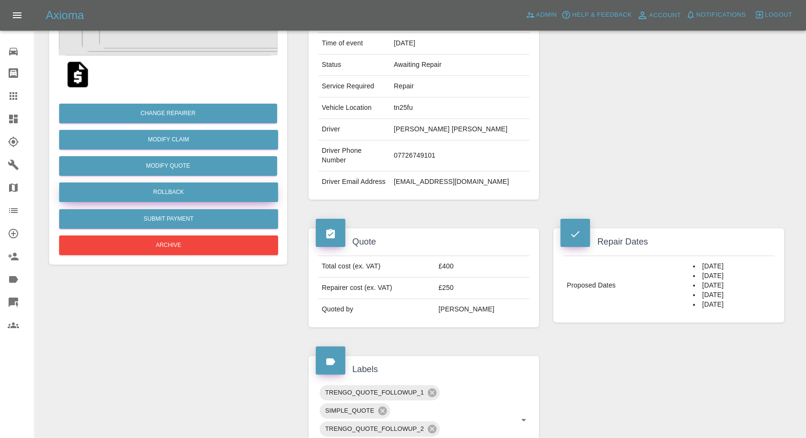
click at [178, 192] on button "Rollback" at bounding box center [168, 192] width 219 height 20
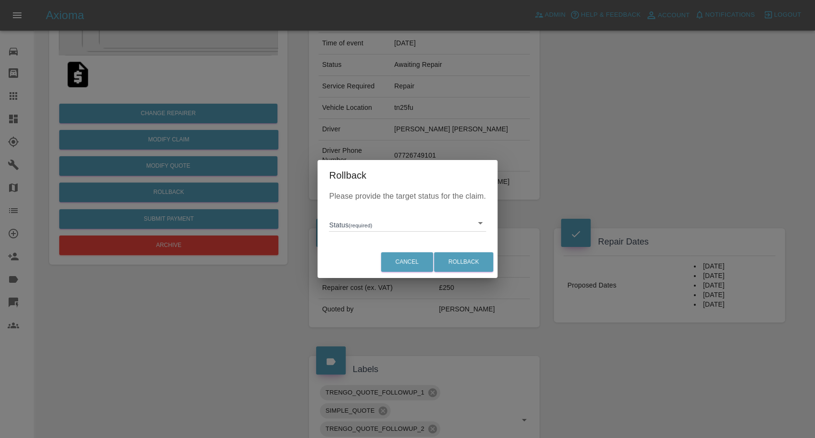
click at [376, 225] on body "Axioma Admin Help & Feedback Account Notifications Logout Repair home Bodyshop …" at bounding box center [407, 351] width 815 height 1012
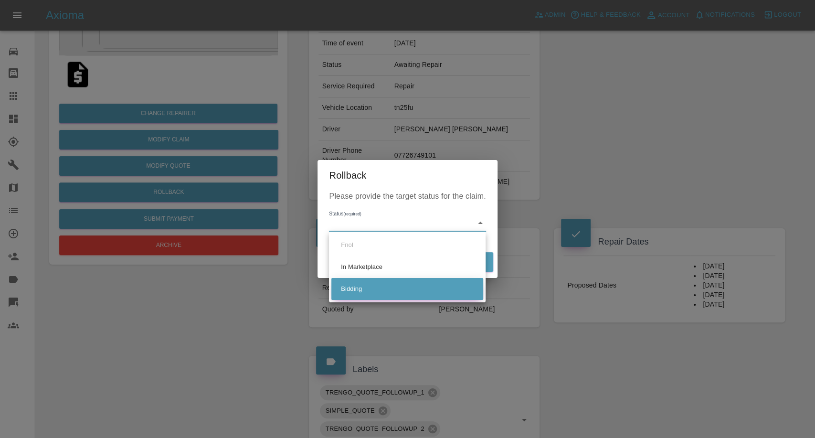
click at [362, 283] on li "Bidding" at bounding box center [407, 289] width 152 height 22
type input "bidding"
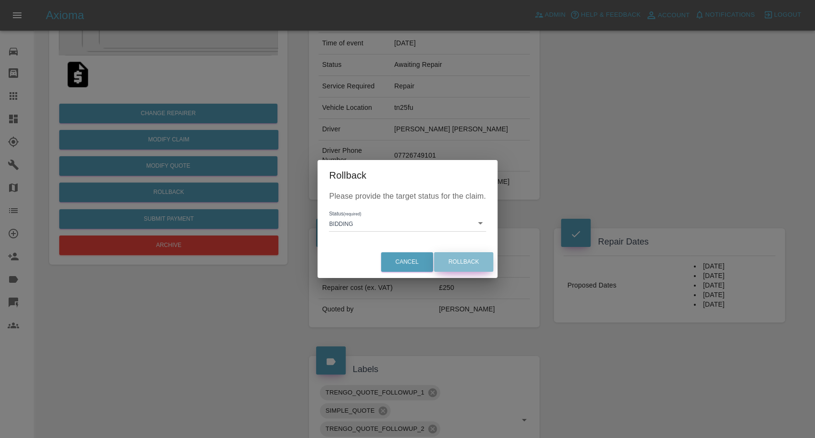
click at [468, 264] on button "Rollback" at bounding box center [463, 262] width 59 height 20
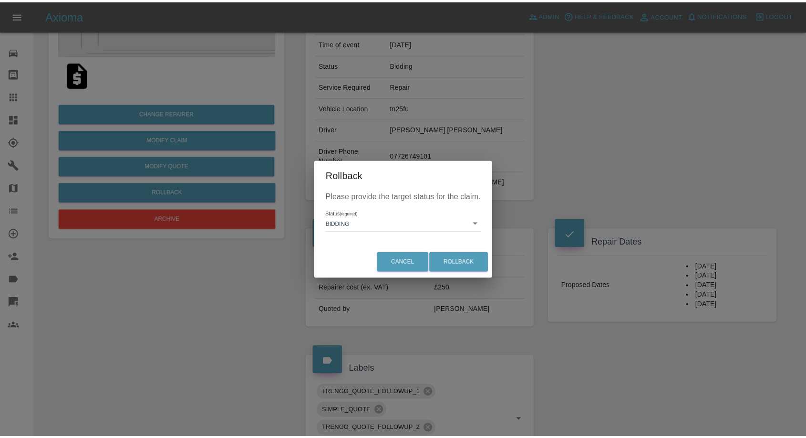
scroll to position [0, 0]
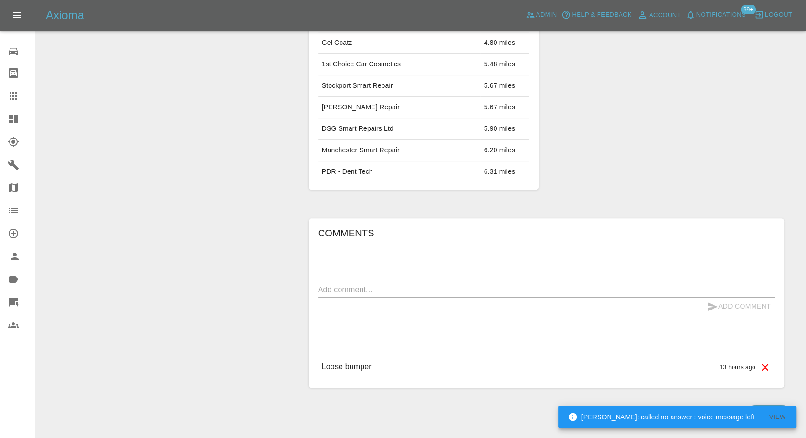
scroll to position [424, 0]
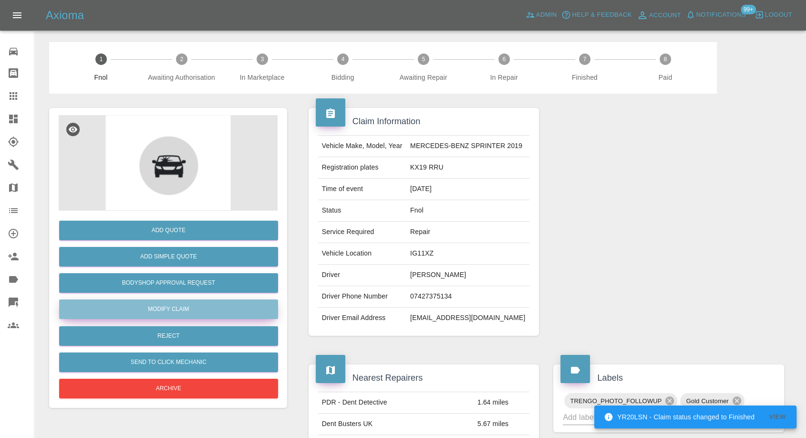
click at [168, 306] on link "Modify Claim" at bounding box center [168, 309] width 219 height 20
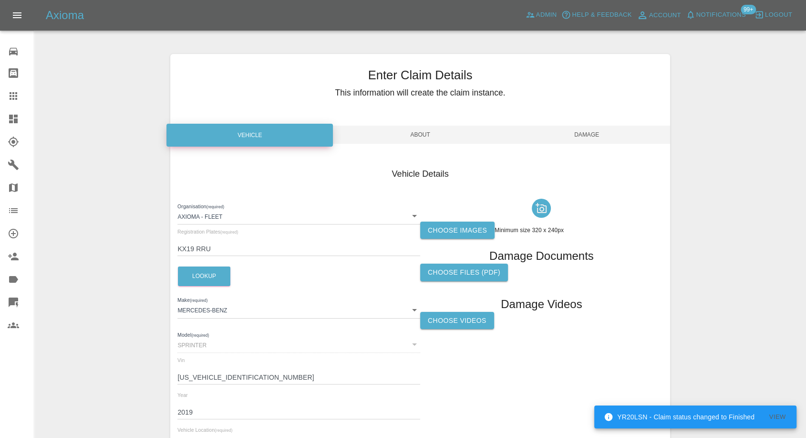
click at [468, 232] on label "Choose images" at bounding box center [457, 230] width 74 height 18
click at [0, 0] on input "Choose images" at bounding box center [0, 0] width 0 height 0
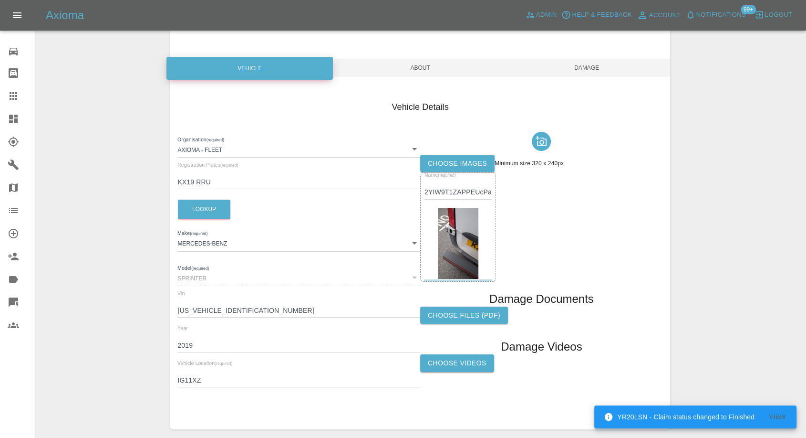
scroll to position [108, 0]
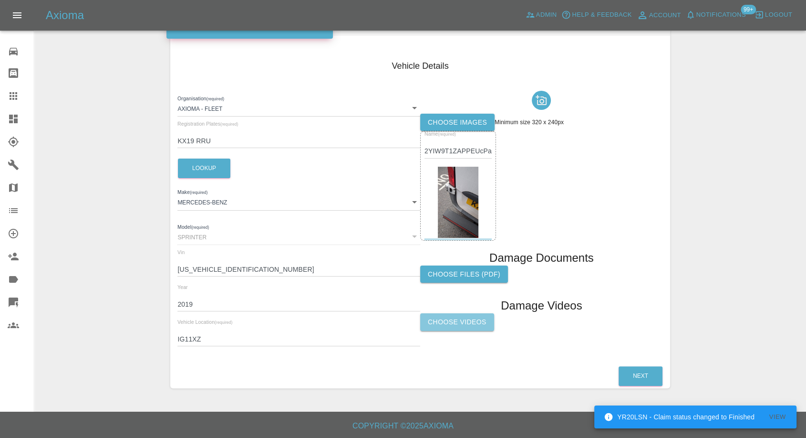
click at [483, 319] on label "Choose Videos" at bounding box center [457, 322] width 74 height 18
click at [0, 0] on input "Choose Videos" at bounding box center [0, 0] width 0 height 0
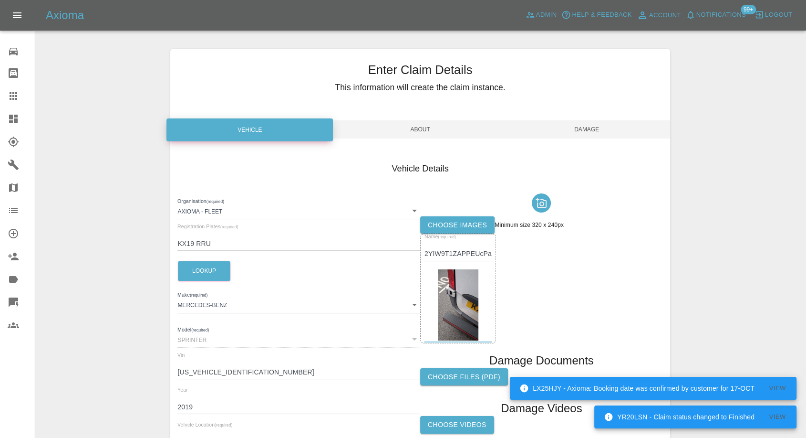
scroll to position [0, 0]
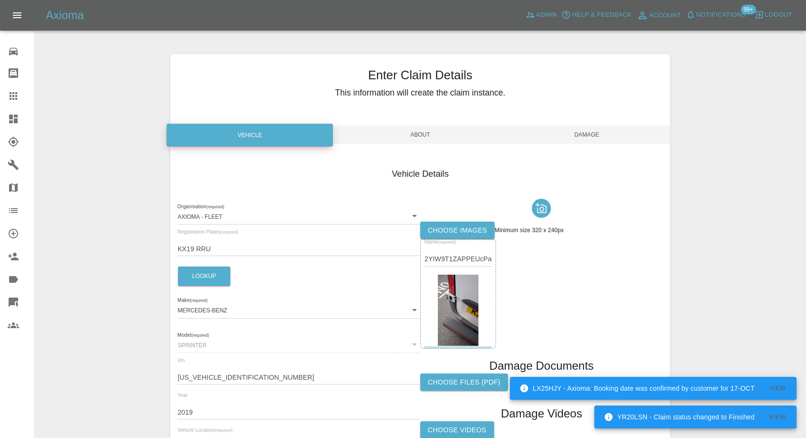
click at [599, 134] on span "Damage" at bounding box center [587, 134] width 167 height 18
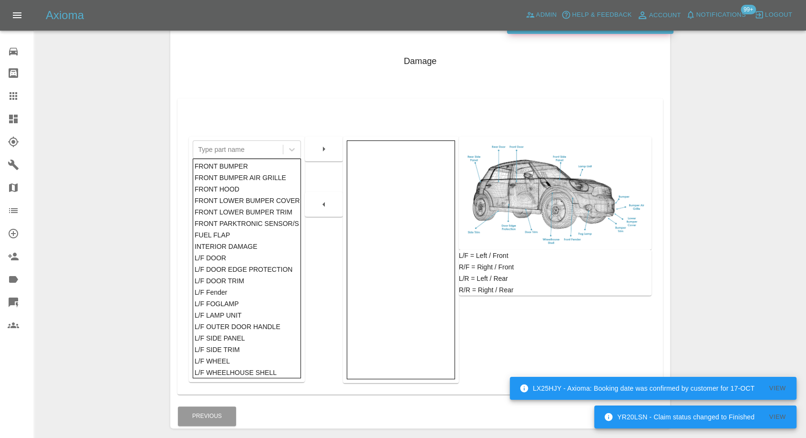
scroll to position [153, 0]
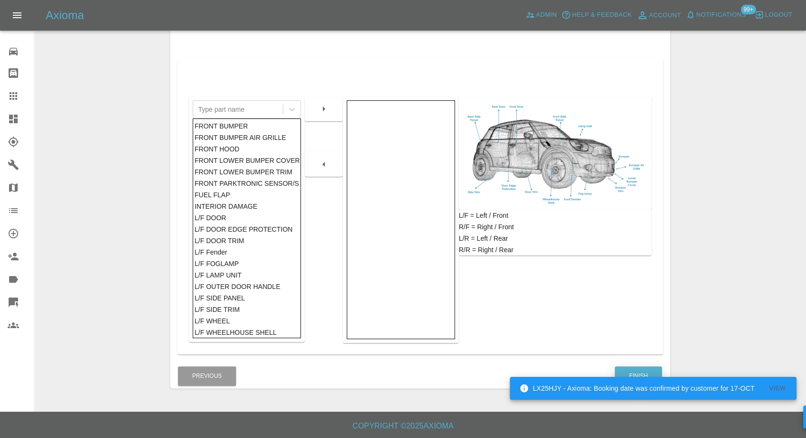
click at [633, 368] on button "Finish" at bounding box center [638, 376] width 47 height 20
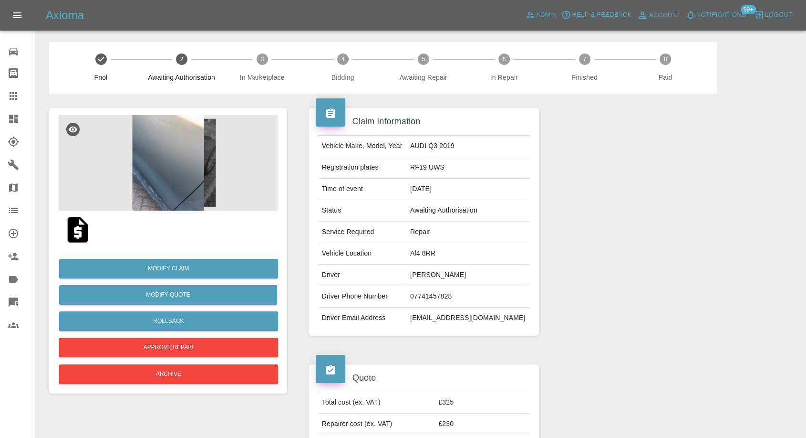
click at [79, 233] on img at bounding box center [78, 229] width 31 height 31
click at [708, 203] on div at bounding box center [668, 222] width 245 height 256
click at [76, 231] on img at bounding box center [78, 229] width 31 height 31
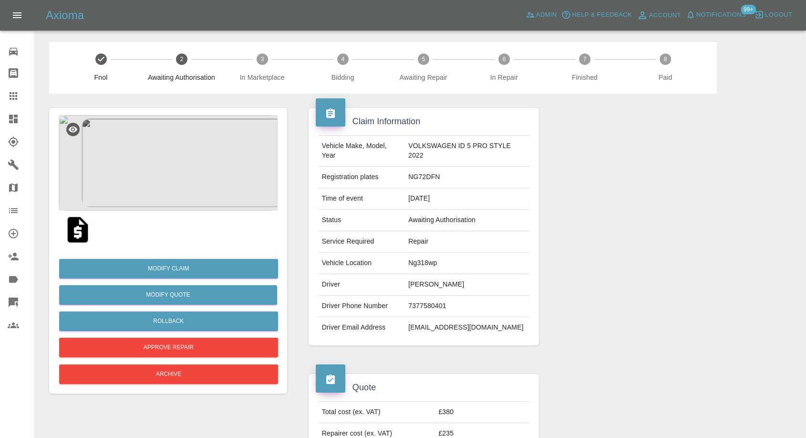
drag, startPoint x: 0, startPoint y: 0, endPoint x: 121, endPoint y: 154, distance: 196.1
click at [15, 89] on link "Claims" at bounding box center [17, 95] width 34 height 23
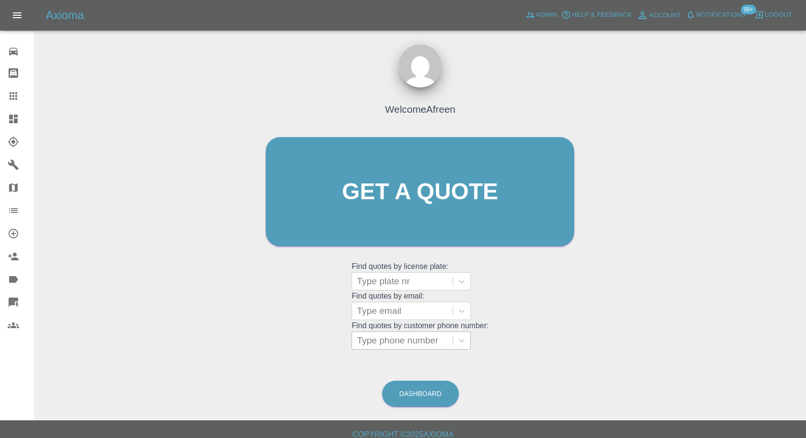
click at [402, 341] on div at bounding box center [402, 340] width 91 height 13
paste input "+447745891186"
click at [378, 341] on input "+447745891186" at bounding box center [391, 339] width 69 height 11
type input "7745891186"
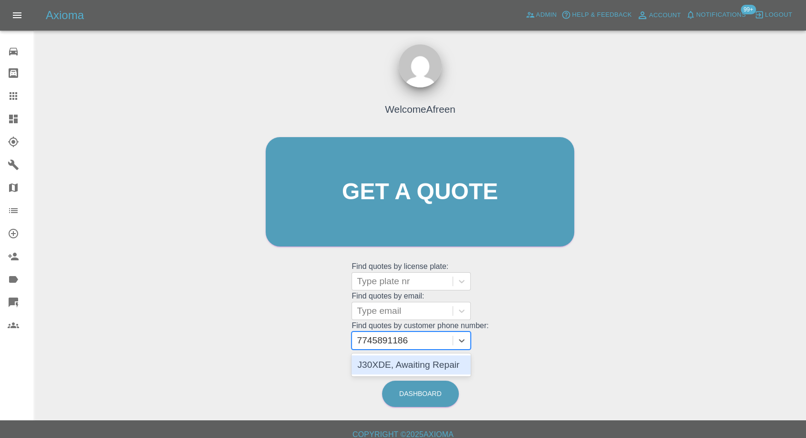
click at [424, 365] on div "J30XDE, Awaiting Repair" at bounding box center [411, 364] width 119 height 19
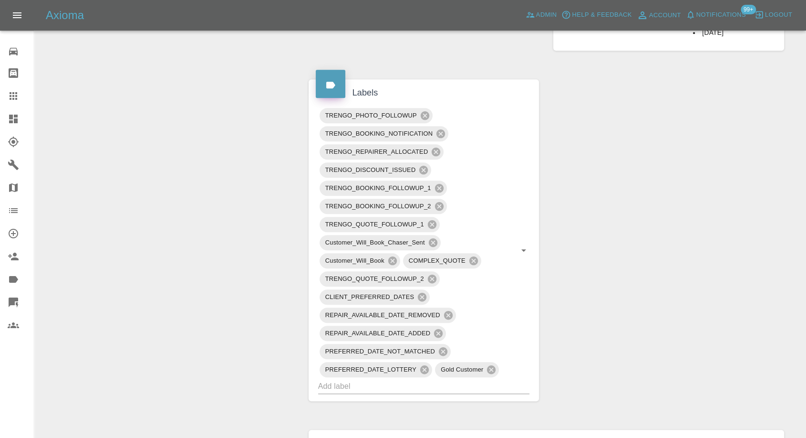
scroll to position [318, 0]
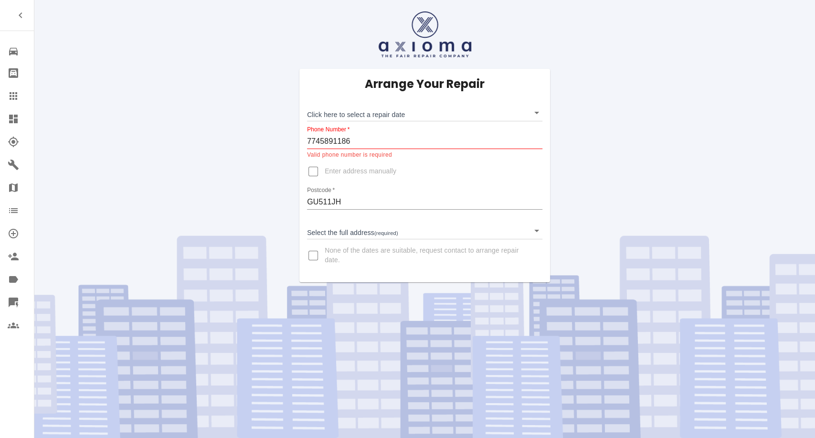
click at [16, 94] on icon at bounding box center [13, 95] width 11 height 11
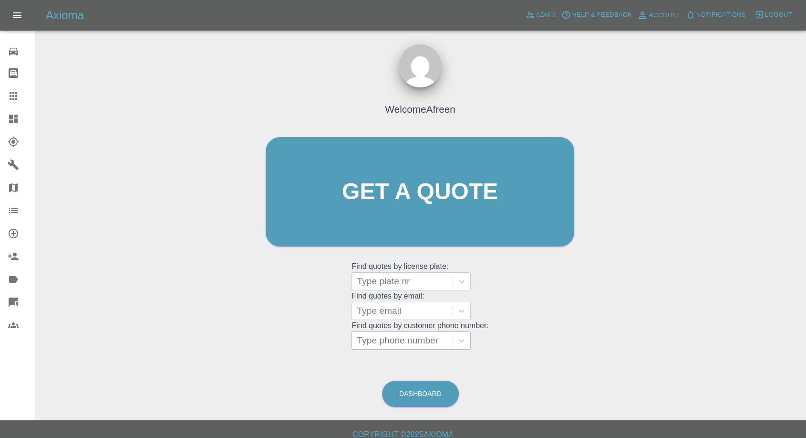
click at [409, 346] on div at bounding box center [402, 340] width 91 height 13
paste input "[PHONE_NUMBER]"
drag, startPoint x: 373, startPoint y: 337, endPoint x: 331, endPoint y: 335, distance: 42.5
click at [337, 337] on div "Welcome Afreen Get a quote Get a quote Find quotes by license plate: Type plate…" at bounding box center [420, 210] width 329 height 288
type input "7377580401"
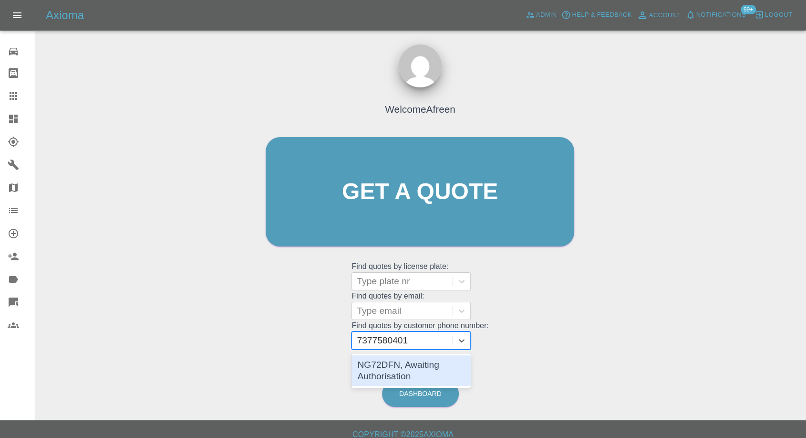
click at [404, 363] on div "NG72DFN, Awaiting Authorisation" at bounding box center [411, 370] width 119 height 31
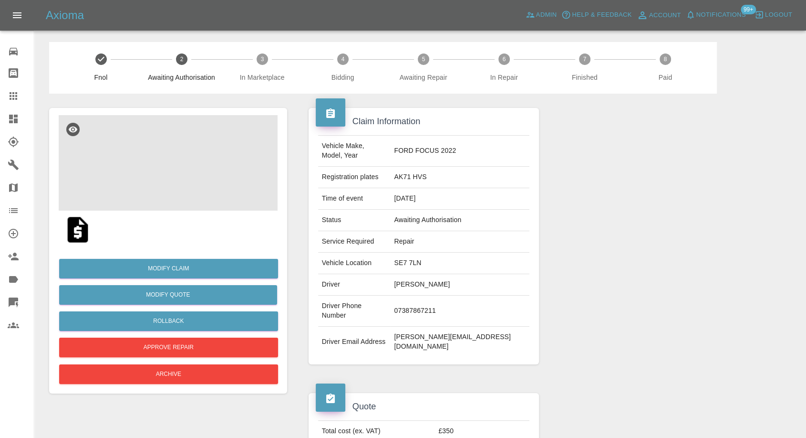
click at [193, 161] on img at bounding box center [168, 162] width 219 height 95
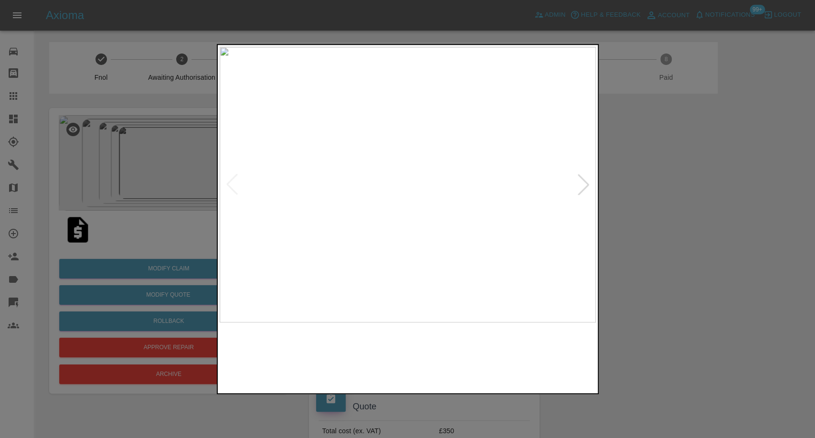
click at [361, 359] on img at bounding box center [359, 356] width 91 height 59
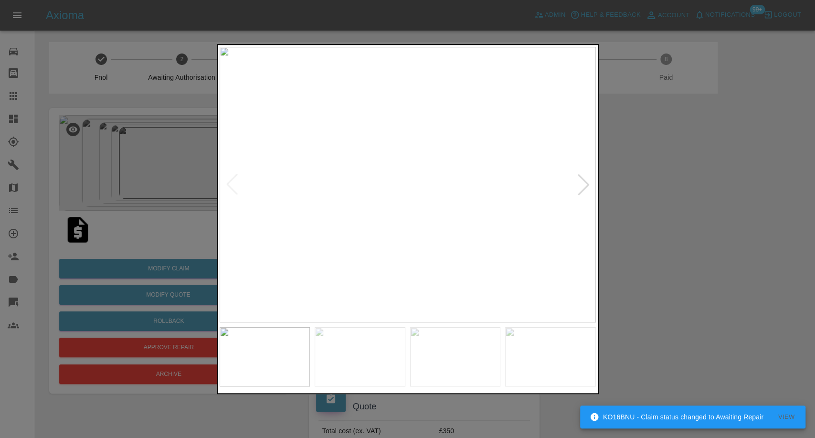
click at [466, 368] on img at bounding box center [455, 356] width 91 height 59
click at [530, 352] on img at bounding box center [550, 356] width 91 height 59
click at [582, 189] on div at bounding box center [583, 184] width 21 height 21
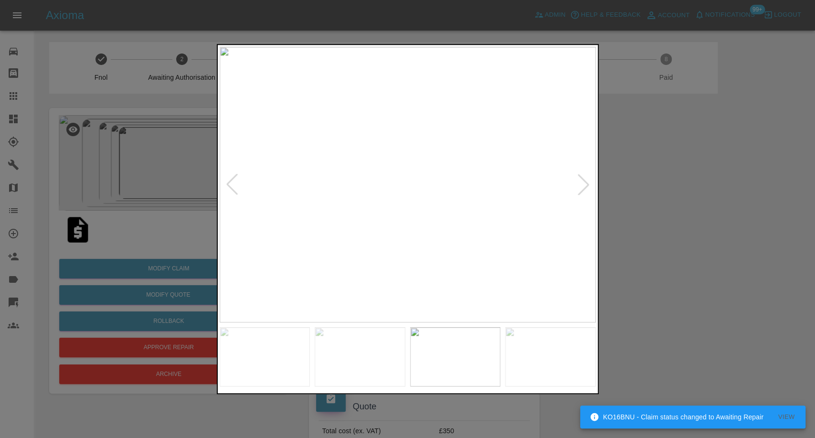
click at [582, 189] on div at bounding box center [583, 184] width 21 height 21
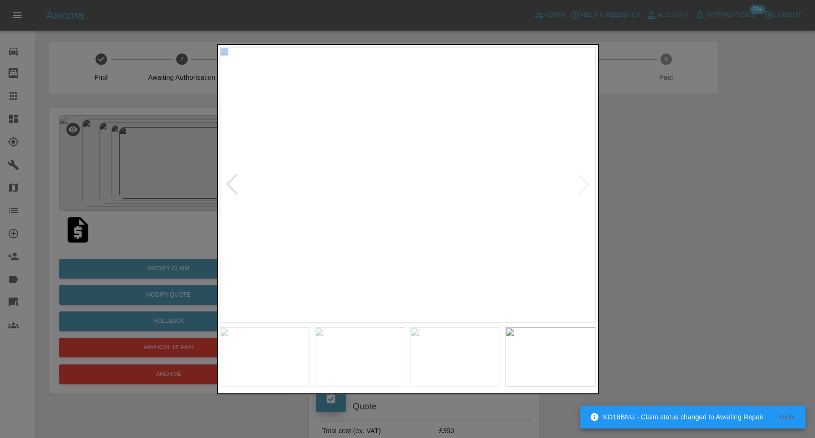
click at [582, 189] on img at bounding box center [407, 184] width 376 height 275
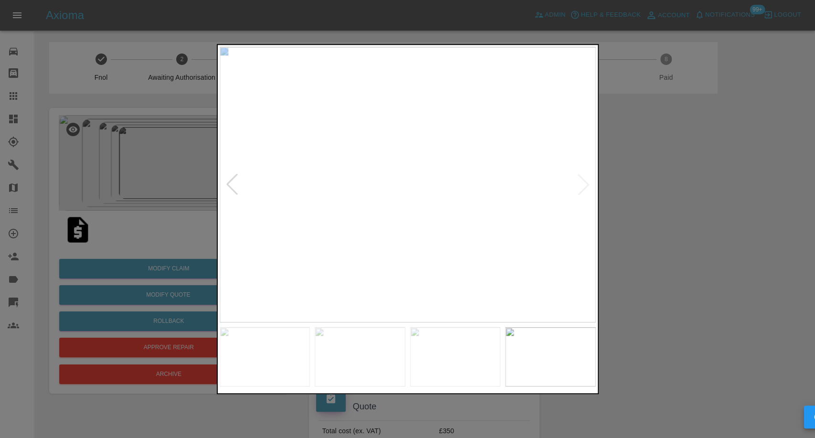
click at [582, 189] on img at bounding box center [407, 184] width 376 height 275
click at [637, 202] on div at bounding box center [407, 219] width 815 height 438
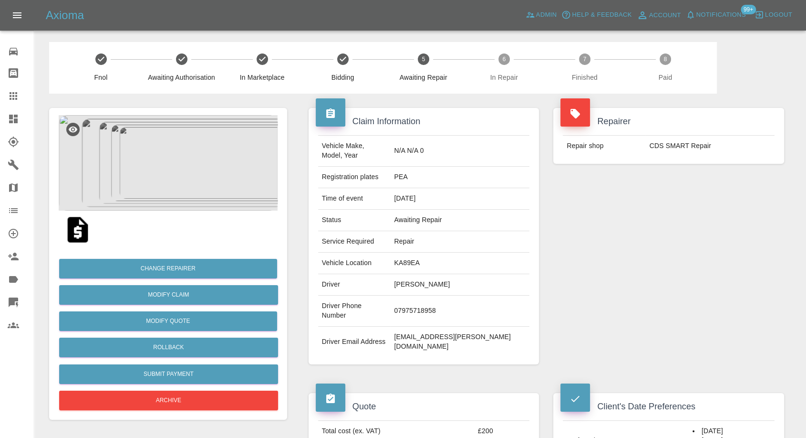
click at [425, 302] on td "07975718958" at bounding box center [459, 310] width 139 height 31
copy td "07975718958"
click at [631, 296] on div "Repairer Repair shop CDS SMART Repair" at bounding box center [668, 236] width 245 height 285
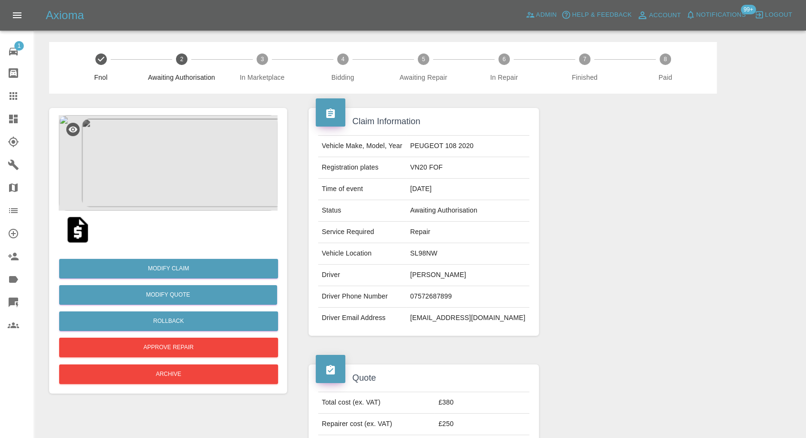
click at [76, 228] on img at bounding box center [78, 229] width 31 height 31
click at [79, 234] on img at bounding box center [78, 229] width 31 height 31
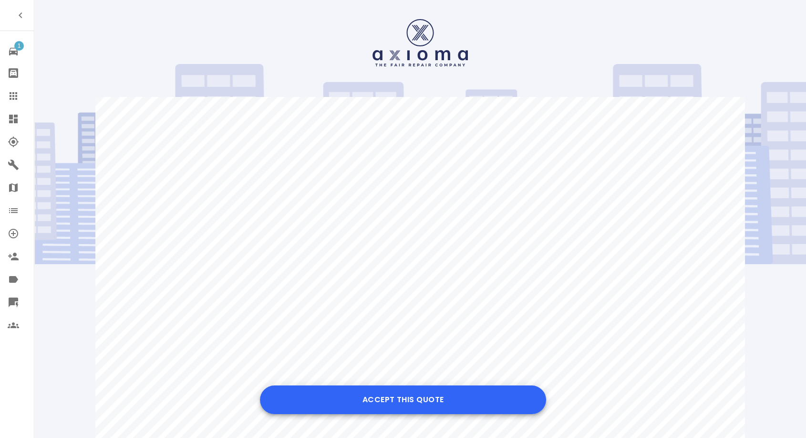
click at [386, 396] on button "Accept this Quote" at bounding box center [403, 399] width 286 height 29
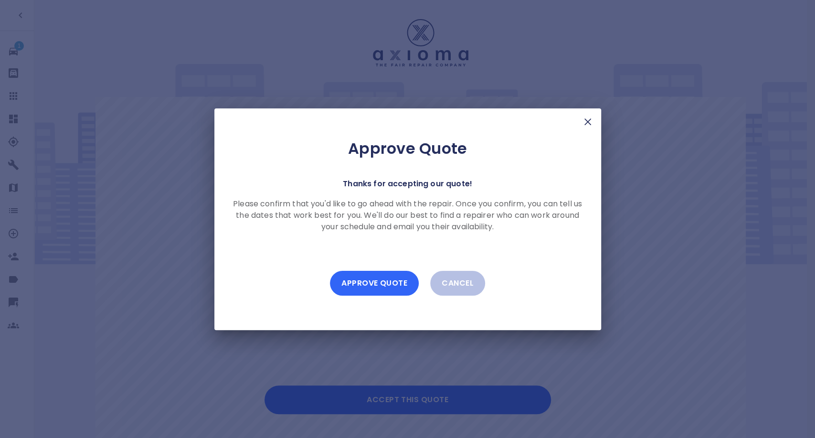
click at [394, 281] on button "Approve Quote" at bounding box center [374, 283] width 89 height 25
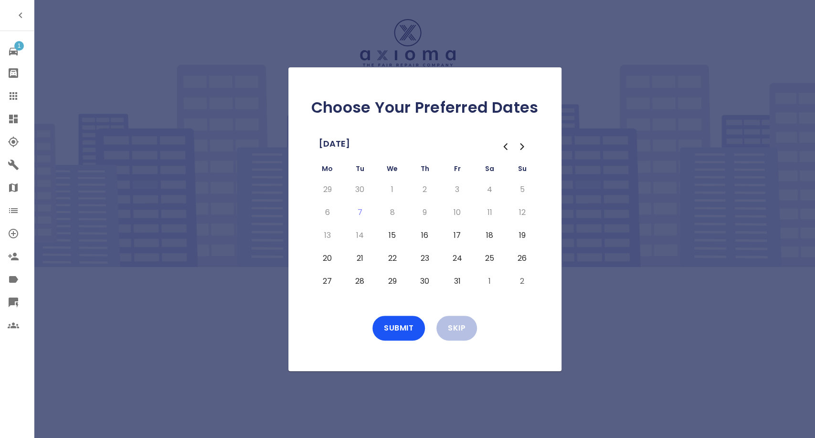
click at [395, 234] on button "15" at bounding box center [392, 235] width 17 height 15
click at [416, 233] on button "16" at bounding box center [424, 235] width 17 height 15
click at [458, 236] on button "17" at bounding box center [457, 235] width 17 height 15
click at [409, 327] on button "Submit" at bounding box center [398, 327] width 52 height 25
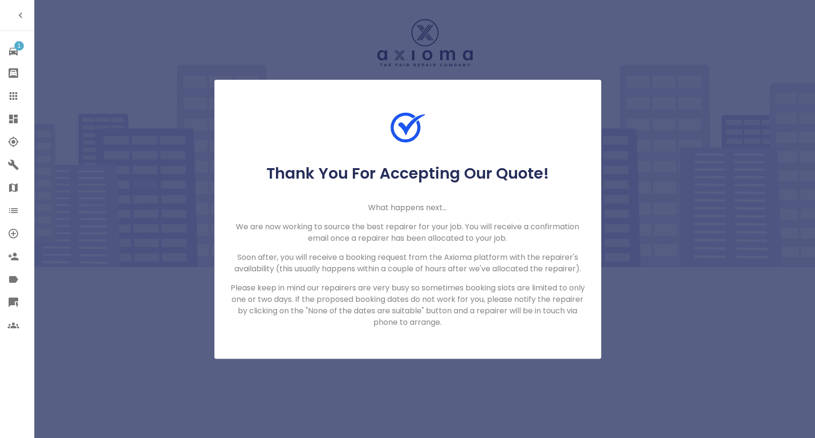
click at [22, 103] on link "Claims" at bounding box center [17, 95] width 34 height 23
